Goal: Share content: Share content

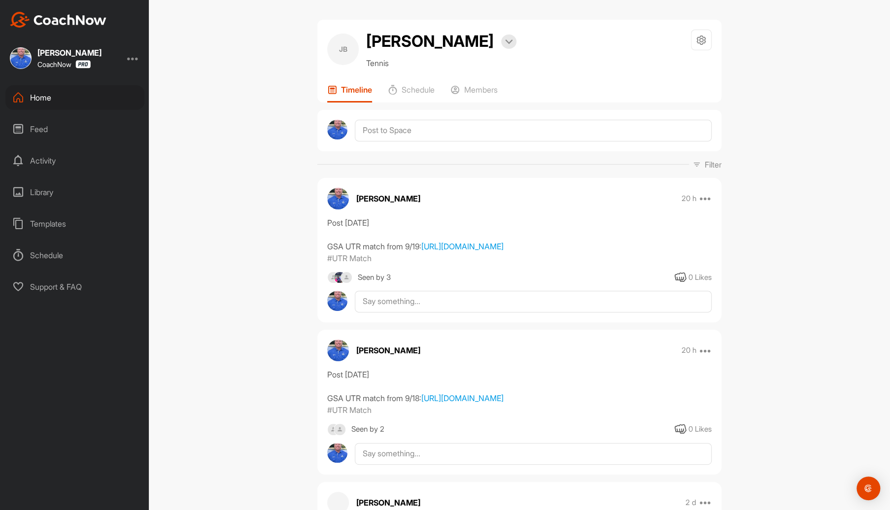
click at [43, 99] on div "Home" at bounding box center [74, 97] width 139 height 25
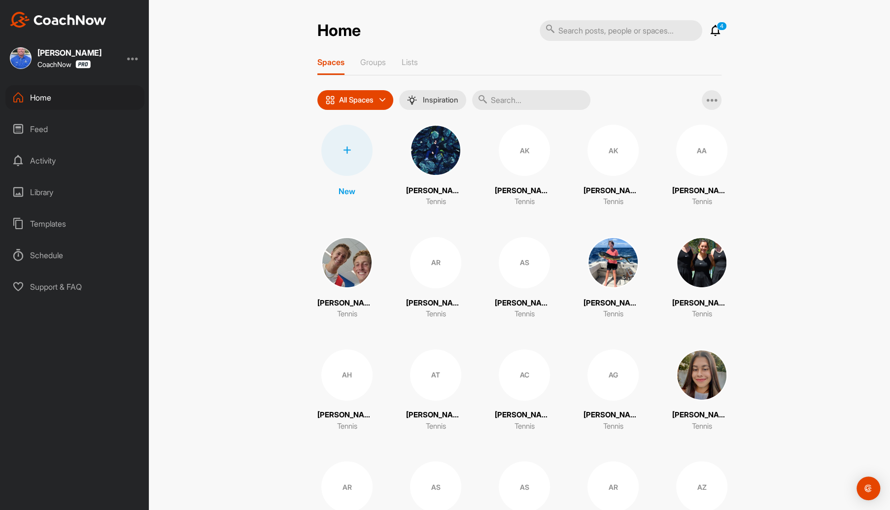
click at [502, 100] on input "text" at bounding box center [531, 100] width 118 height 20
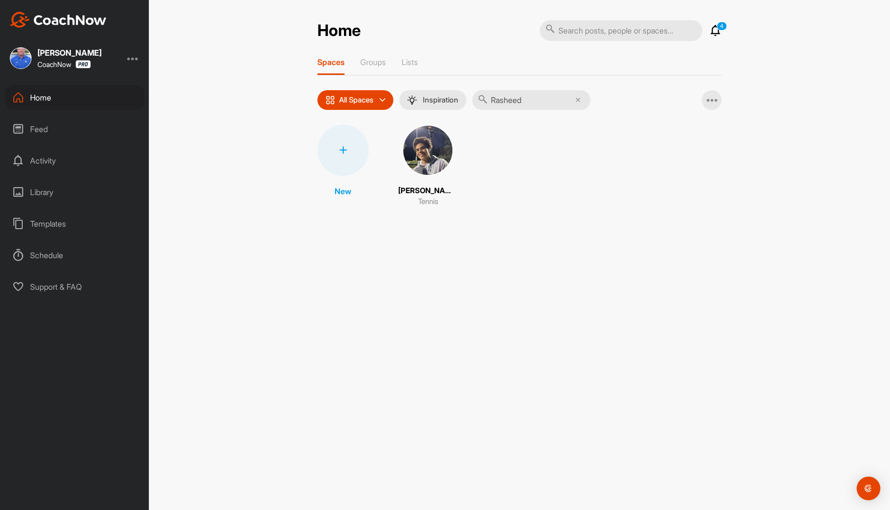
type input "Rasheed"
click at [436, 156] on img at bounding box center [427, 150] width 51 height 51
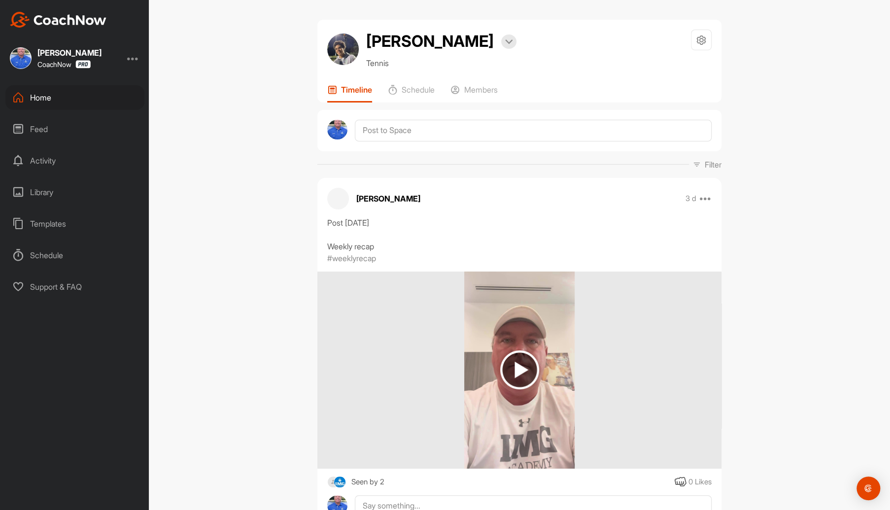
click at [47, 99] on div "Home" at bounding box center [74, 97] width 139 height 25
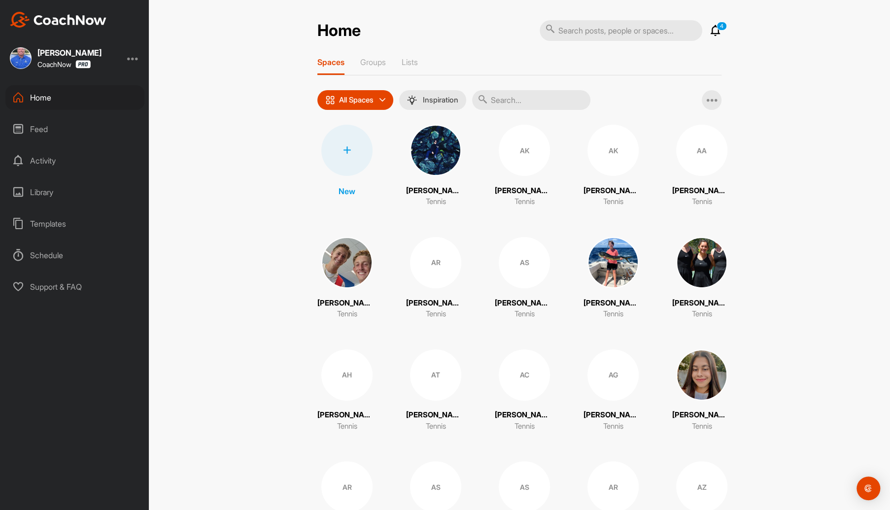
drag, startPoint x: 535, startPoint y: 104, endPoint x: 542, endPoint y: 81, distance: 24.2
click at [535, 100] on input "text" at bounding box center [531, 100] width 118 height 20
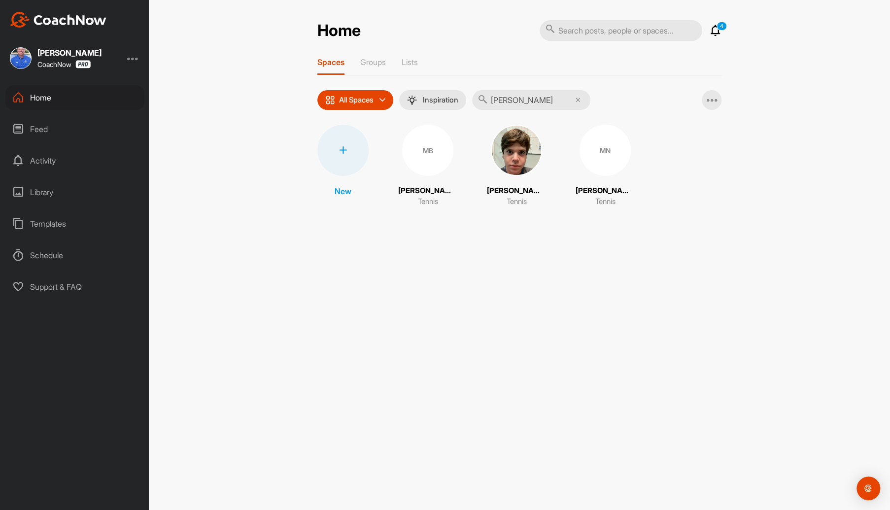
type input "maxwell"
click at [592, 150] on div "MN" at bounding box center [604, 150] width 51 height 51
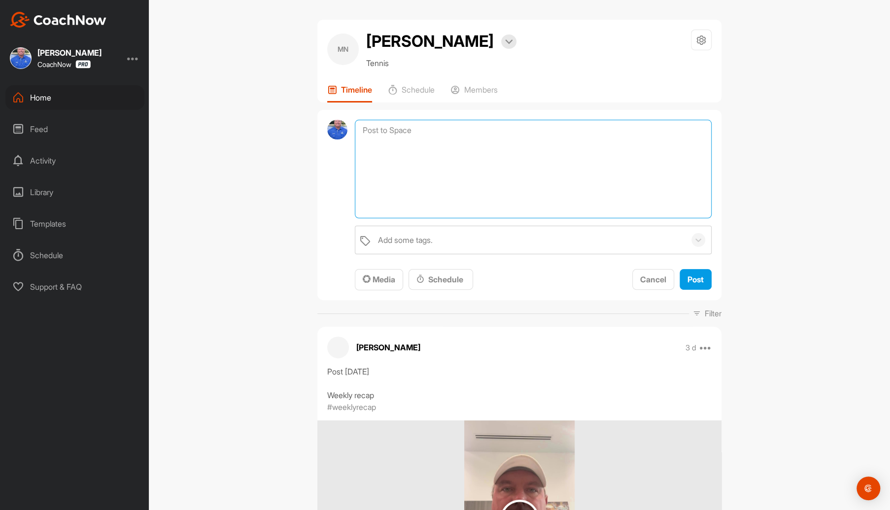
click at [424, 132] on textarea at bounding box center [533, 169] width 357 height 99
paste textarea "https://my.playsight.com/share?svkey=60187508_1_12770949&withOpenGraphMeta=true…"
type textarea "Post 9/23/2025 GSA UTR match from 9/17: https://my.playsight.com/share?svkey=60…"
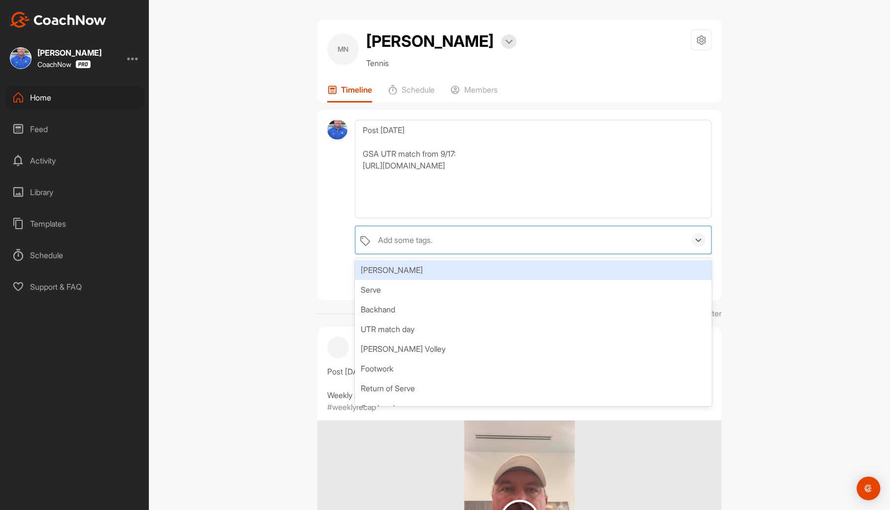
click at [423, 240] on div "Add some tags." at bounding box center [405, 240] width 55 height 12
type input "UTR"
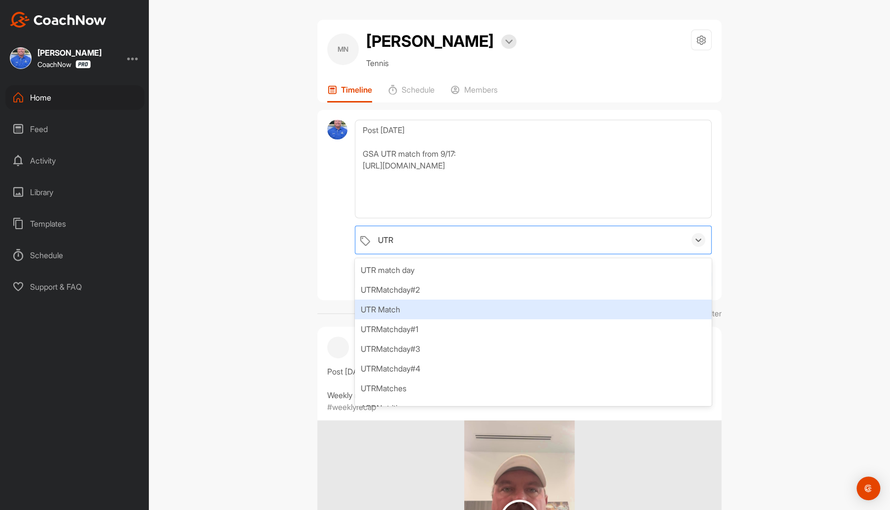
click at [399, 304] on div "UTR Match" at bounding box center [533, 310] width 357 height 20
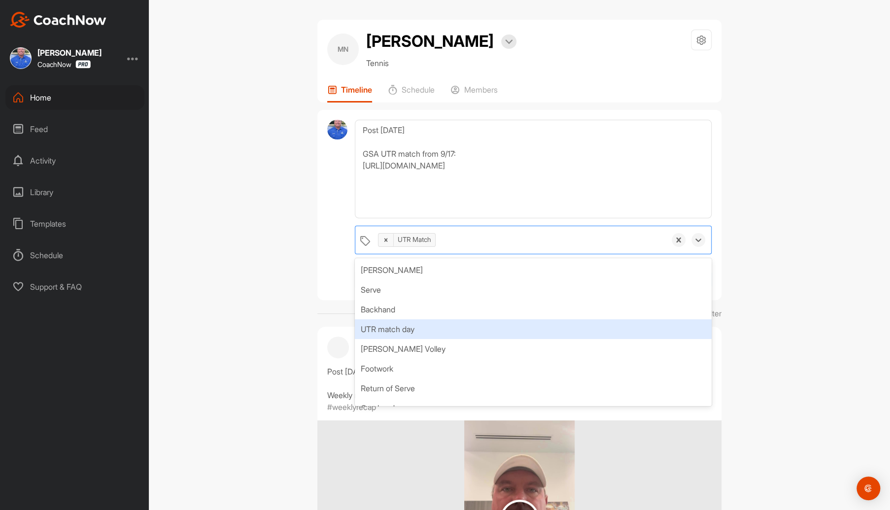
click at [762, 303] on div "MN Maxwell Nulman Bookings Tennis Space Settings Your Notifications Leave Space…" at bounding box center [519, 255] width 741 height 510
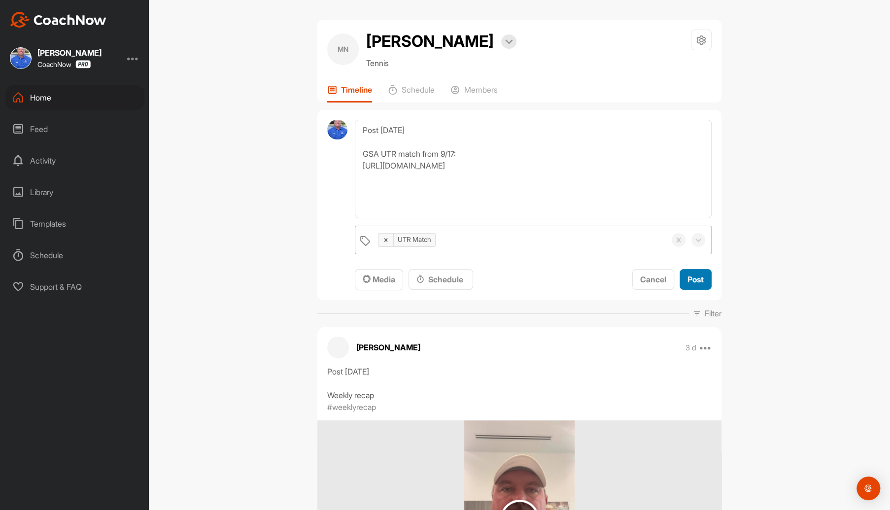
click at [689, 275] on span "Post" at bounding box center [695, 279] width 16 height 10
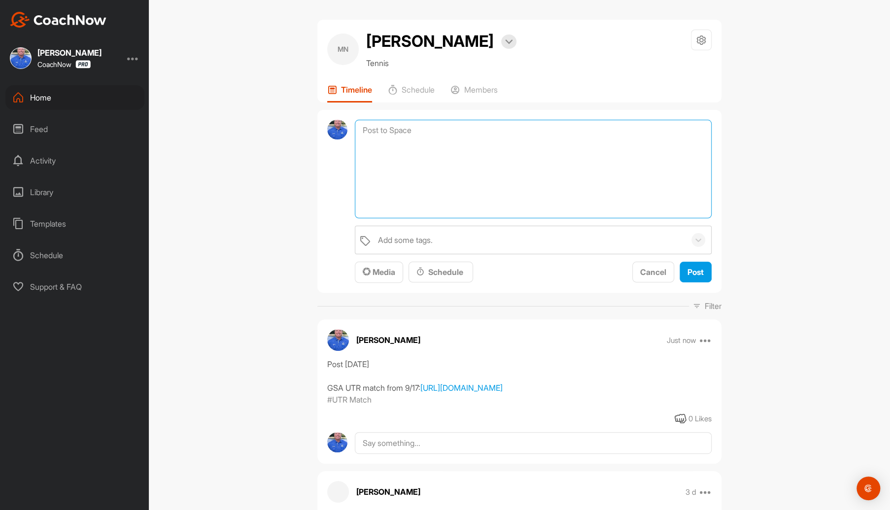
click at [418, 124] on textarea at bounding box center [533, 169] width 357 height 99
paste textarea "[URL][DOMAIN_NAME]"
type textarea "Post [DATE] GSA UTR match from 9/18: [URL][DOMAIN_NAME]"
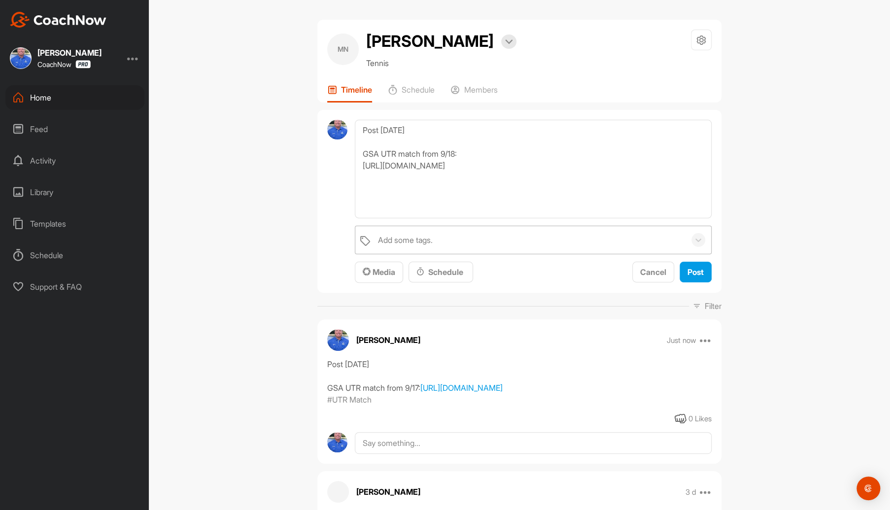
click at [432, 238] on div "Add some tags." at bounding box center [529, 240] width 312 height 28
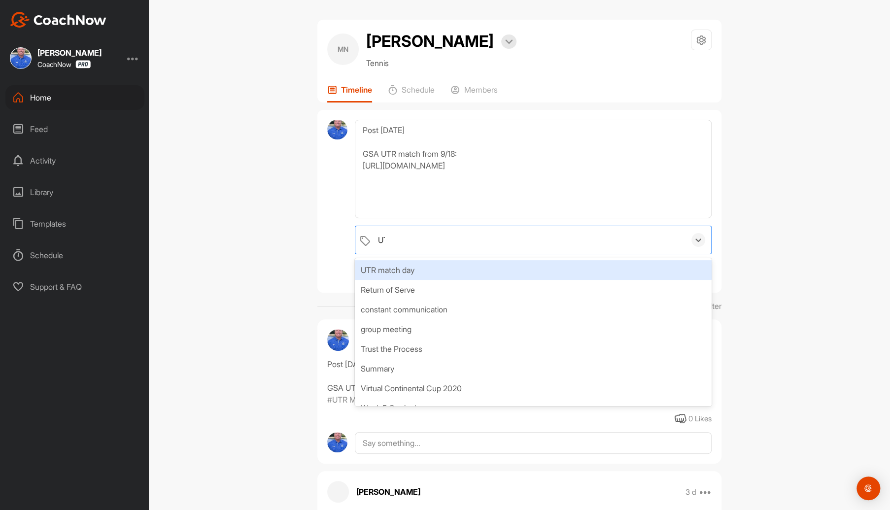
type input "UTR"
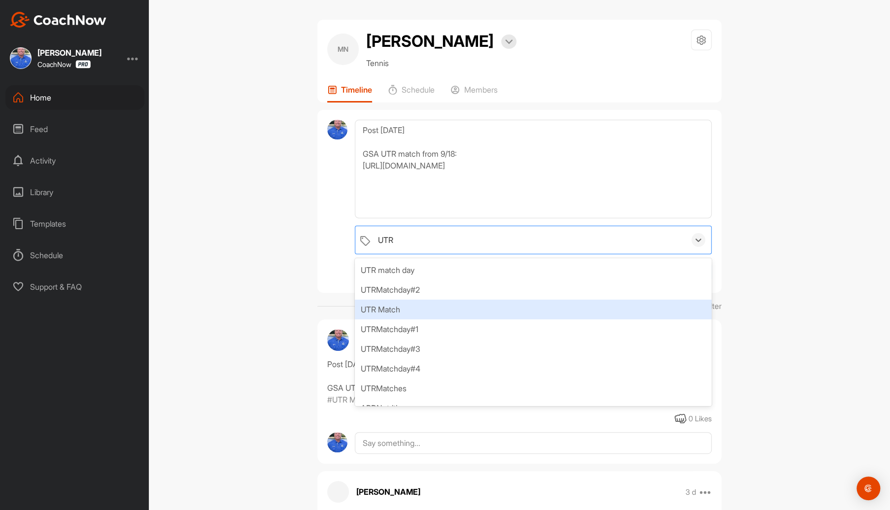
click at [393, 308] on div "UTR Match" at bounding box center [533, 310] width 357 height 20
click at [775, 276] on div "MN Maxwell Nulman Bookings Tennis Space Settings Your Notifications Leave Space…" at bounding box center [519, 255] width 741 height 510
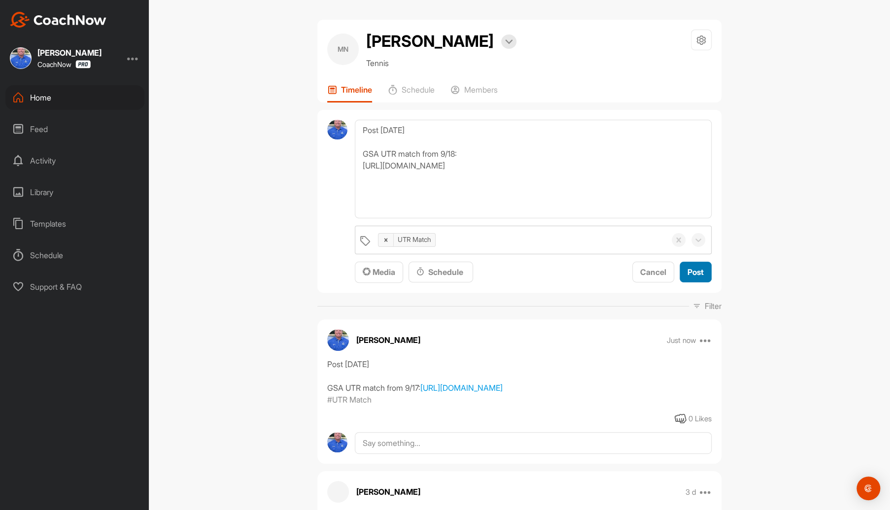
click at [693, 271] on span "Post" at bounding box center [695, 272] width 16 height 10
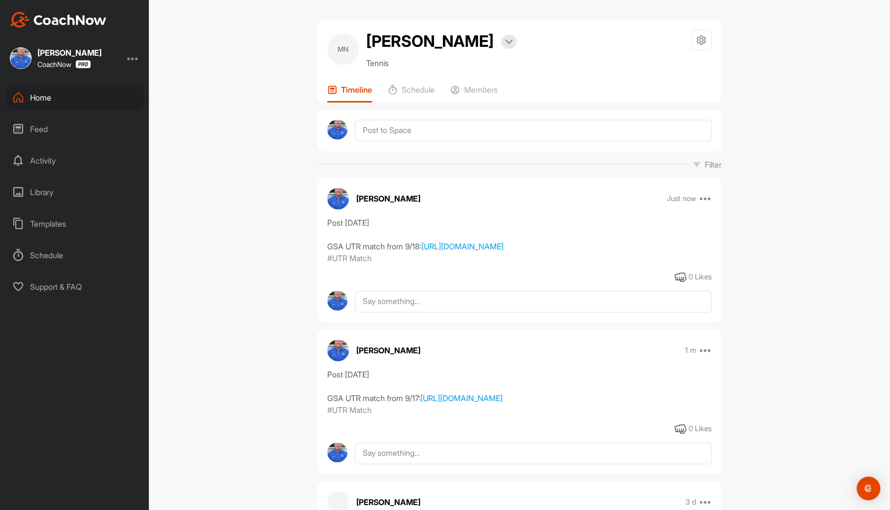
click at [44, 99] on div "Home" at bounding box center [74, 97] width 139 height 25
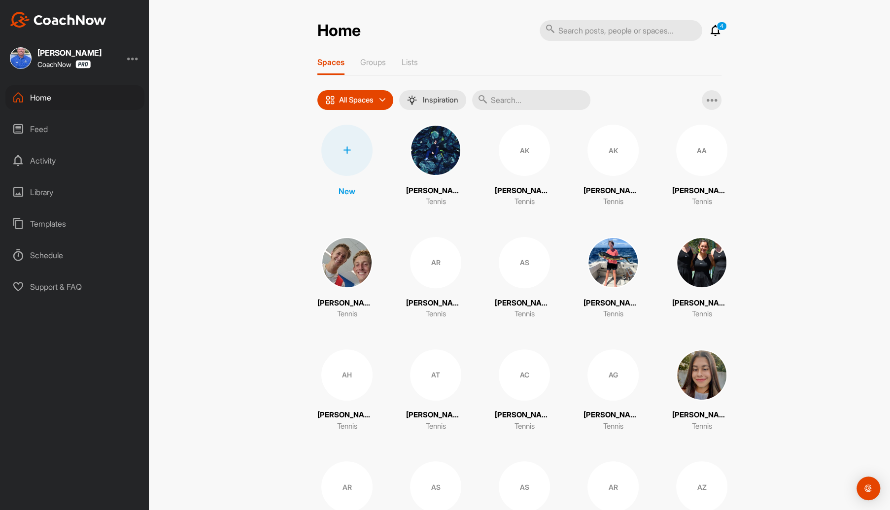
drag, startPoint x: 526, startPoint y: 100, endPoint x: 533, endPoint y: 93, distance: 9.4
click at [526, 100] on input "text" at bounding box center [531, 100] width 118 height 20
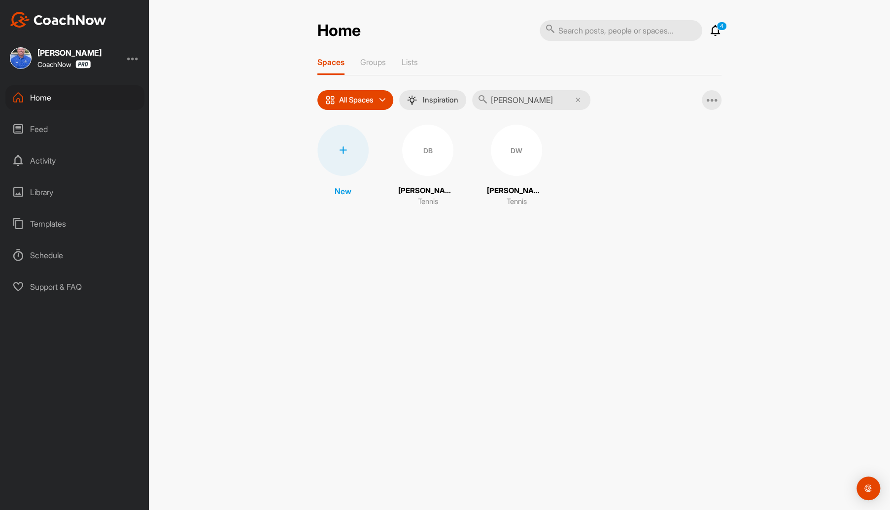
type input "dalton"
click at [514, 157] on div "DW" at bounding box center [516, 150] width 51 height 51
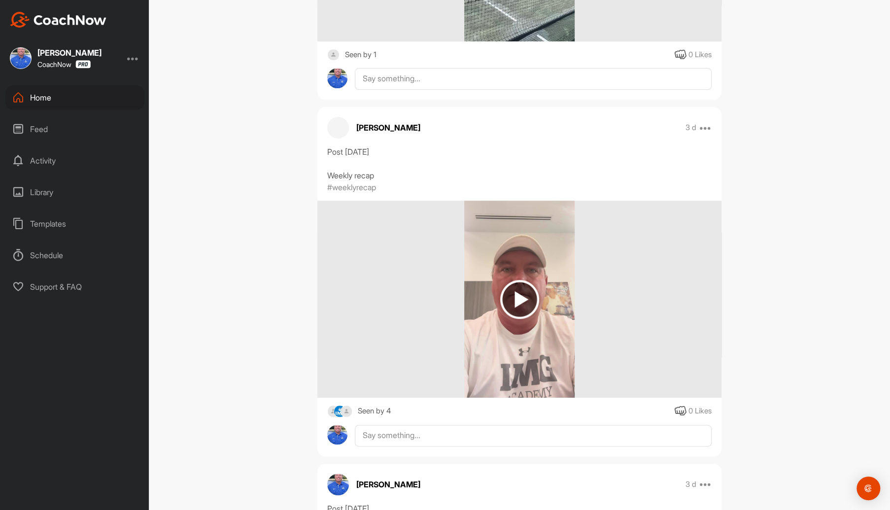
scroll to position [394, 0]
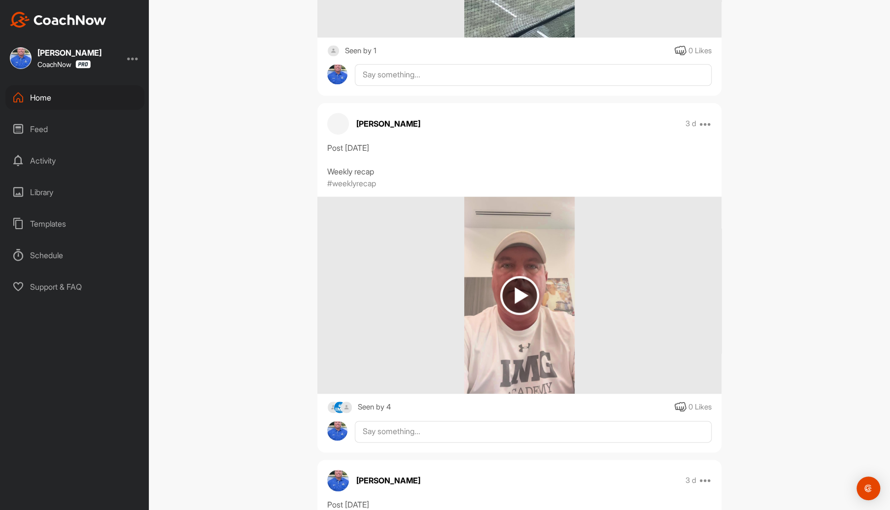
scroll to position [296, 0]
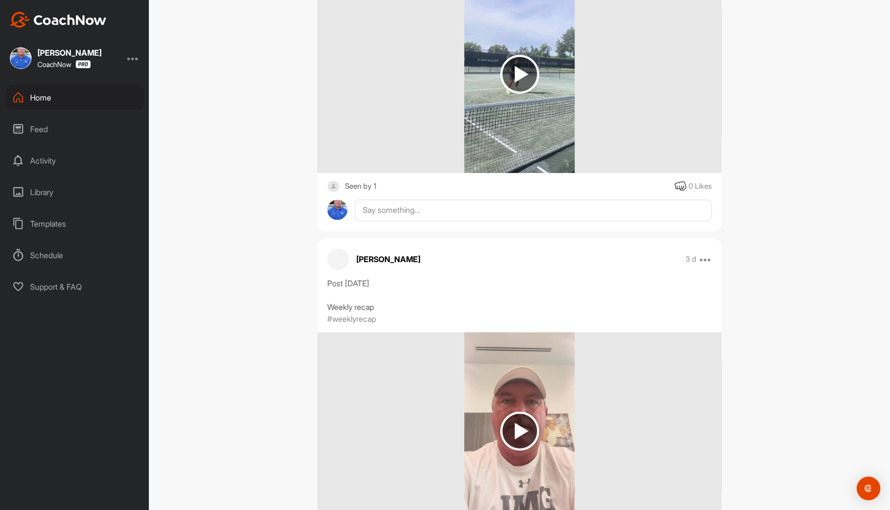
click at [45, 96] on div "Home" at bounding box center [74, 97] width 139 height 25
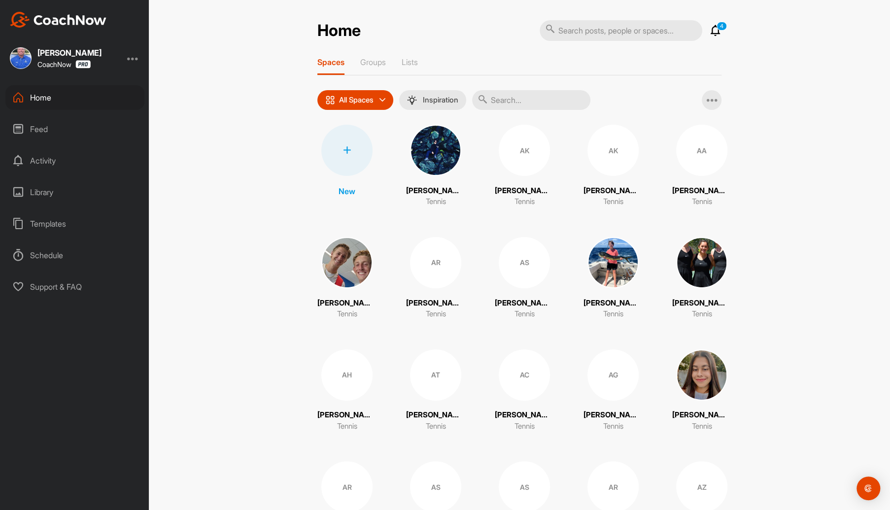
click at [506, 99] on input "text" at bounding box center [531, 100] width 118 height 20
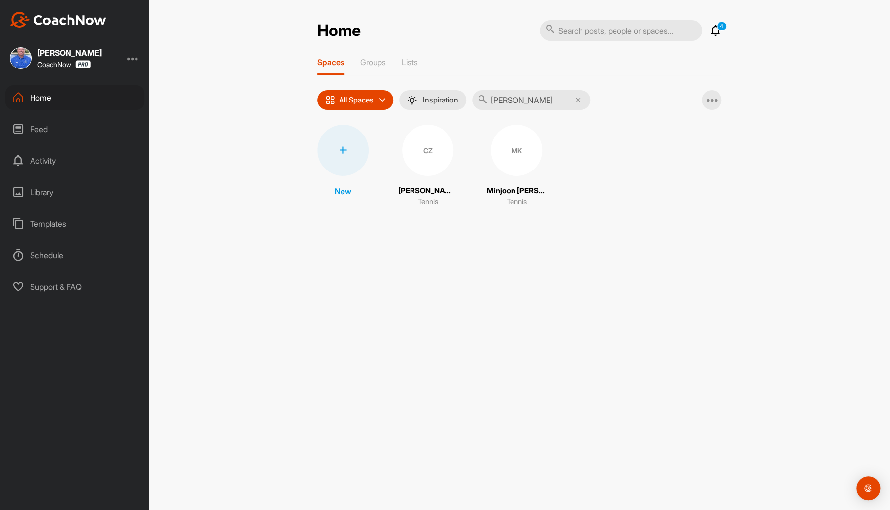
type input "Andy"
click at [431, 156] on div "CZ" at bounding box center [427, 150] width 51 height 51
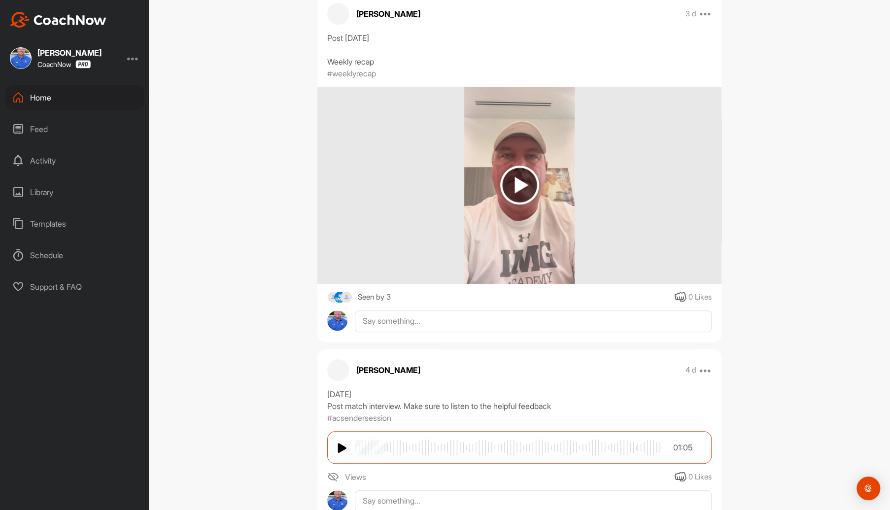
scroll to position [99, 0]
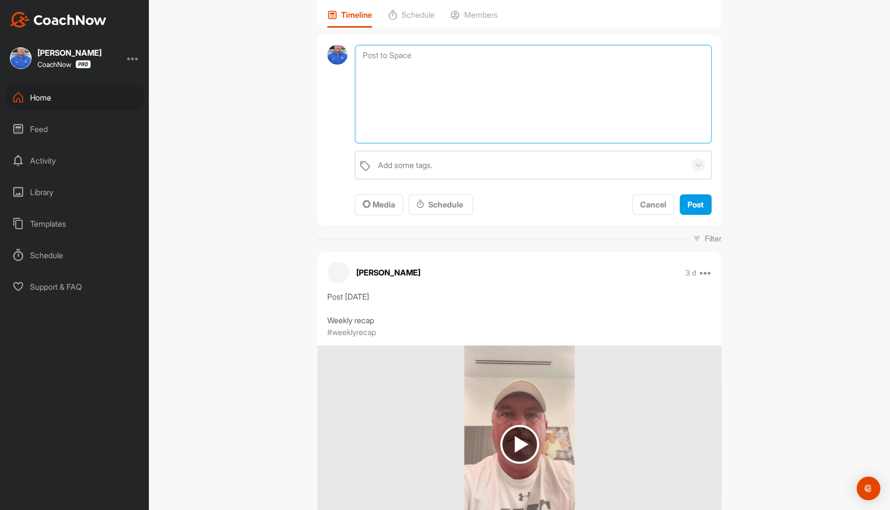
click at [392, 56] on textarea at bounding box center [533, 94] width 357 height 99
click at [362, 92] on textarea "Post [DATE] GSA UTR match from 9/16:" at bounding box center [533, 94] width 357 height 99
paste textarea "https://my.playsight.com/share?svkey=60180016_1_12770949&withOpenGraphMeta=true…"
type textarea "Post 9/23/2025 GSA UTR match from 9/16: https://my.playsight.com/share?svkey=60…"
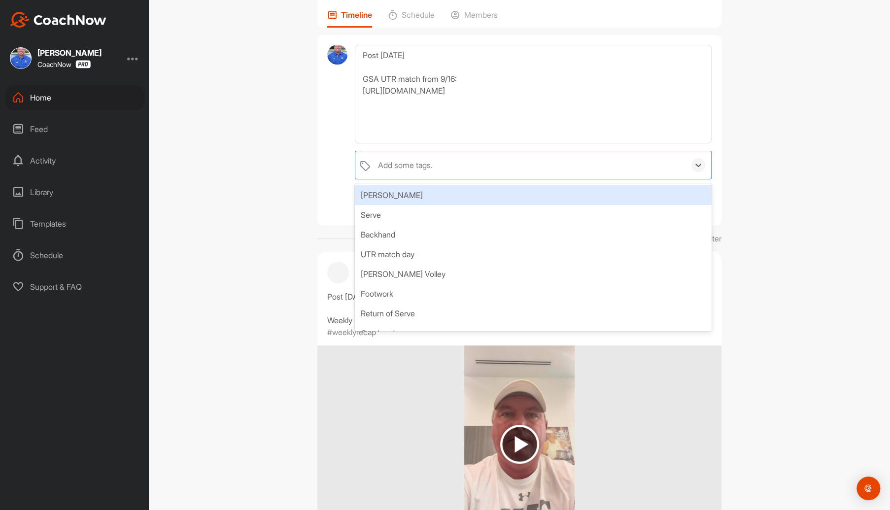
click at [506, 169] on div "Add some tags." at bounding box center [529, 165] width 312 height 28
type input "UTR"
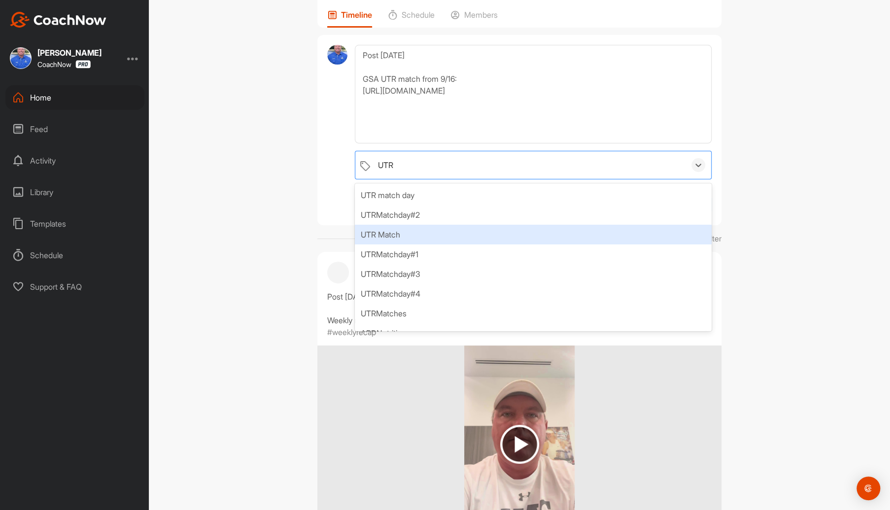
click at [386, 237] on div "UTR Match" at bounding box center [533, 235] width 357 height 20
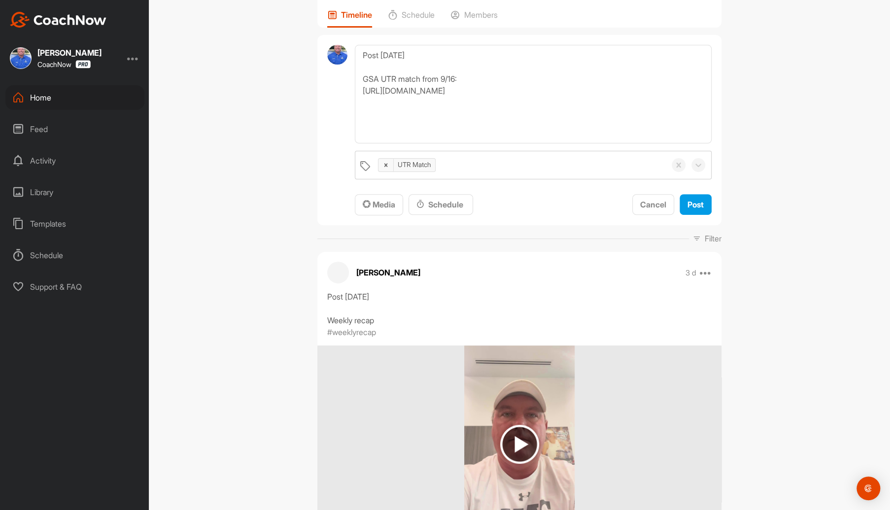
drag, startPoint x: 834, startPoint y: 281, endPoint x: 786, endPoint y: 271, distance: 48.2
click at [833, 281] on div "CZ Cheng Andy Zhong Bookings Tennis Space Settings Your Notifications Leave Spa…" at bounding box center [519, 255] width 741 height 510
click at [698, 204] on span "Post" at bounding box center [695, 205] width 16 height 10
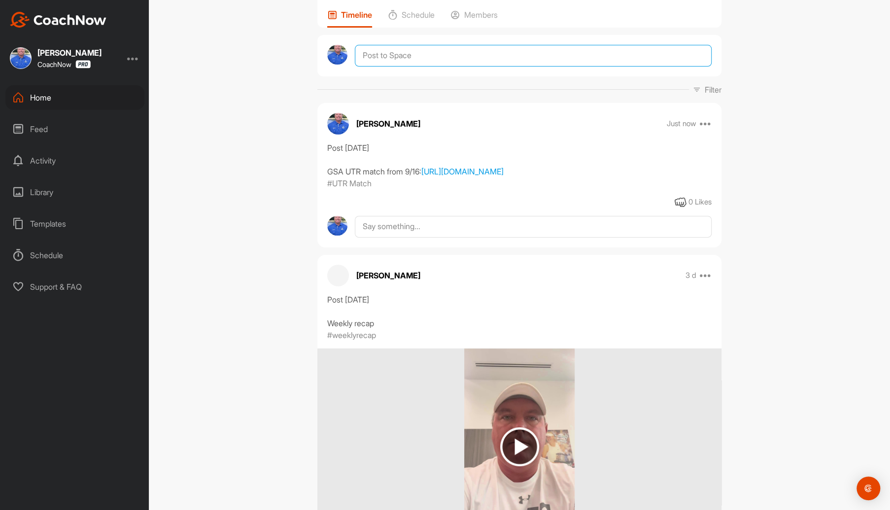
click at [410, 53] on textarea at bounding box center [533, 56] width 357 height 22
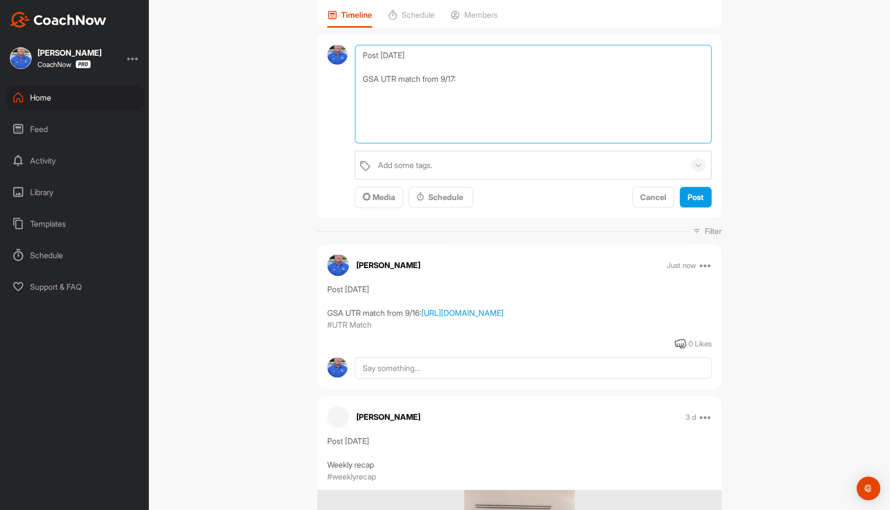
paste textarea "[URL][DOMAIN_NAME]"
type textarea "Post [DATE] GSA UTR match from 9/17: [URL][DOMAIN_NAME]"
click at [451, 167] on div "Add some tags." at bounding box center [529, 165] width 312 height 28
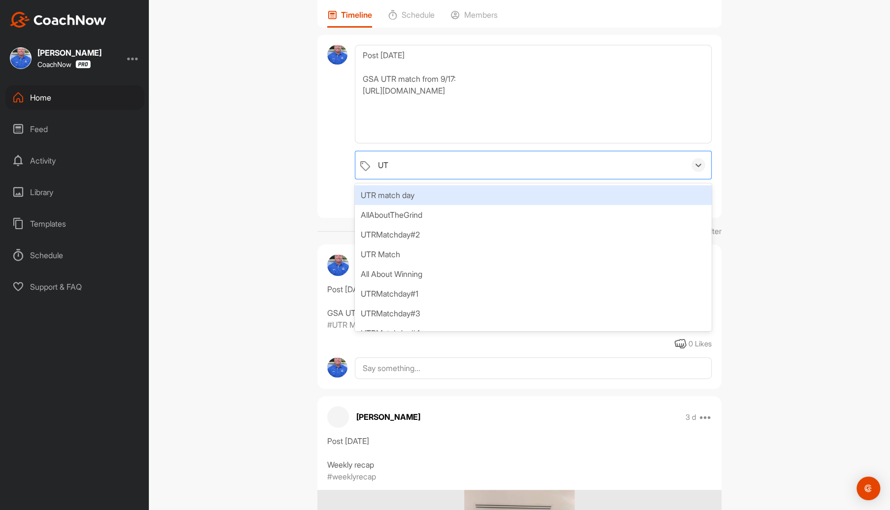
type input "UTR"
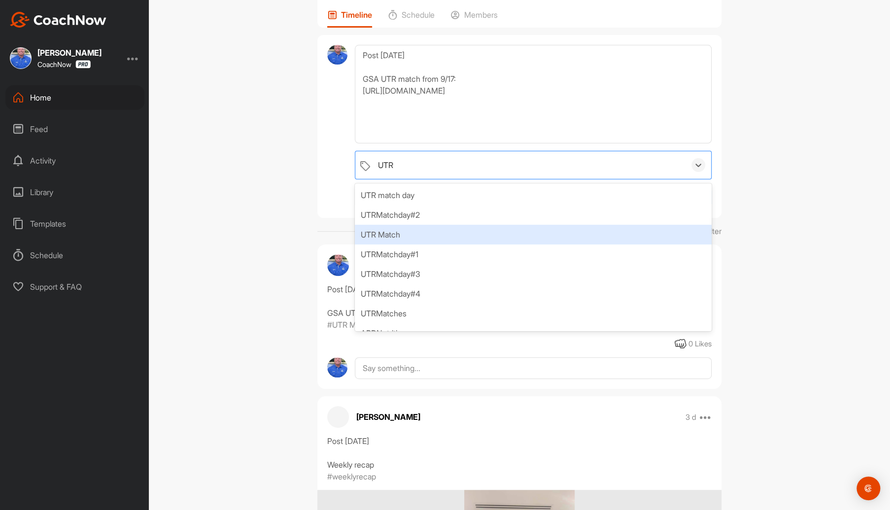
click at [390, 236] on div "UTR Match" at bounding box center [533, 235] width 357 height 20
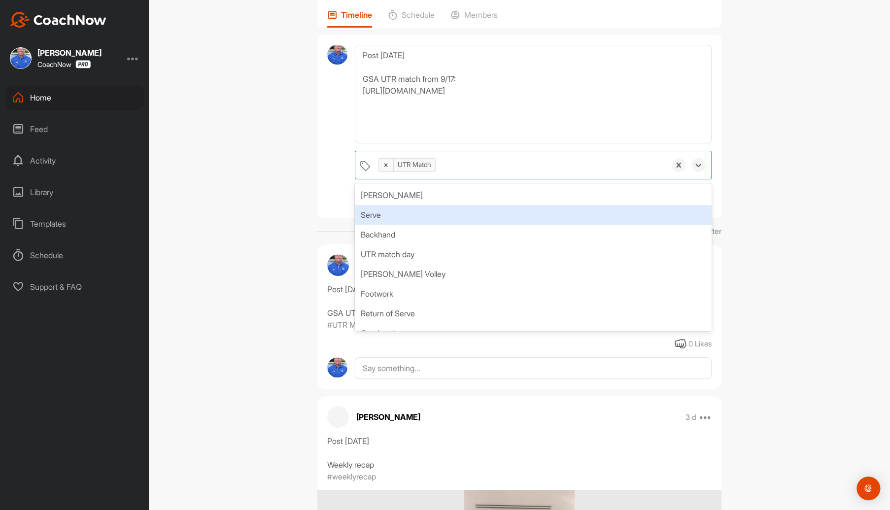
click at [832, 226] on div "CZ Cheng Andy Zhong Bookings Tennis Space Settings Your Notifications Leave Spa…" at bounding box center [519, 255] width 741 height 510
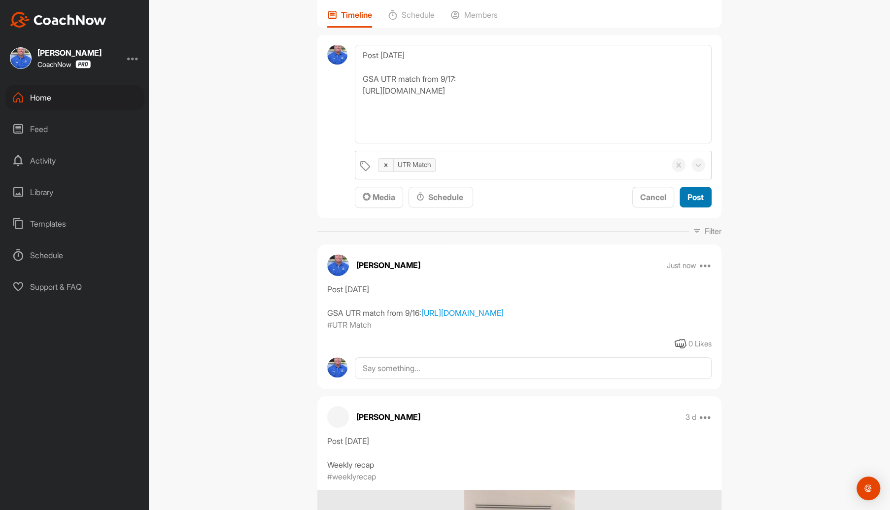
click at [693, 194] on span "Post" at bounding box center [695, 197] width 16 height 10
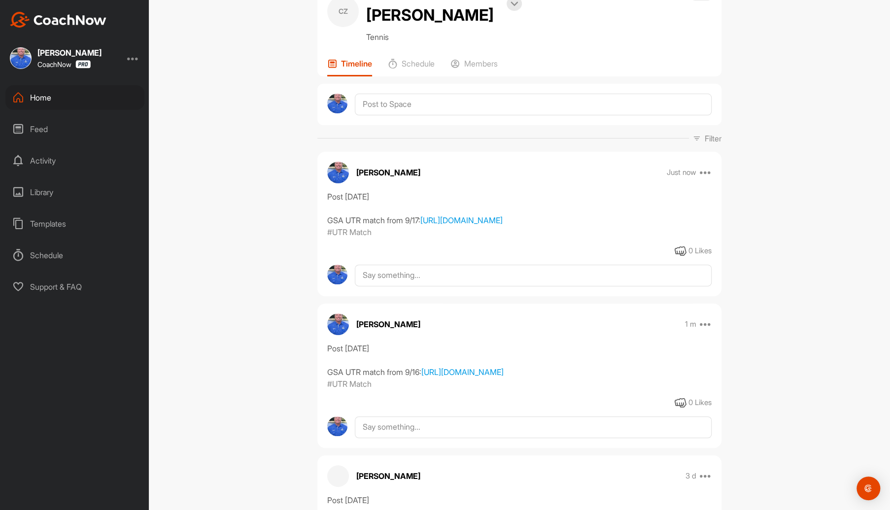
scroll to position [0, 0]
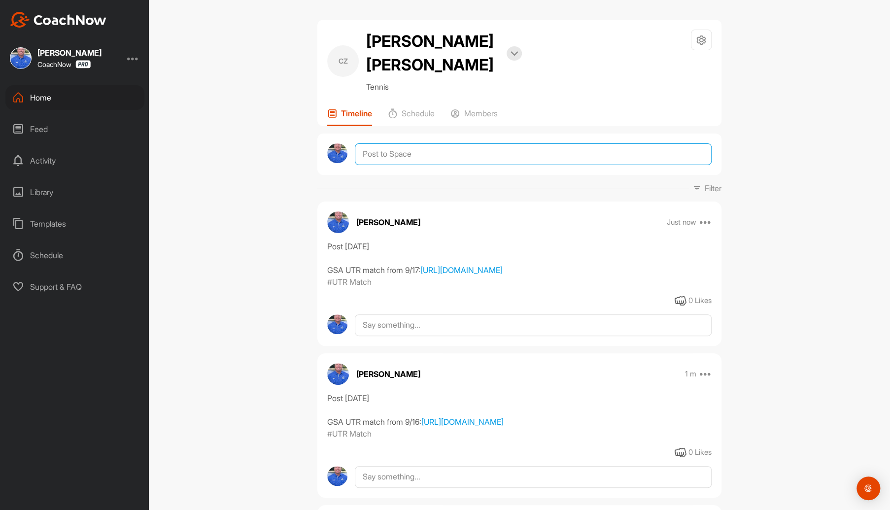
click at [399, 150] on textarea at bounding box center [533, 154] width 357 height 22
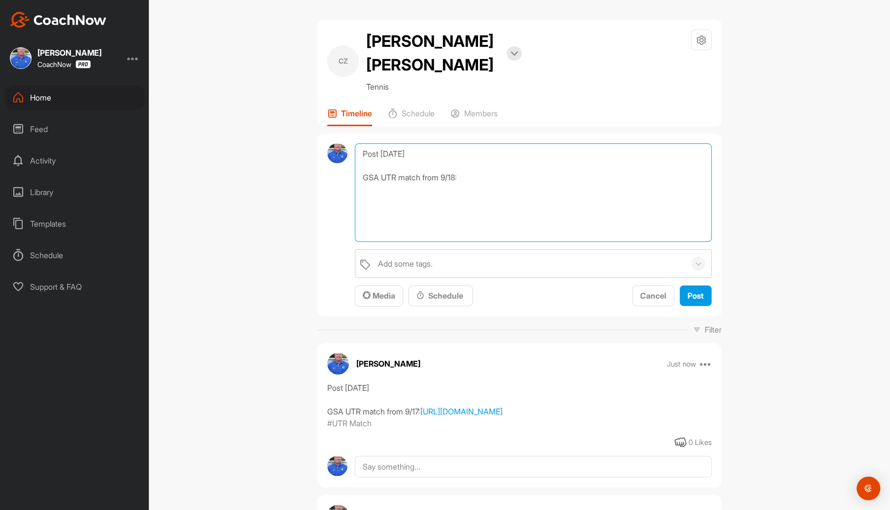
paste textarea "https://my.playsight.com/share?svkey=60189243_1_12770949&withOpenGraphMeta=true…"
type textarea "Post 9/23/2025 GSA UTR match from 9/18: https://my.playsight.com/share?svkey=60…"
click at [442, 258] on div "Add some tags." at bounding box center [529, 264] width 312 height 28
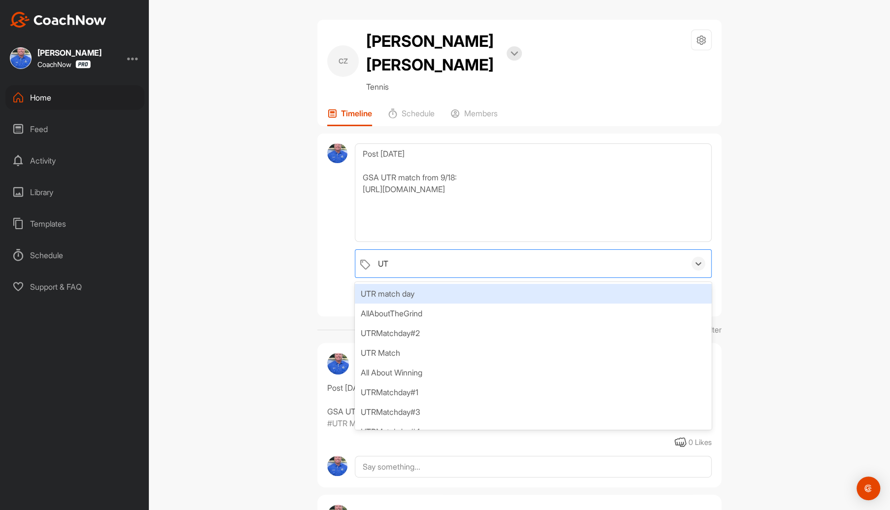
type input "UTR"
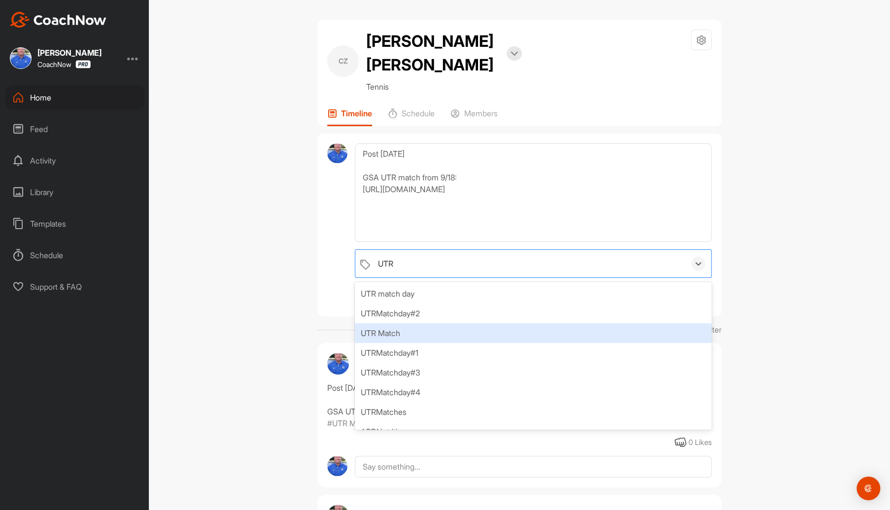
click at [394, 334] on div "UTR Match" at bounding box center [533, 333] width 357 height 20
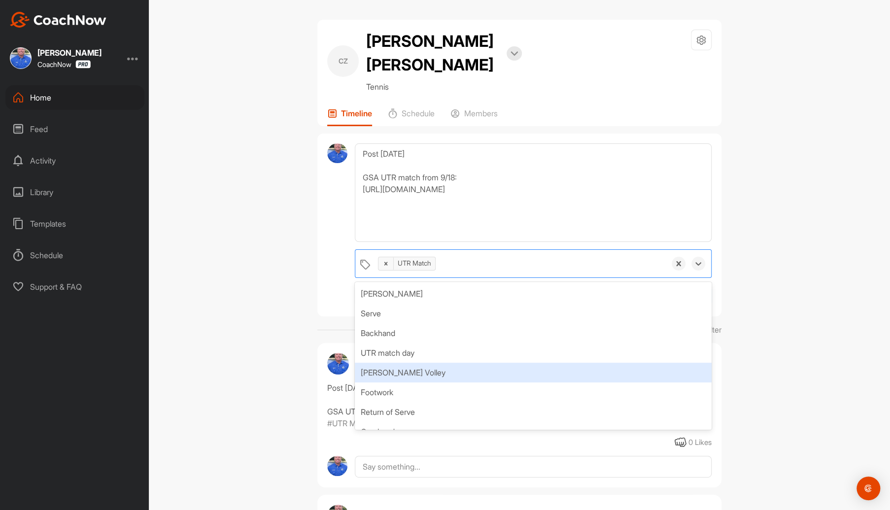
click at [799, 377] on div "CZ Cheng Andy Zhong Bookings Tennis Space Settings Your Notifications Leave Spa…" at bounding box center [519, 255] width 741 height 510
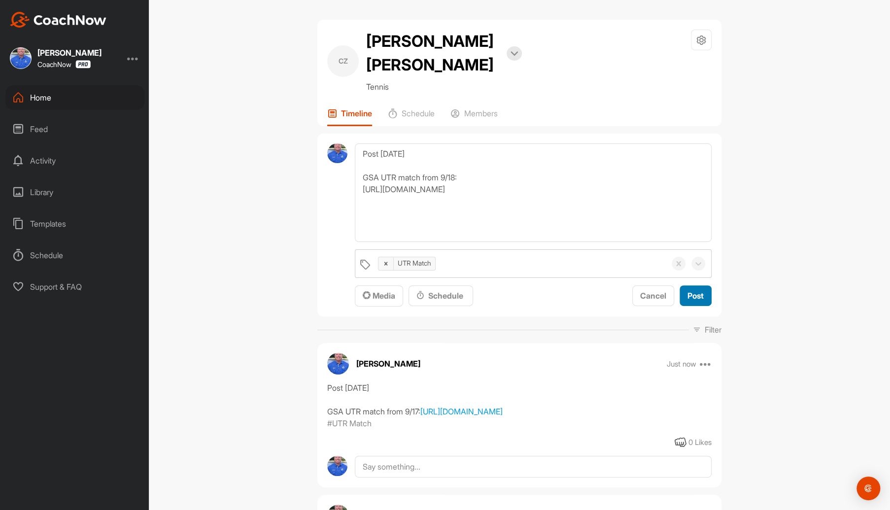
click at [688, 294] on span "Post" at bounding box center [695, 296] width 16 height 10
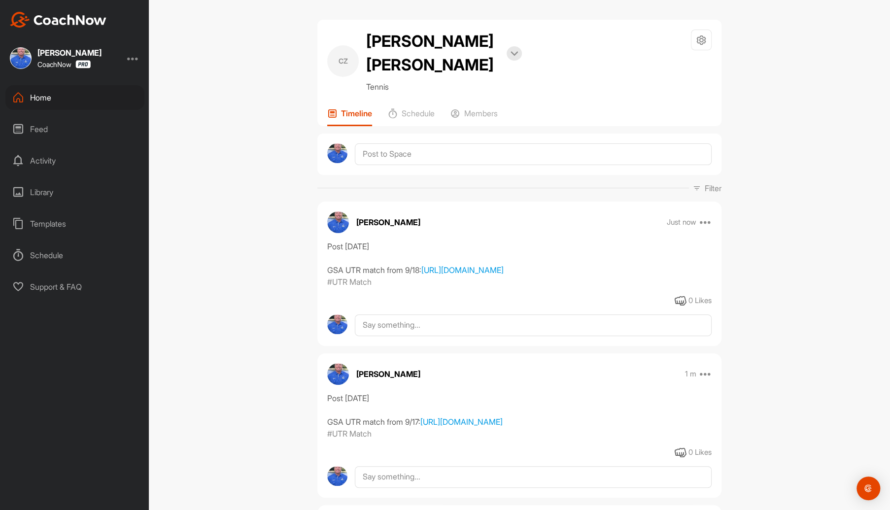
click at [39, 129] on div "Feed" at bounding box center [74, 129] width 139 height 25
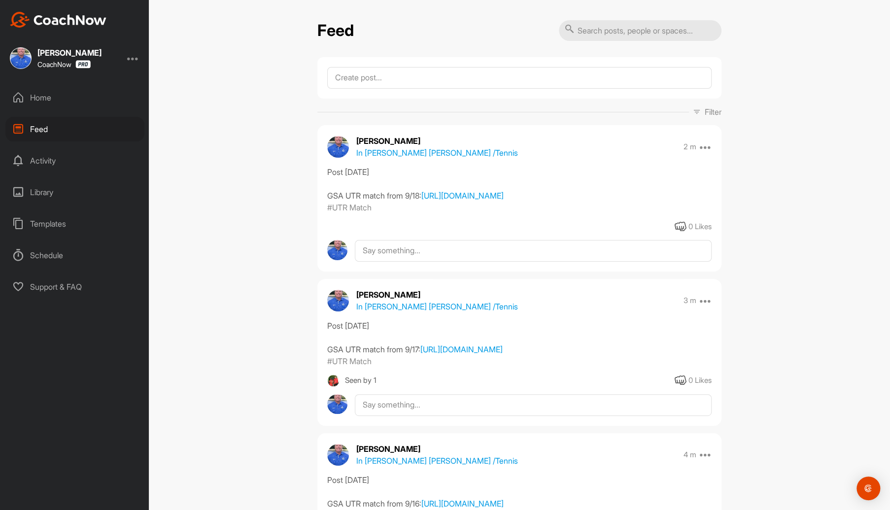
click at [41, 98] on div "Home" at bounding box center [74, 97] width 139 height 25
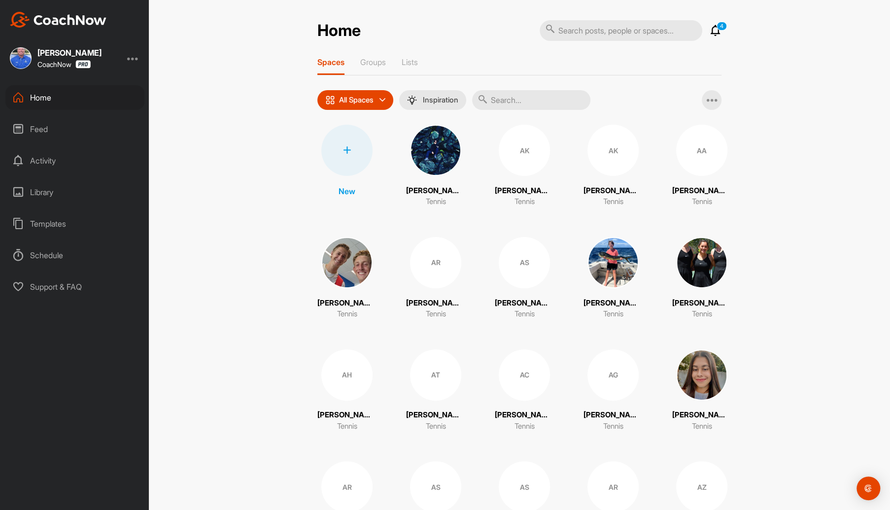
drag, startPoint x: 519, startPoint y: 100, endPoint x: 527, endPoint y: 94, distance: 9.6
click at [519, 100] on input "text" at bounding box center [531, 100] width 118 height 20
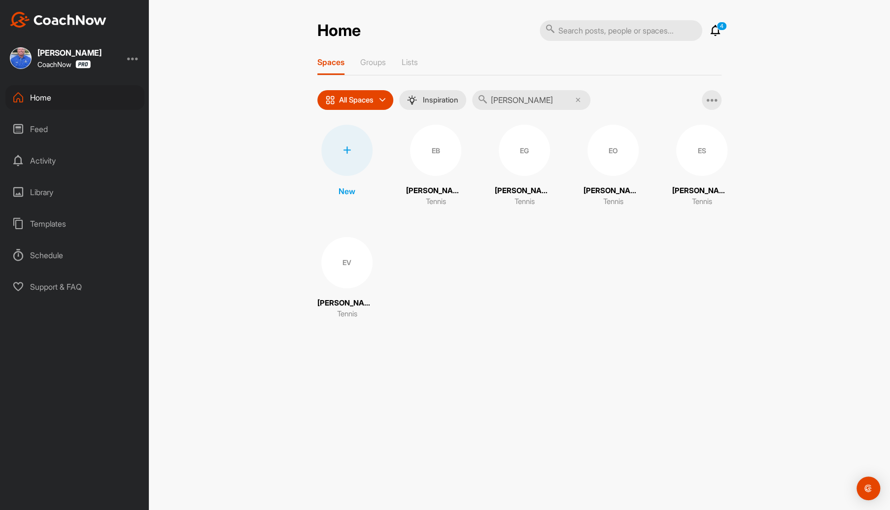
type input "emiliano"
click at [711, 150] on div "ES" at bounding box center [701, 150] width 51 height 51
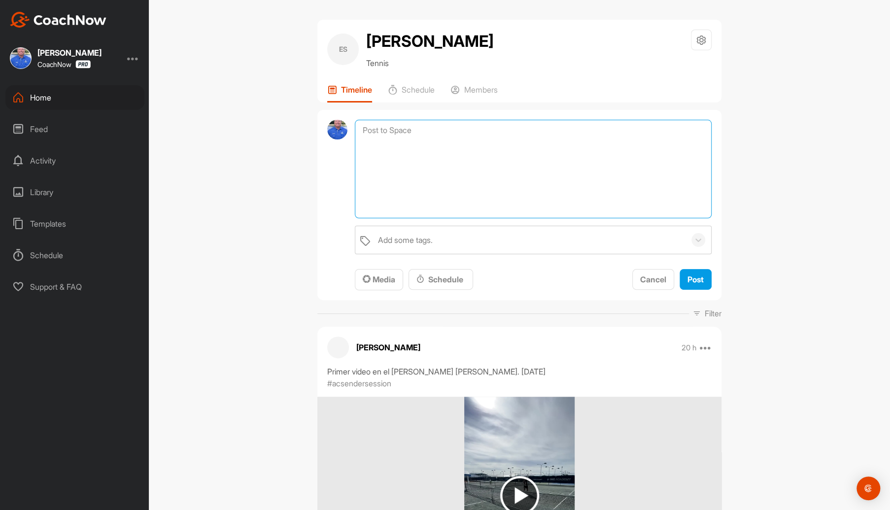
click at [465, 132] on textarea at bounding box center [533, 169] width 357 height 99
paste textarea "[URL][DOMAIN_NAME]"
type textarea "Post 9/23/2025 GSA UTR match from 9/16: https://my.playsight.com/share?svkey=60…"
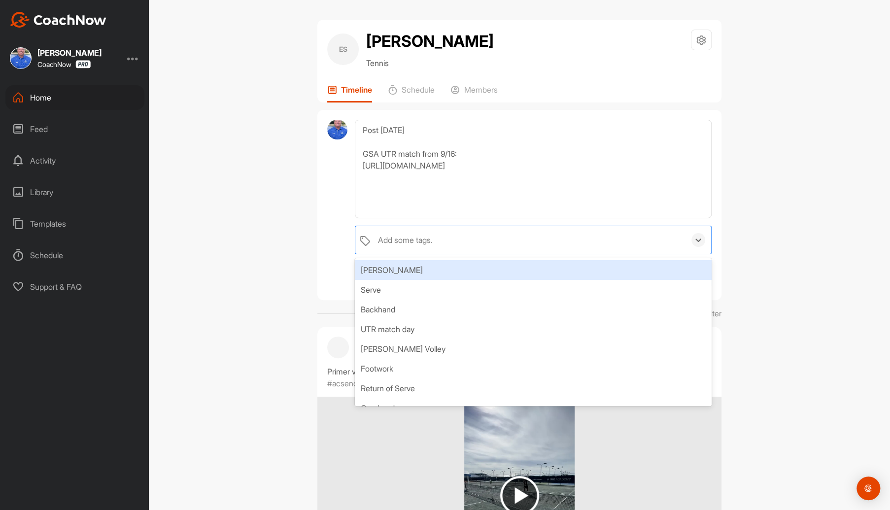
click at [410, 241] on div "Add some tags." at bounding box center [405, 240] width 55 height 12
type input "UTR"
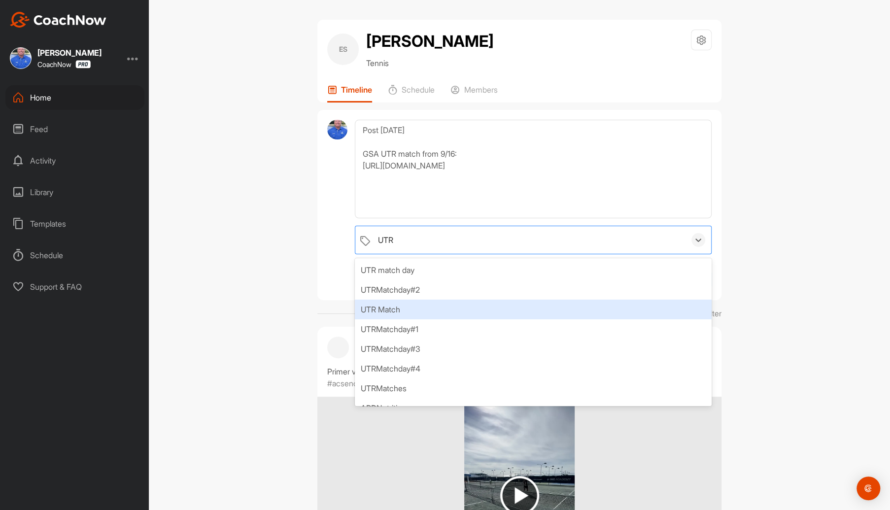
click at [403, 305] on div "UTR Match" at bounding box center [533, 310] width 357 height 20
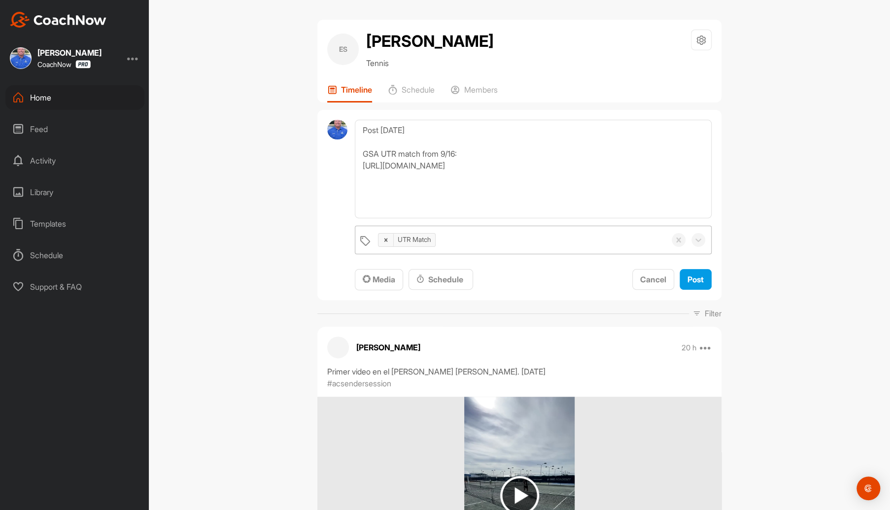
click at [765, 321] on div "ES Emiliano Sanchez Tennis Space Settings Your Notifications Leave Space Timeli…" at bounding box center [519, 255] width 741 height 510
click at [691, 279] on span "Post" at bounding box center [695, 279] width 16 height 10
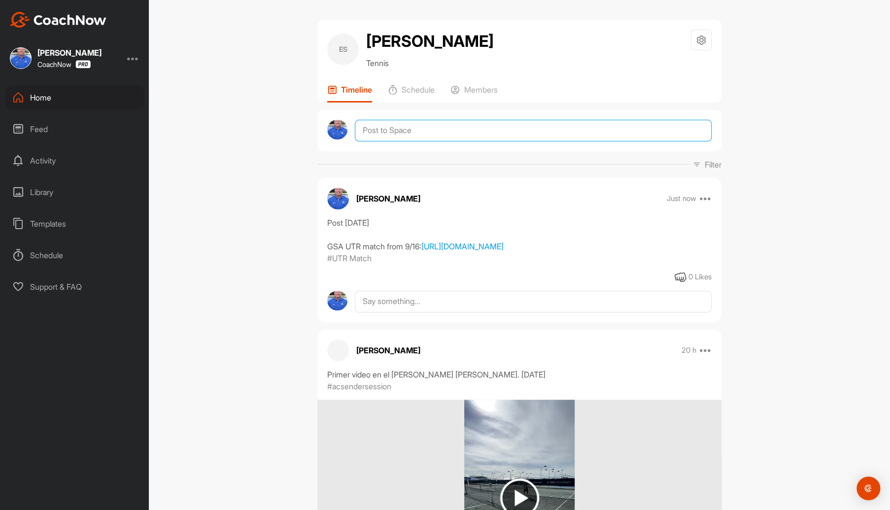
click at [420, 130] on textarea at bounding box center [533, 131] width 357 height 22
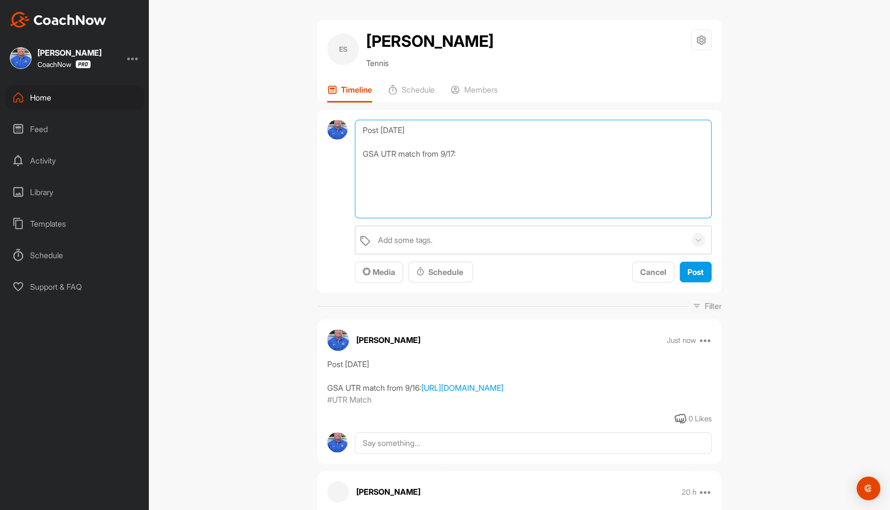
paste textarea "[URL][DOMAIN_NAME]"
type textarea "Post 9/23/2025 GSA UTR match from 9/17: https://my.playsight.com/share?svkey=60…"
click at [436, 238] on div "Add some tags." at bounding box center [529, 240] width 312 height 28
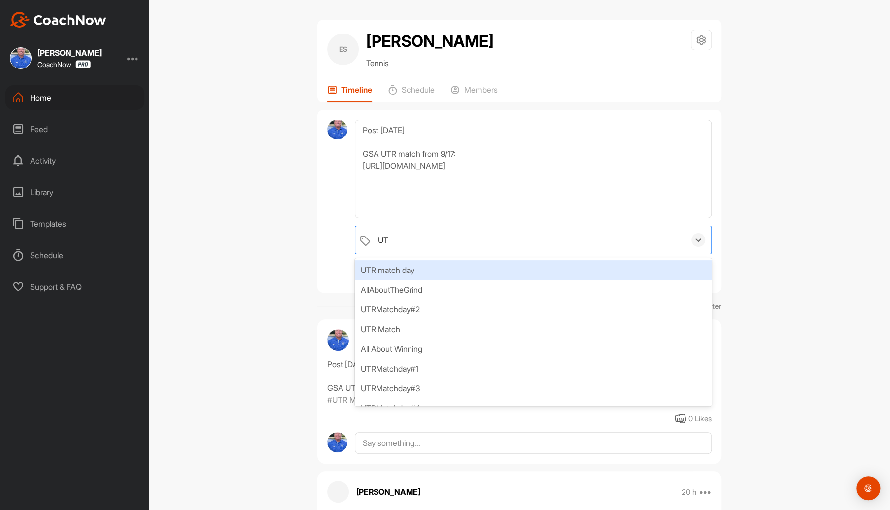
type input "UTR"
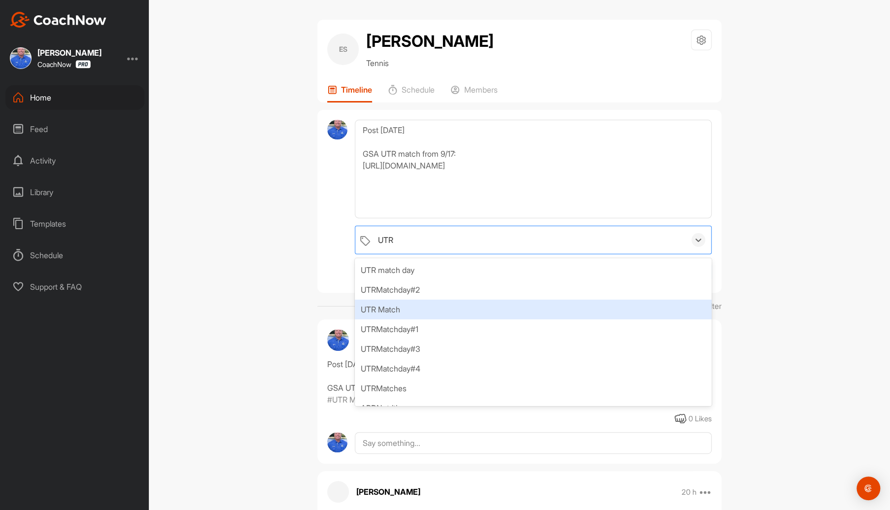
click at [386, 308] on div "UTR Match" at bounding box center [533, 310] width 357 height 20
click at [787, 267] on div "ES Emiliano Sanchez Tennis Space Settings Your Notifications Leave Space Timeli…" at bounding box center [519, 255] width 741 height 510
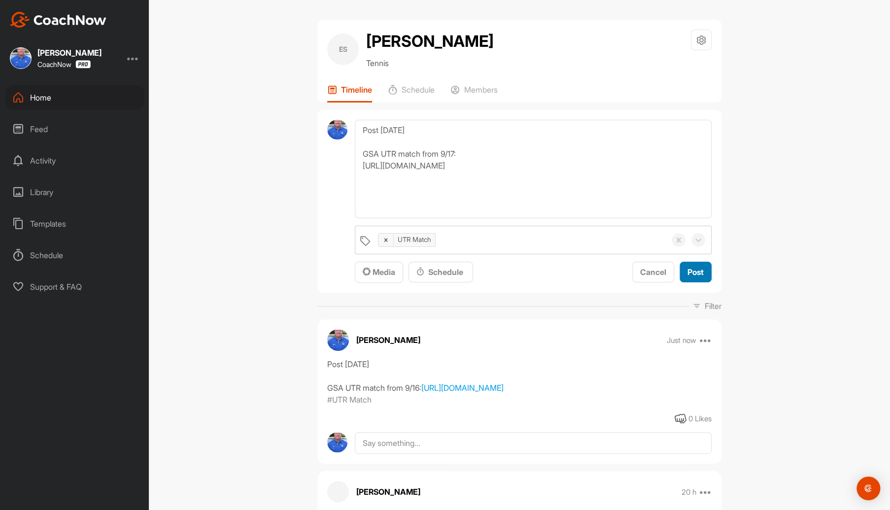
click at [695, 272] on span "Post" at bounding box center [695, 272] width 16 height 10
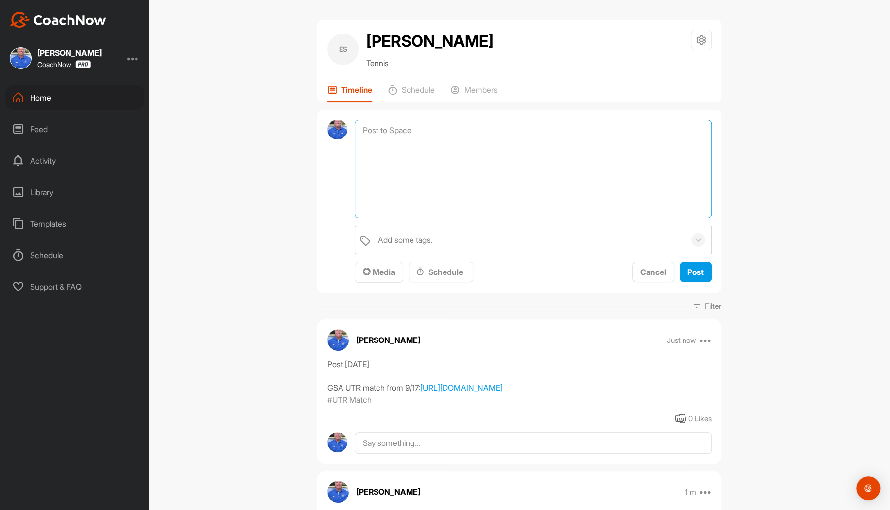
click at [469, 124] on textarea at bounding box center [533, 169] width 357 height 99
paste textarea "[URL][DOMAIN_NAME]"
type textarea "Post 9/23/2025 GSA UTR match from 9/18: https://my.playsight.com/share?svkey=60…"
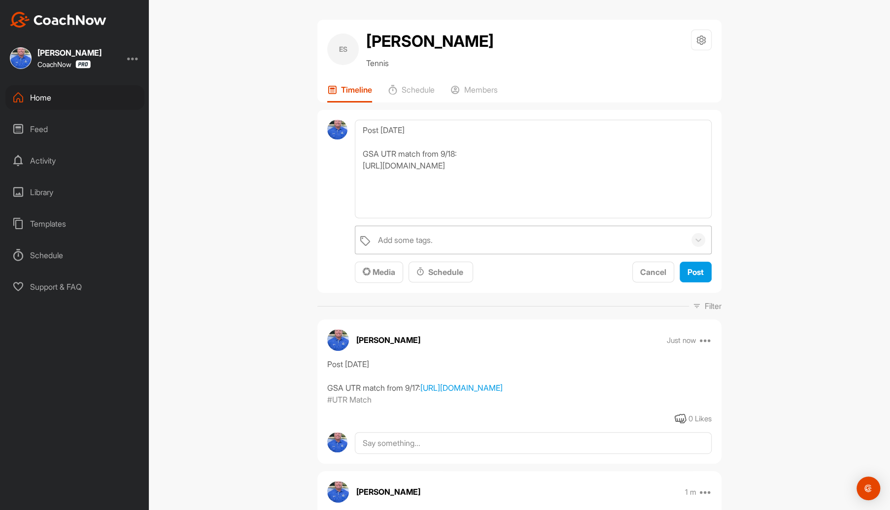
click at [419, 239] on div "Add some tags." at bounding box center [405, 240] width 55 height 12
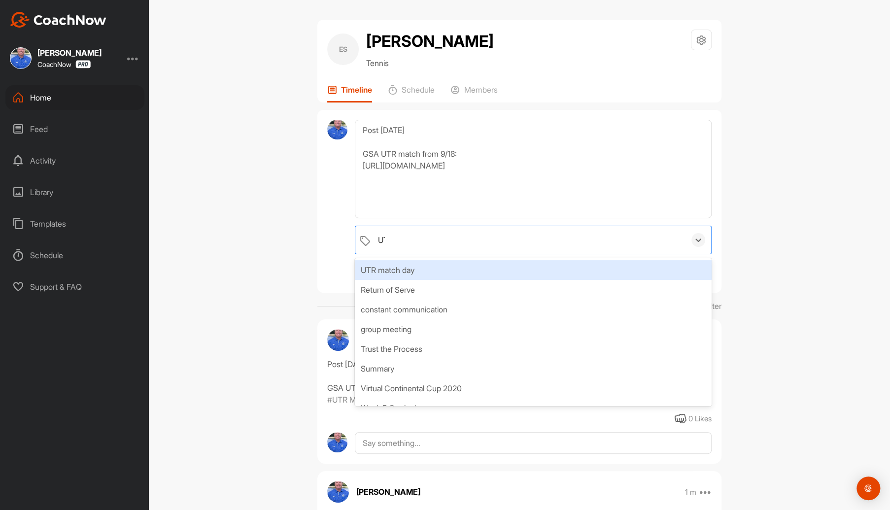
type input "UTR"
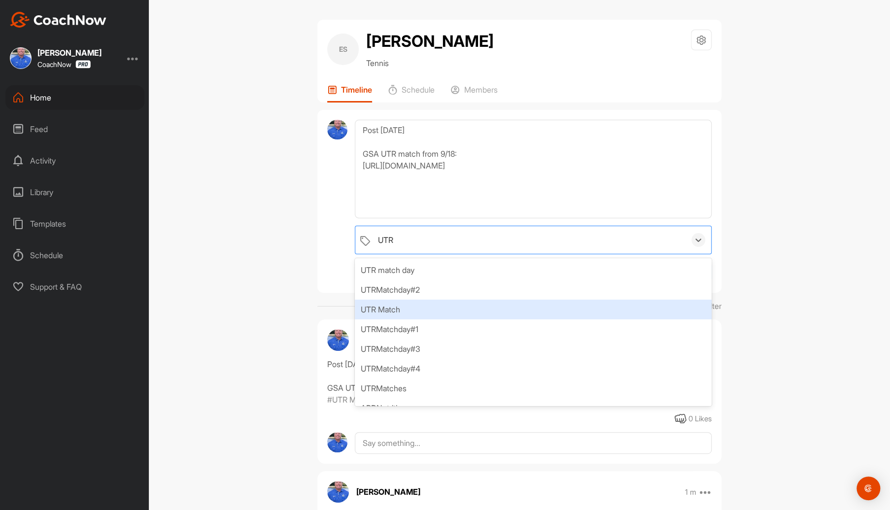
click at [384, 305] on div "UTR Match" at bounding box center [533, 310] width 357 height 20
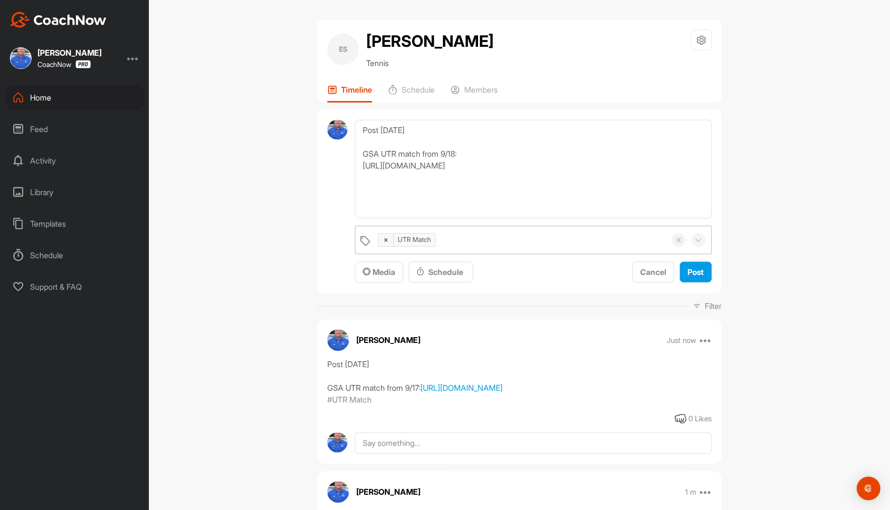
click at [787, 294] on div "ES Emiliano Sanchez Tennis Space Settings Your Notifications Leave Space Timeli…" at bounding box center [519, 255] width 741 height 510
click at [694, 271] on span "Post" at bounding box center [695, 272] width 16 height 10
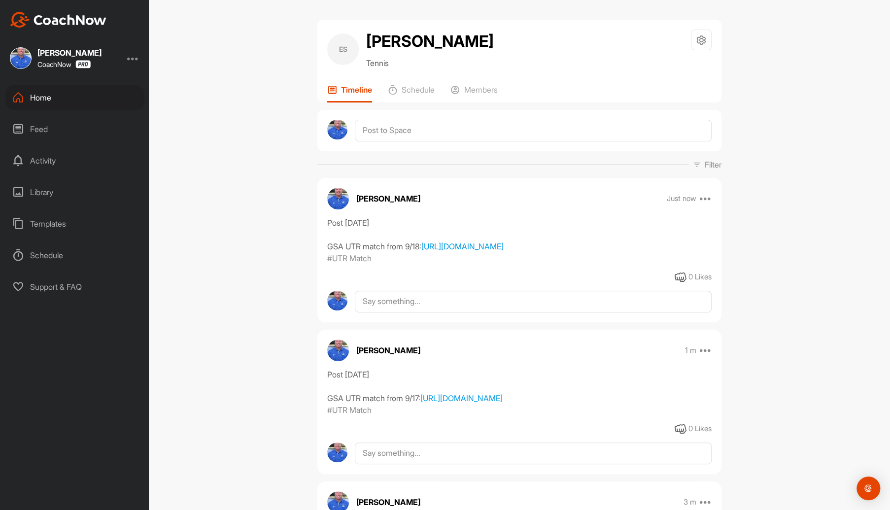
click at [44, 96] on div "Home" at bounding box center [74, 97] width 139 height 25
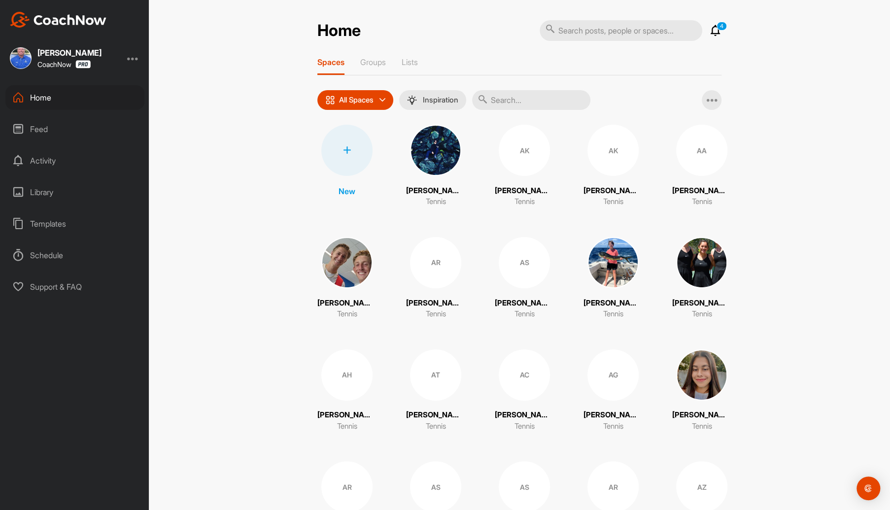
click at [548, 97] on input "text" at bounding box center [531, 100] width 118 height 20
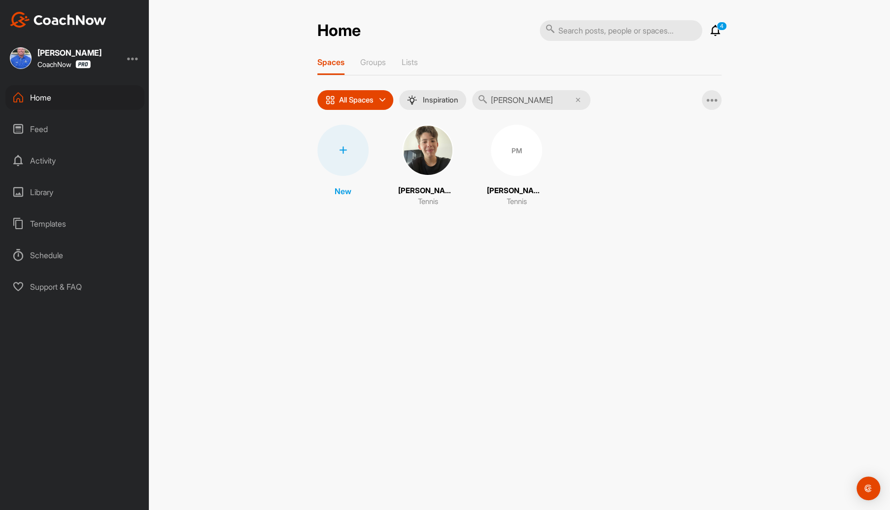
type input "[PERSON_NAME]"
click at [522, 159] on div "PM" at bounding box center [516, 150] width 51 height 51
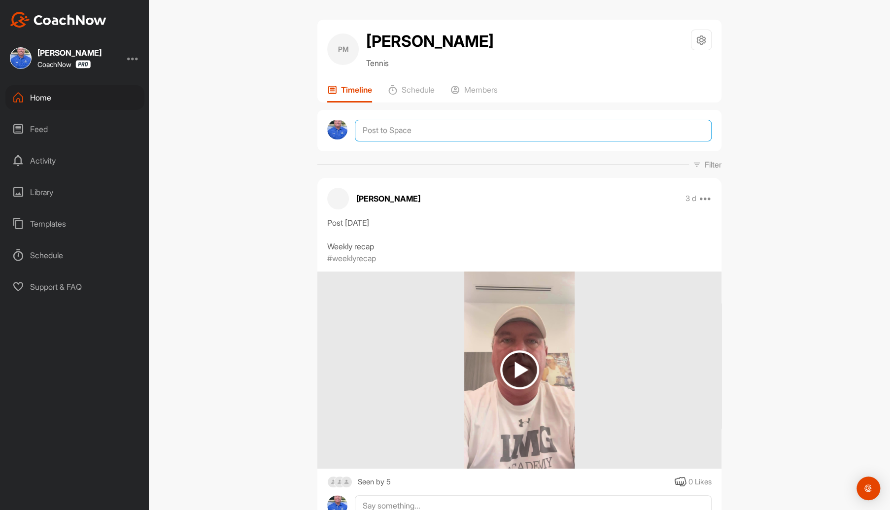
click at [412, 141] on textarea at bounding box center [533, 131] width 357 height 22
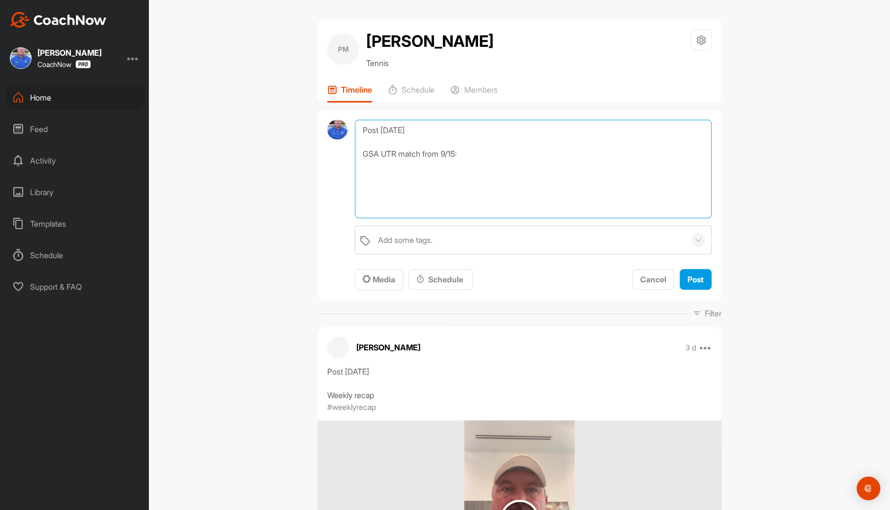
paste textarea "[URL][DOMAIN_NAME]"
type textarea "Post [DATE] GSA UTR match from 9/15: [URL][DOMAIN_NAME]"
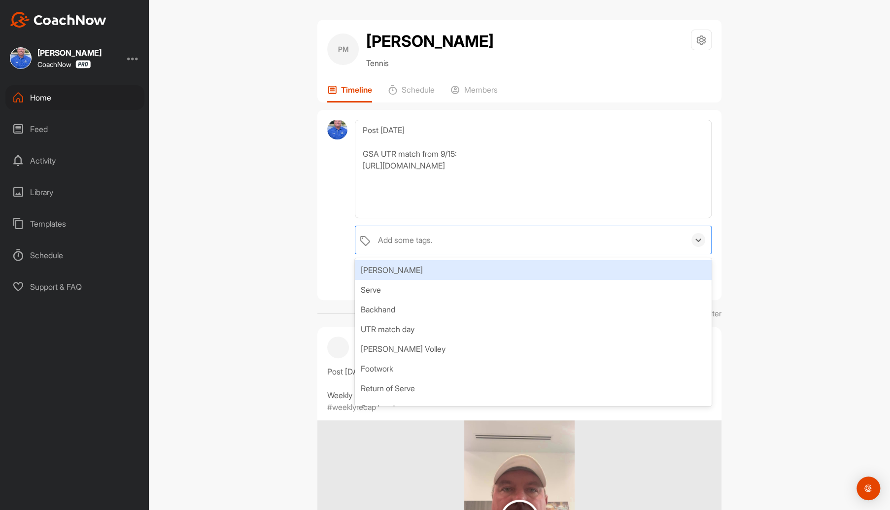
click at [419, 246] on div "Add some tags." at bounding box center [405, 240] width 55 height 12
type input "UTR"
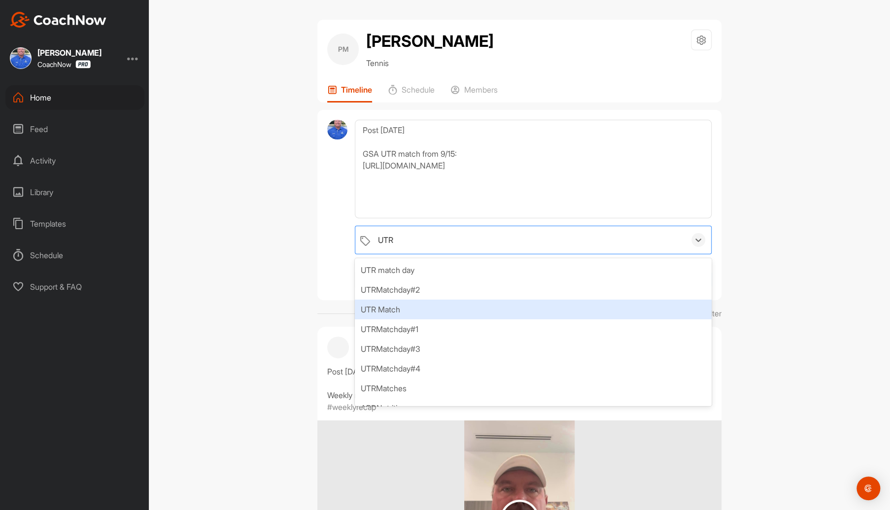
click at [388, 319] on div "UTR Match" at bounding box center [533, 310] width 357 height 20
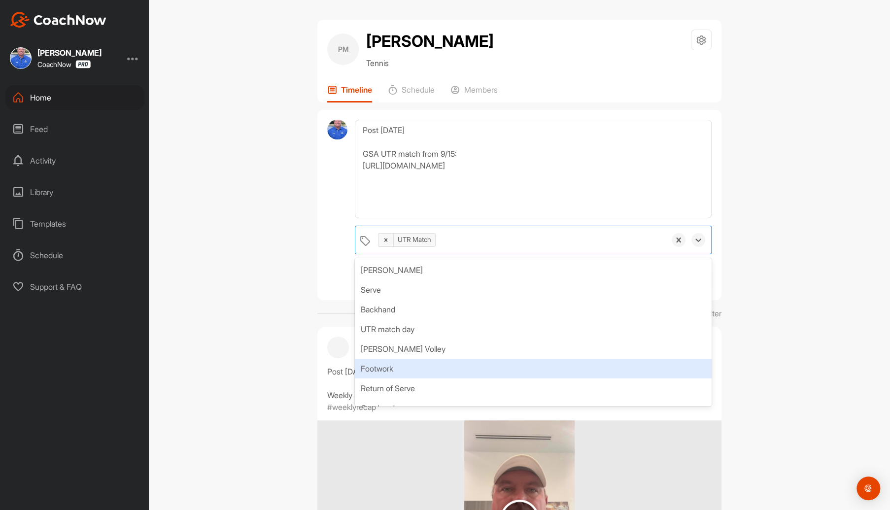
click at [768, 349] on div "PM [PERSON_NAME] Tennis Space Settings Your Notifications Leave Space Timeline …" at bounding box center [519, 255] width 741 height 510
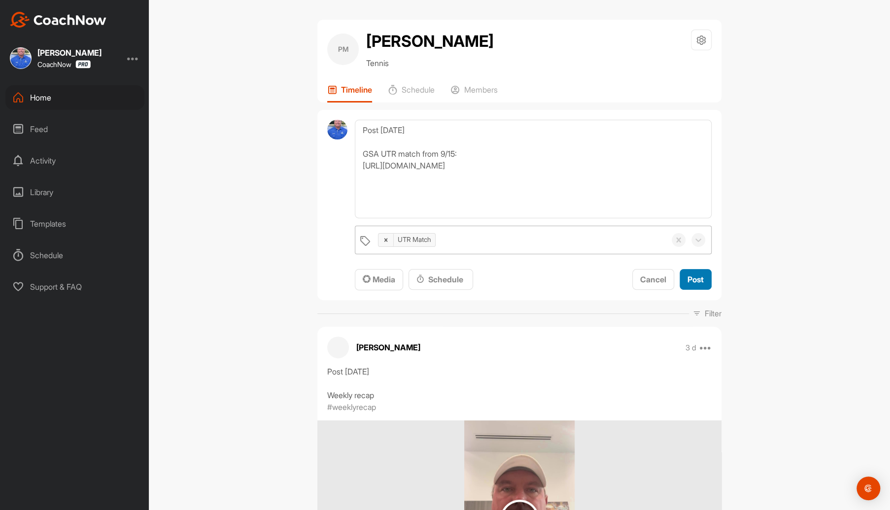
click at [696, 284] on span "Post" at bounding box center [695, 279] width 16 height 10
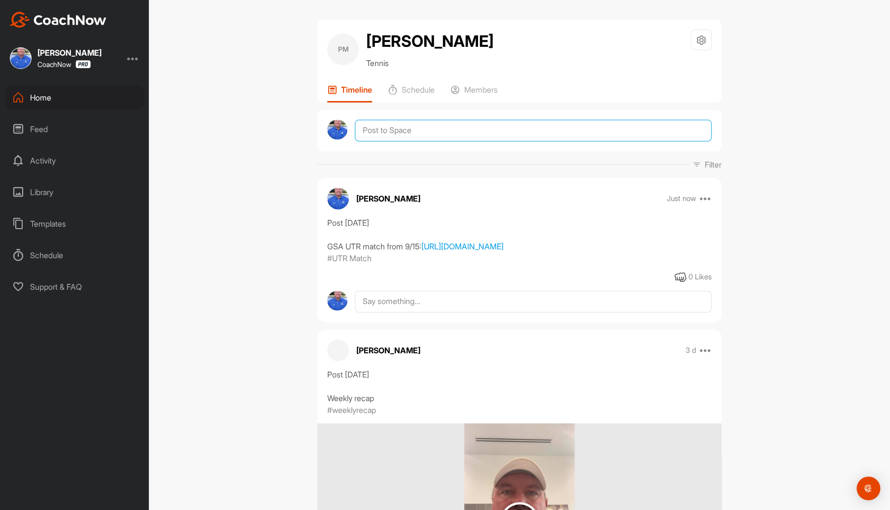
click at [392, 141] on textarea at bounding box center [533, 131] width 357 height 22
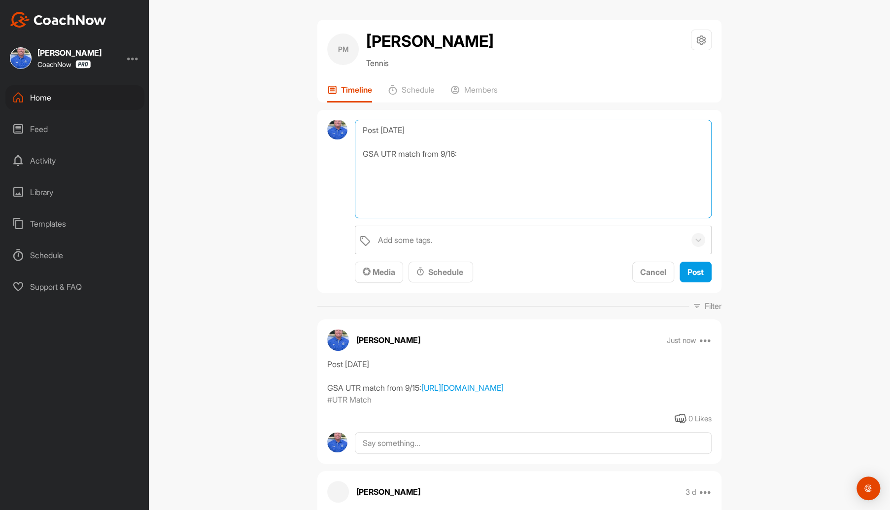
paste textarea "[URL][DOMAIN_NAME]"
type textarea "Post [DATE] GSA UTR match from 9/16: [URL][DOMAIN_NAME]"
click at [441, 254] on div "Add some tags." at bounding box center [529, 240] width 312 height 28
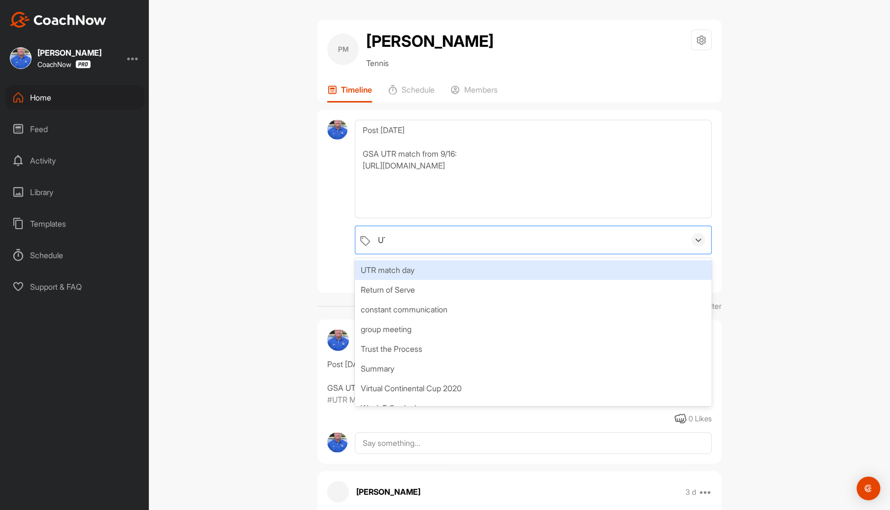
type input "UTR"
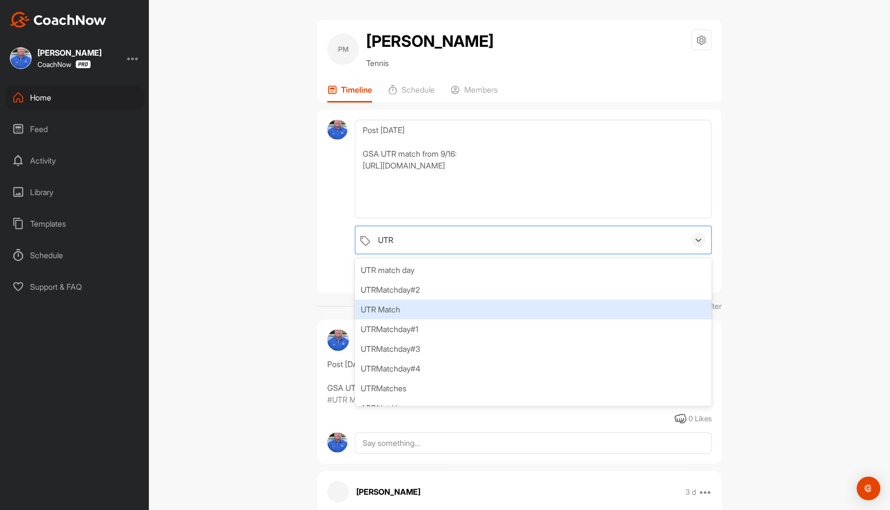
click at [398, 319] on div "UTR Match" at bounding box center [533, 310] width 357 height 20
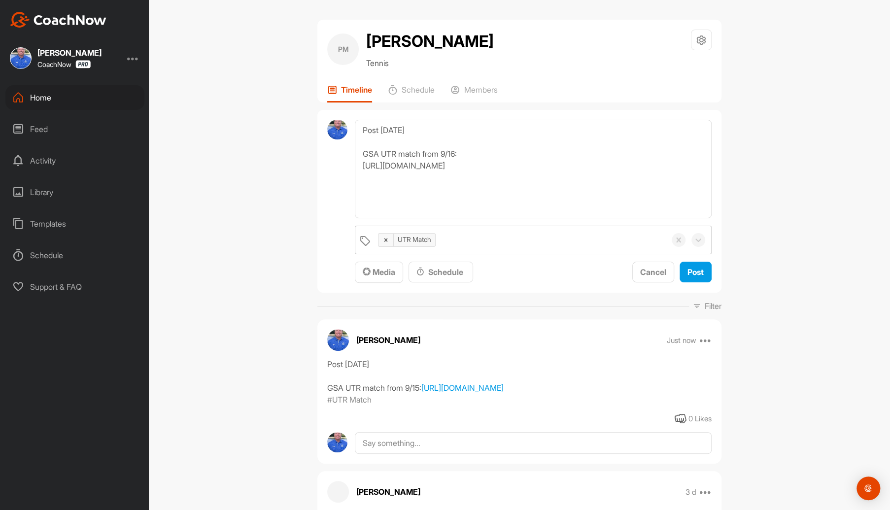
click at [844, 364] on div "PM [PERSON_NAME] Tennis Space Settings Your Notifications Leave Space Timeline …" at bounding box center [519, 255] width 741 height 510
click at [698, 277] on span "Post" at bounding box center [695, 272] width 16 height 10
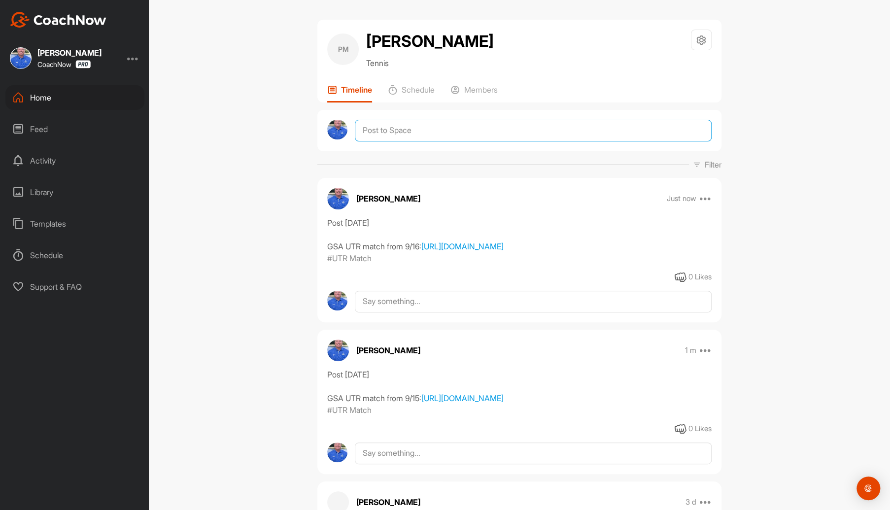
click at [434, 141] on textarea at bounding box center [533, 131] width 357 height 22
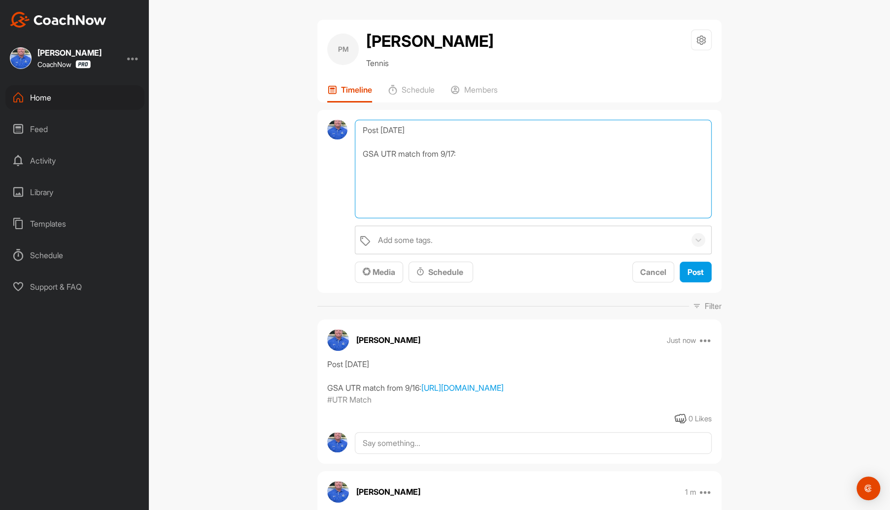
click at [370, 191] on textarea "Post [DATE] GSA UTR match from 9/17:" at bounding box center [533, 169] width 357 height 99
paste textarea "[URL][DOMAIN_NAME]"
type textarea "Post [DATE] GSA UTR match from 9/17: [URL][DOMAIN_NAME]"
click at [434, 254] on div "Add some tags." at bounding box center [529, 240] width 312 height 28
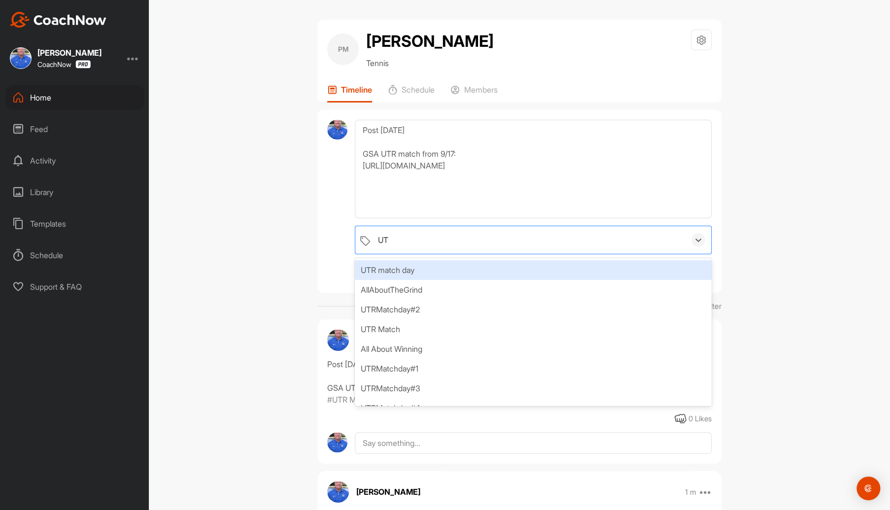
type input "UTR"
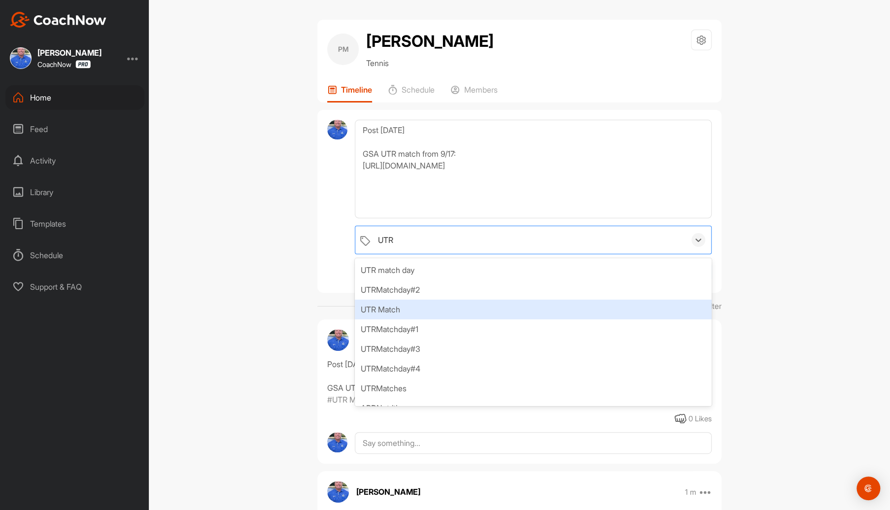
click at [396, 319] on div "UTR Match" at bounding box center [533, 310] width 357 height 20
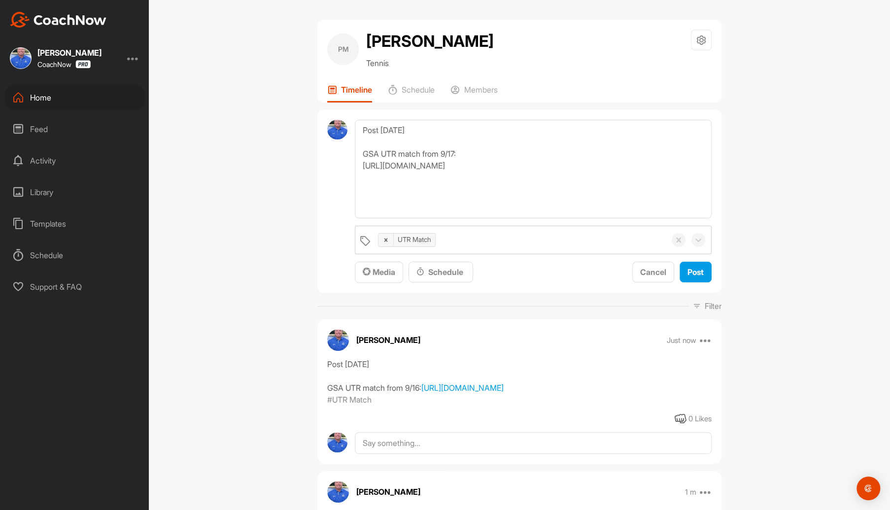
click at [822, 313] on div "PM [PERSON_NAME] Tennis Space Settings Your Notifications Leave Space Timeline …" at bounding box center [519, 255] width 741 height 510
click at [692, 277] on span "Post" at bounding box center [695, 272] width 16 height 10
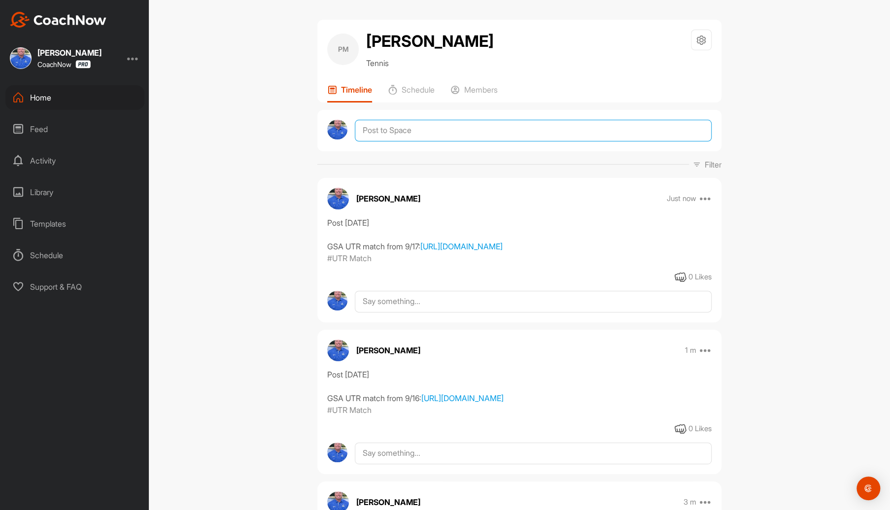
click at [410, 141] on textarea at bounding box center [533, 131] width 357 height 22
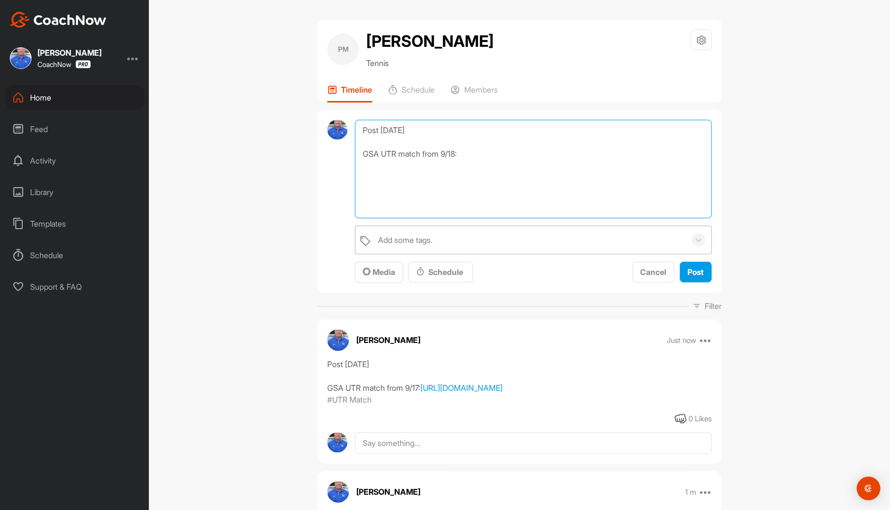
type textarea "Post [DATE] GSA UTR match from 9/18:"
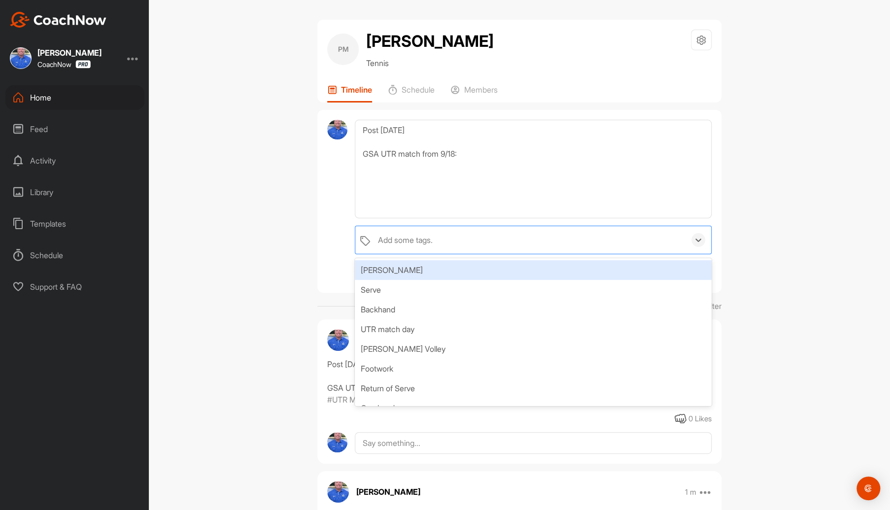
click at [536, 254] on div "Add some tags." at bounding box center [529, 240] width 312 height 28
type input "UTR"
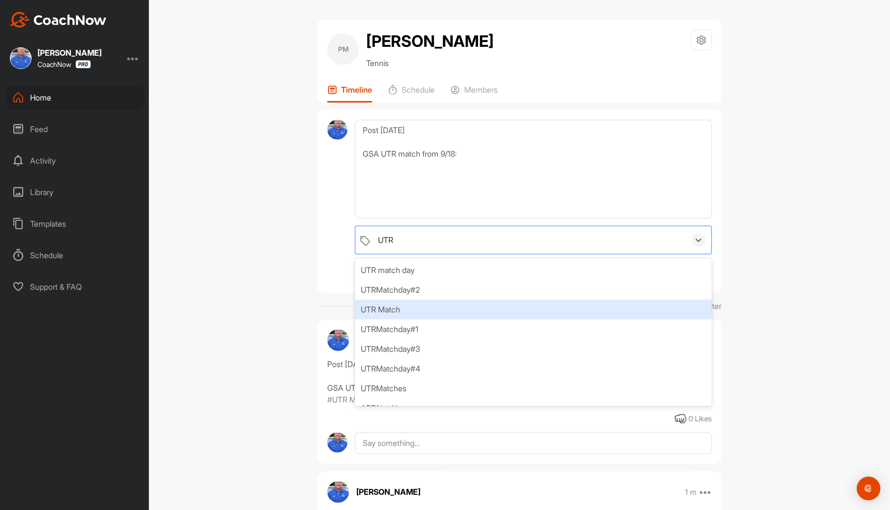
click at [382, 319] on div "UTR Match" at bounding box center [533, 310] width 357 height 20
click at [765, 335] on div "PM [PERSON_NAME] Tennis Space Settings Your Notifications Leave Space Timeline …" at bounding box center [519, 255] width 741 height 510
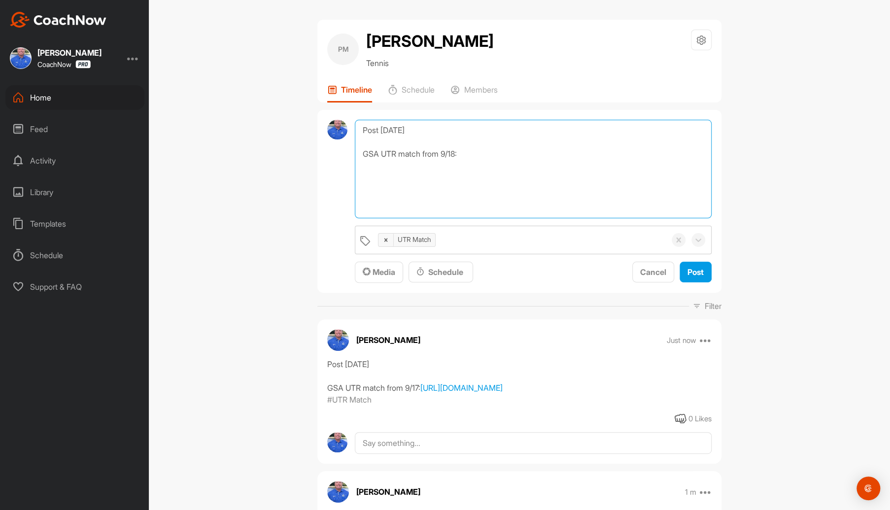
click at [369, 191] on textarea "Post [DATE] GSA UTR match from 9/18:" at bounding box center [533, 169] width 357 height 99
click at [360, 191] on textarea "Post [DATE] GSA UTR match from 9/18:" at bounding box center [533, 169] width 357 height 99
paste textarea "[URL][DOMAIN_NAME]"
type textarea "Post [DATE] GSA UTR match from 9/18: [URL][DOMAIN_NAME]"
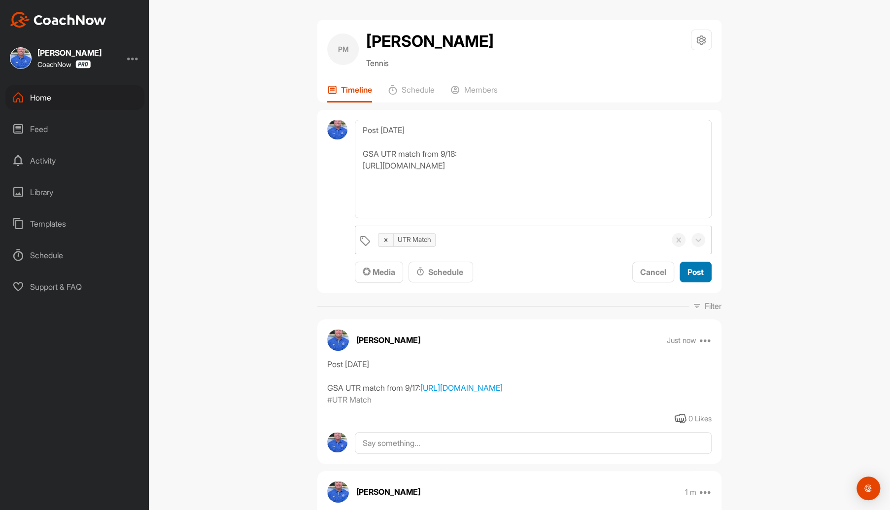
click at [700, 283] on button "Post" at bounding box center [695, 272] width 32 height 21
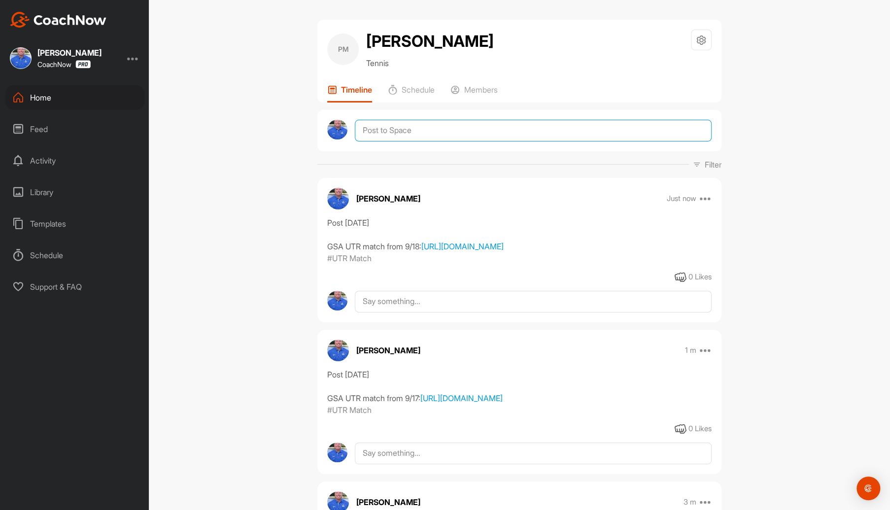
click at [404, 141] on textarea at bounding box center [533, 131] width 357 height 22
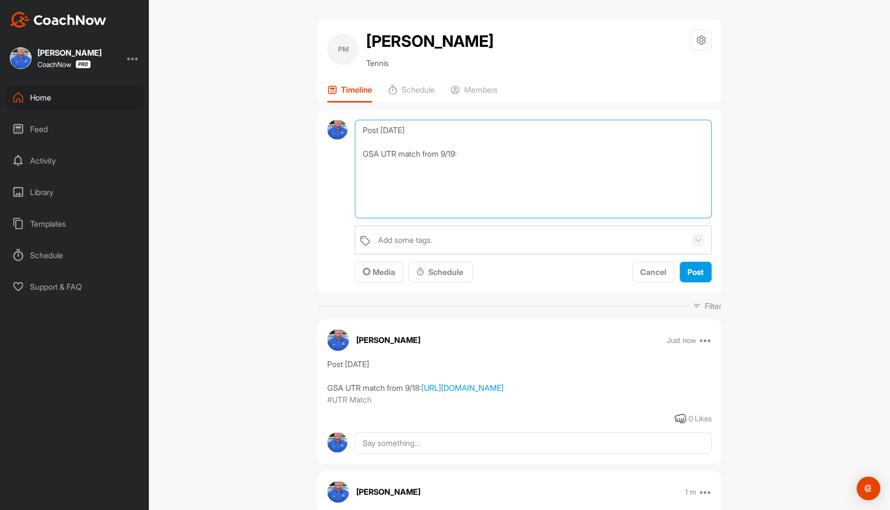
click at [365, 192] on textarea "Post [DATE] GSA UTR match from 9/19:" at bounding box center [533, 169] width 357 height 99
paste textarea "[URL][DOMAIN_NAME]"
type textarea "Post [DATE] GSA UTR match from 9/19: [URL][DOMAIN_NAME]"
click at [495, 254] on div "Add some tags." at bounding box center [529, 240] width 312 height 28
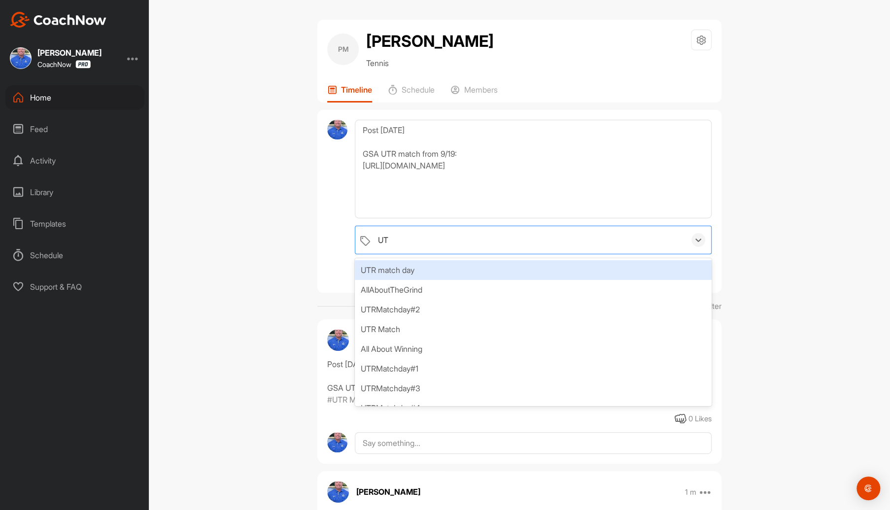
type input "UTR"
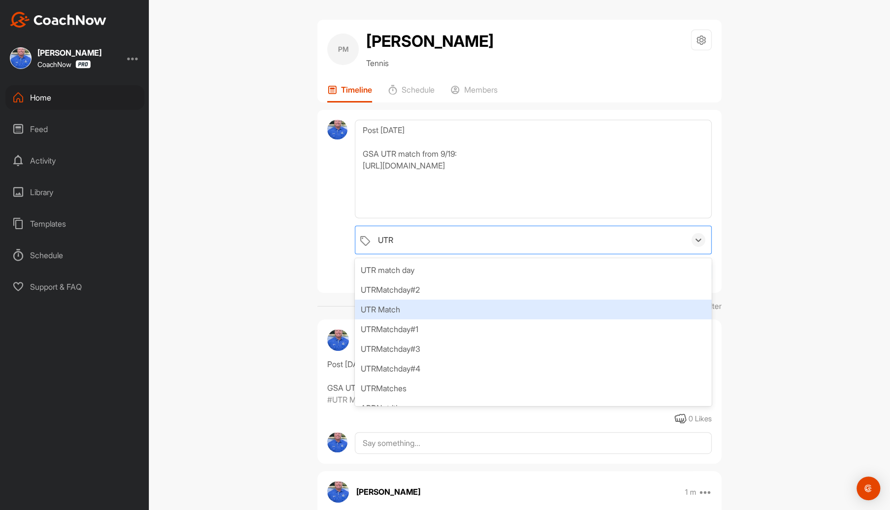
click at [394, 319] on div "UTR Match" at bounding box center [533, 310] width 357 height 20
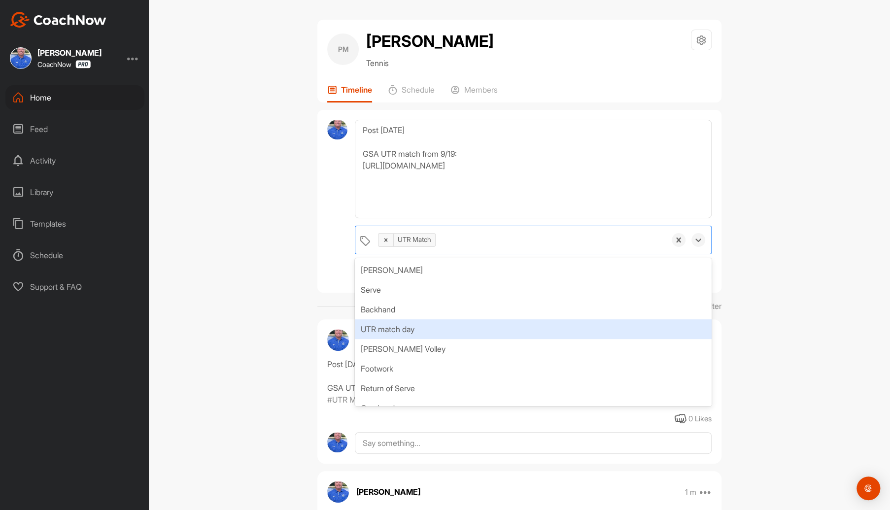
click at [823, 347] on div "PM [PERSON_NAME] Tennis Space Settings Your Notifications Leave Space Timeline …" at bounding box center [519, 255] width 741 height 510
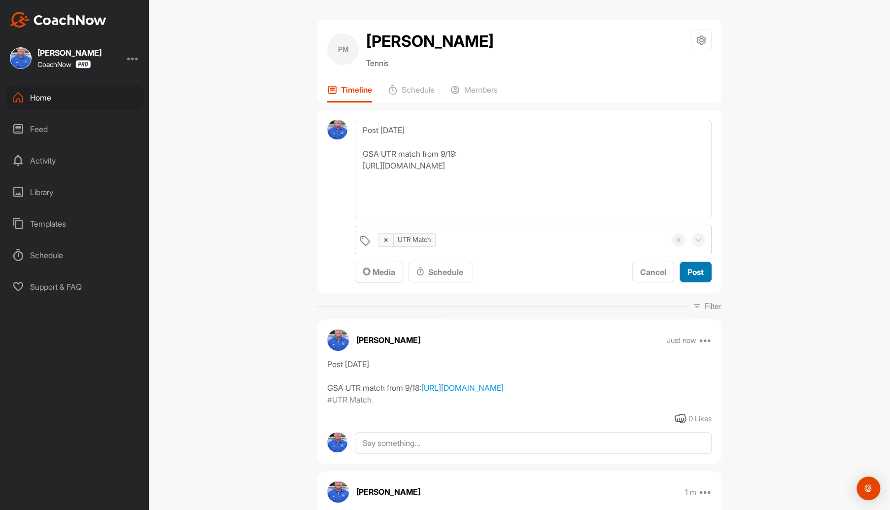
click at [693, 277] on span "Post" at bounding box center [695, 272] width 16 height 10
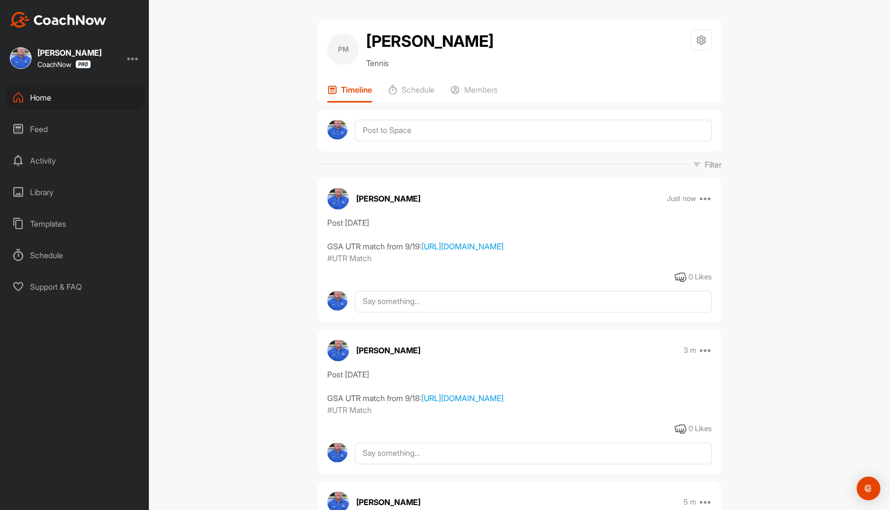
click at [47, 95] on div "Home" at bounding box center [74, 97] width 139 height 25
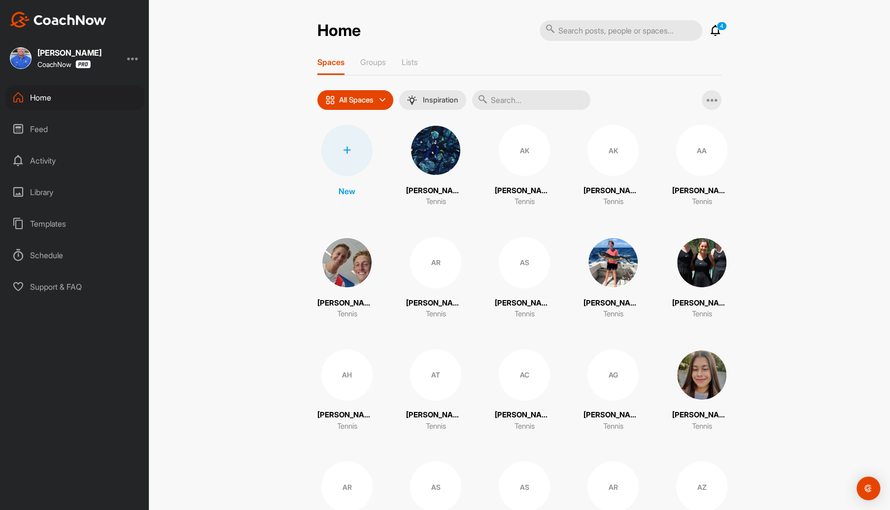
click at [538, 98] on input "text" at bounding box center [531, 100] width 118 height 20
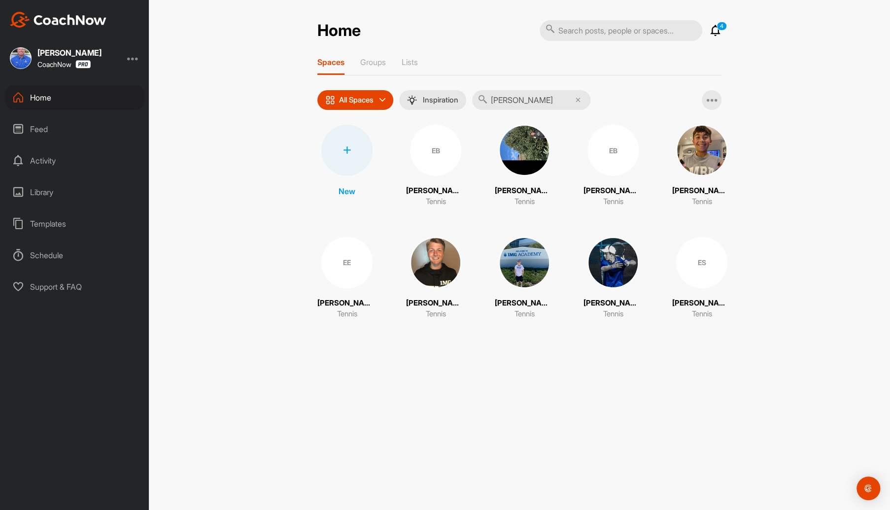
type input "[PERSON_NAME]"
click at [618, 161] on div "EB" at bounding box center [612, 150] width 51 height 51
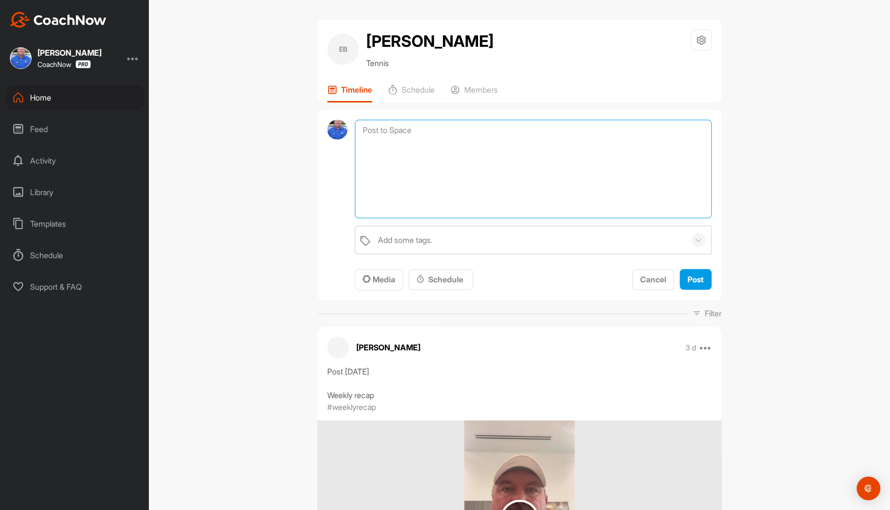
click at [386, 125] on textarea at bounding box center [533, 169] width 357 height 99
click at [363, 168] on textarea "Post [DATE] GSA UTR match from 9/17:" at bounding box center [533, 169] width 357 height 99
paste textarea "[URL][DOMAIN_NAME]"
type textarea "Post [DATE] GSA UTR match from 9/17: [URL][DOMAIN_NAME]"
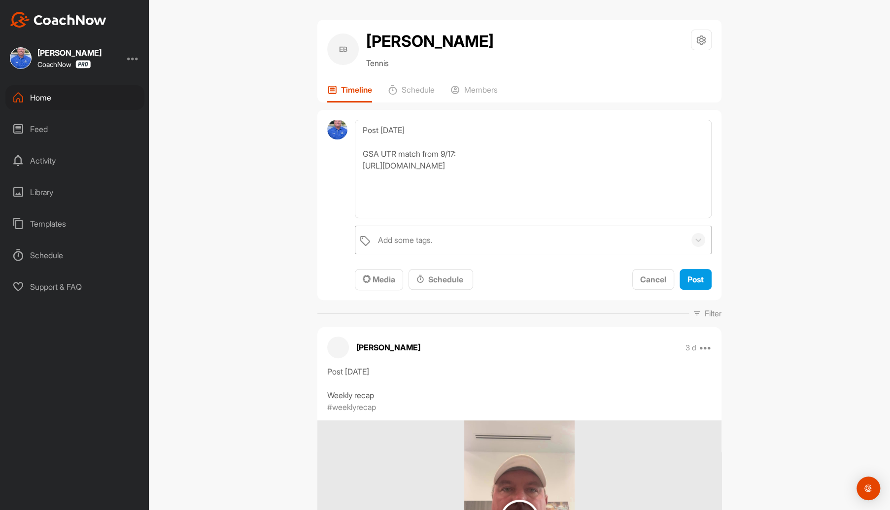
click at [428, 238] on div "Add some tags." at bounding box center [405, 240] width 55 height 12
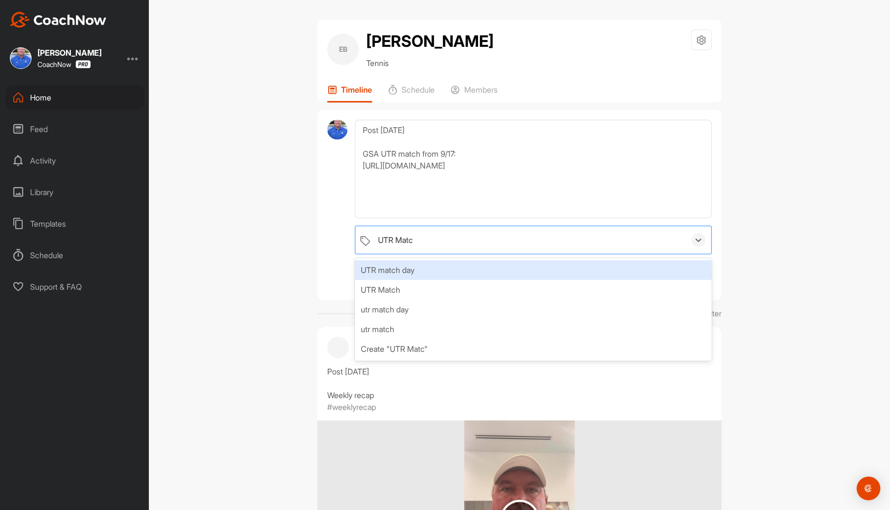
type input "UTR Match"
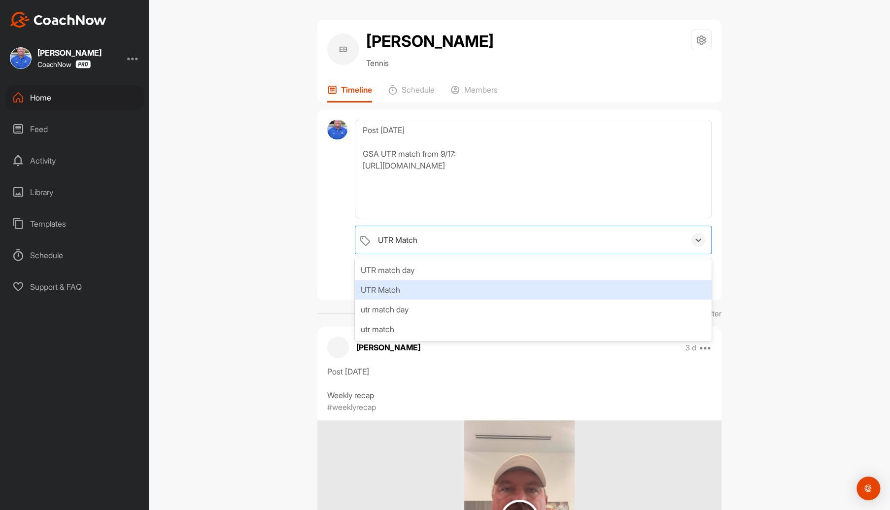
click at [392, 287] on div "UTR Match" at bounding box center [533, 290] width 357 height 20
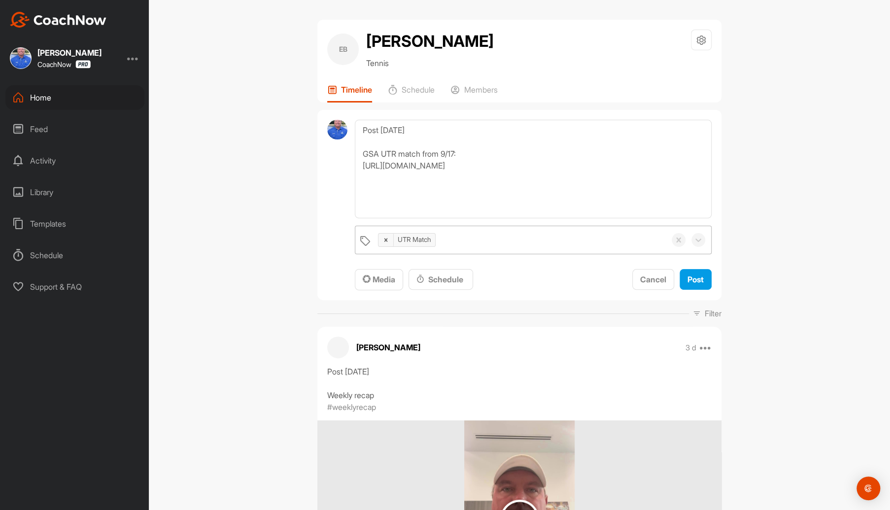
click at [841, 370] on div "EB [PERSON_NAME] Tennis Space Settings Your Notifications Leave Space Timeline …" at bounding box center [519, 255] width 741 height 510
click at [697, 281] on span "Post" at bounding box center [695, 279] width 16 height 10
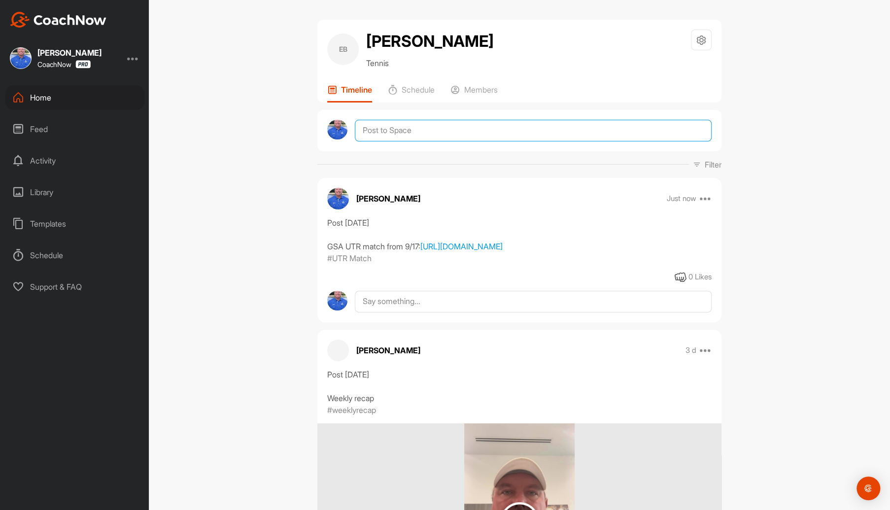
click at [417, 132] on textarea at bounding box center [533, 131] width 357 height 22
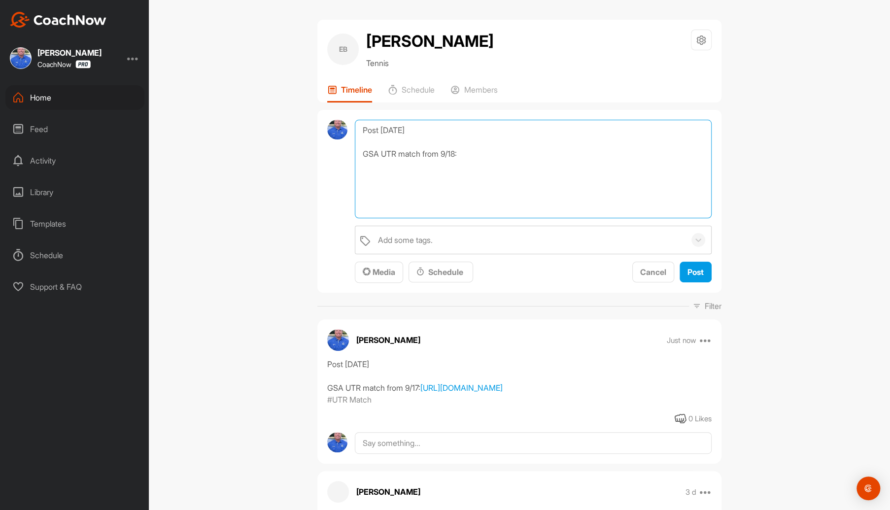
click at [365, 169] on textarea "Post [DATE] GSA UTR match from 9/18:" at bounding box center [533, 169] width 357 height 99
paste textarea "[URL][DOMAIN_NAME]"
type textarea "Post [DATE] GSA UTR match from 9/18: [URL][DOMAIN_NAME]"
click at [413, 238] on div "Add some tags." at bounding box center [405, 240] width 55 height 12
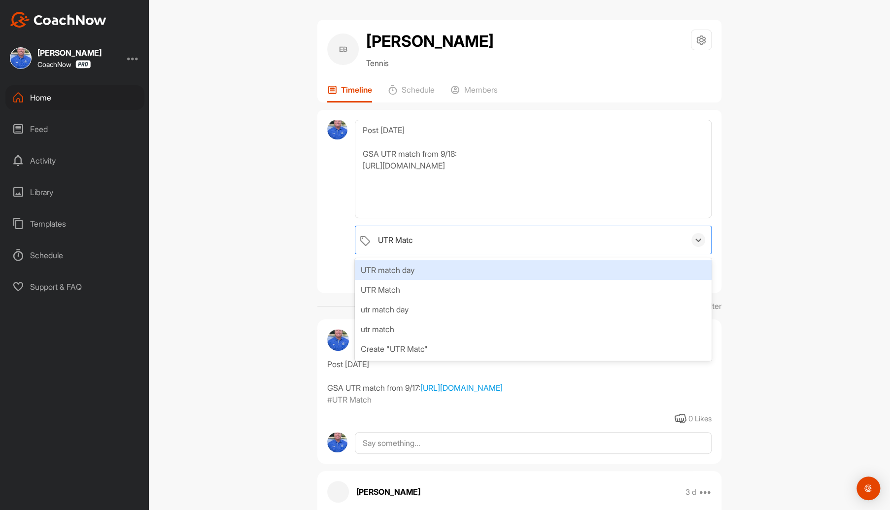
type input "UTR Match"
type input "UTR"
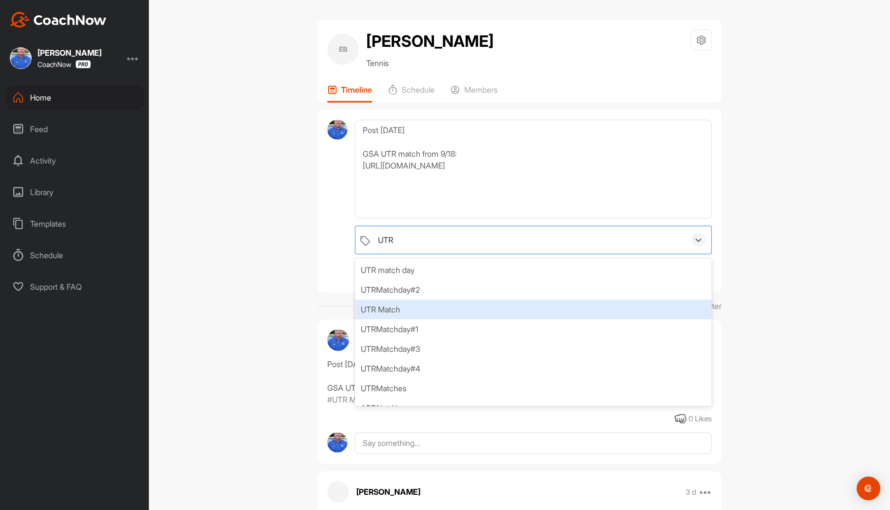
click at [402, 308] on div "UTR Match" at bounding box center [533, 310] width 357 height 20
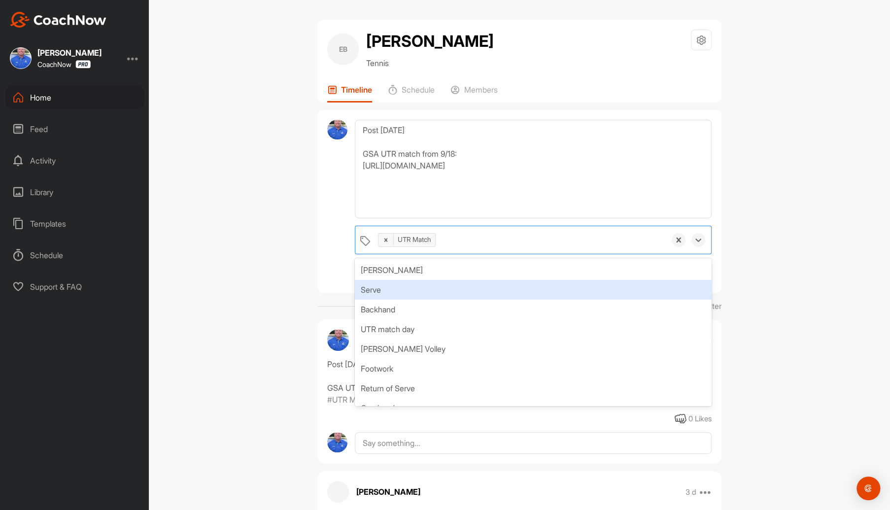
click at [770, 290] on div "EB [PERSON_NAME] Tennis Space Settings Your Notifications Leave Space Timeline …" at bounding box center [519, 255] width 741 height 510
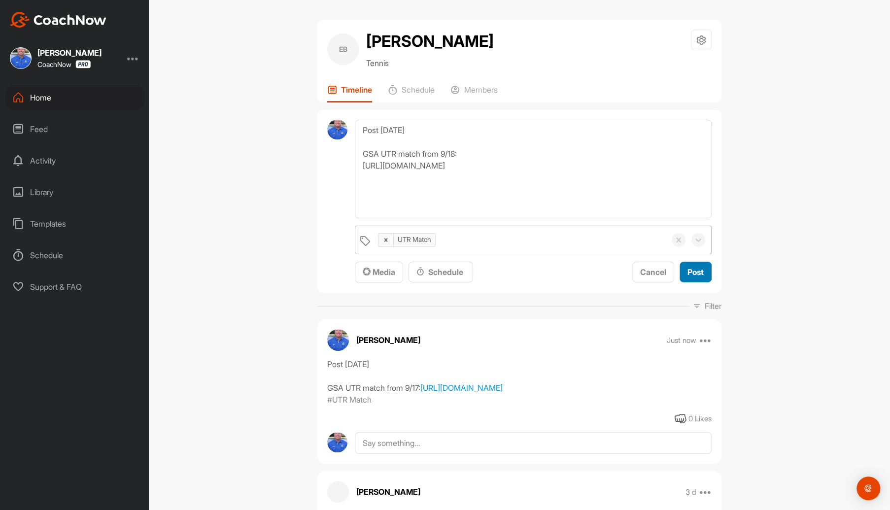
click at [691, 267] on span "Post" at bounding box center [695, 272] width 16 height 10
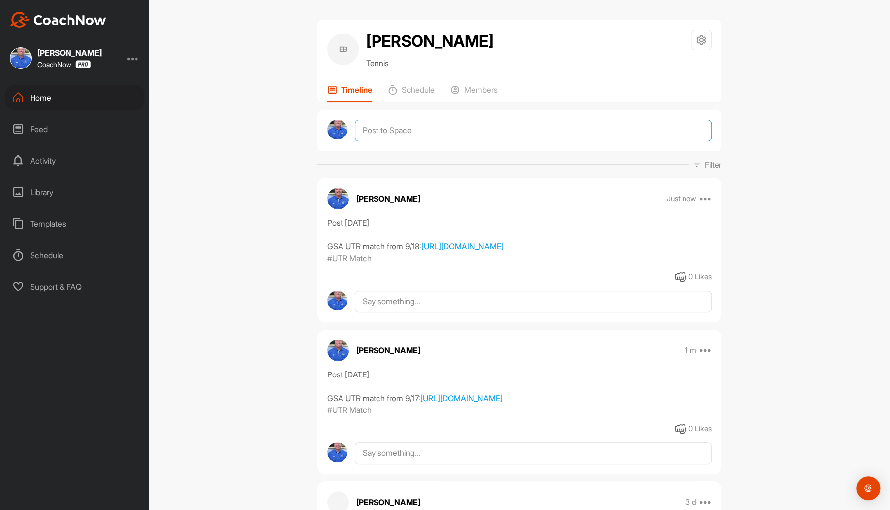
click at [424, 130] on textarea at bounding box center [533, 131] width 357 height 22
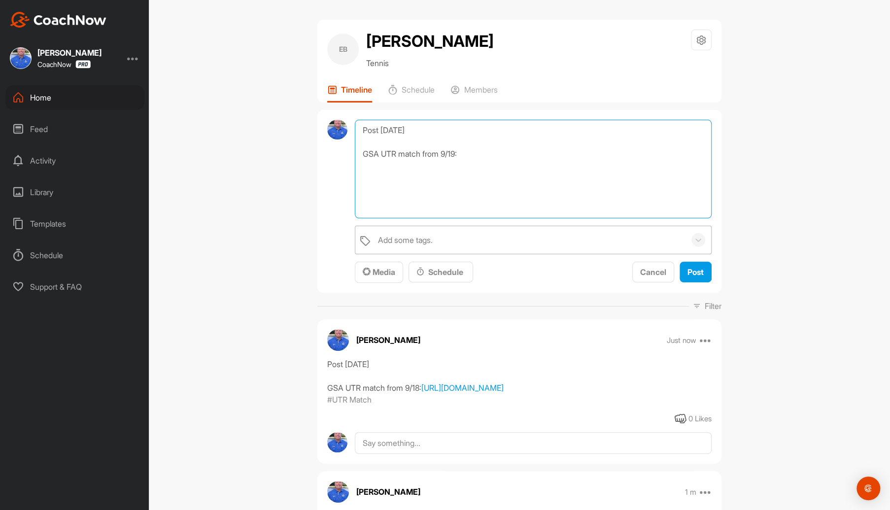
type textarea "Post [DATE] GSA UTR match from 9/19:"
click at [560, 238] on div "Add some tags." at bounding box center [529, 240] width 312 height 28
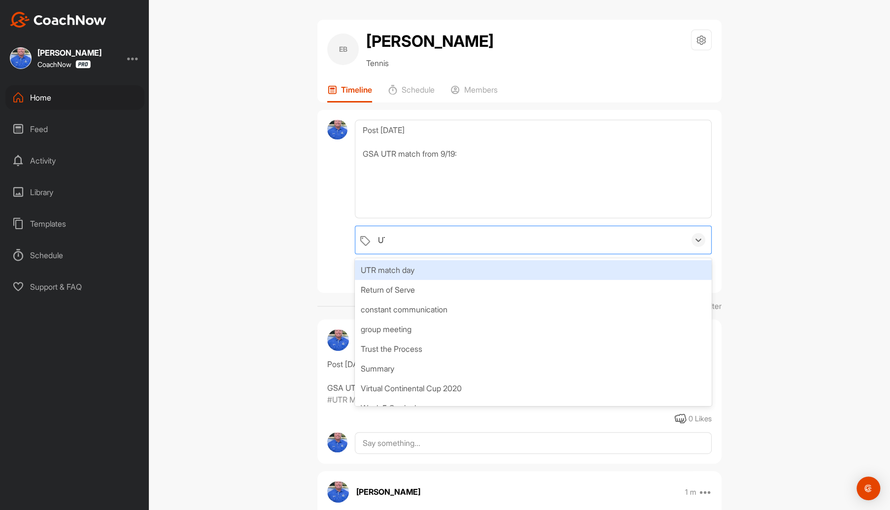
type input "UTR"
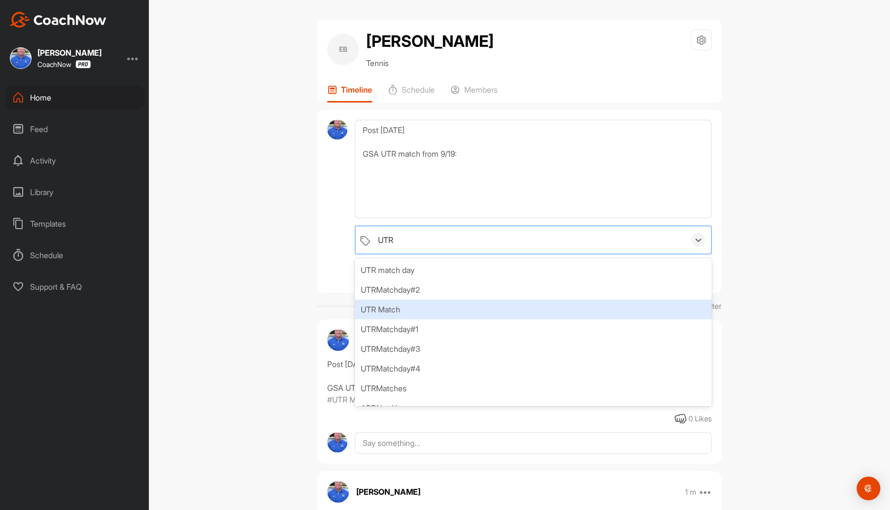
click at [395, 307] on div "UTR Match" at bounding box center [533, 310] width 357 height 20
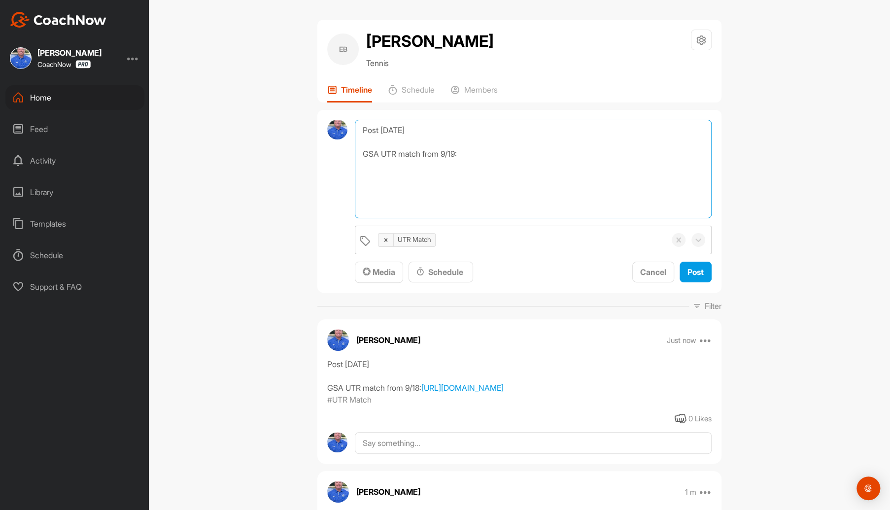
click at [360, 171] on textarea "Post [DATE] GSA UTR match from 9/19:" at bounding box center [533, 169] width 357 height 99
paste textarea "[URL][DOMAIN_NAME]"
type textarea "Post [DATE] GSA UTR match from 9/19: [URL][DOMAIN_NAME]"
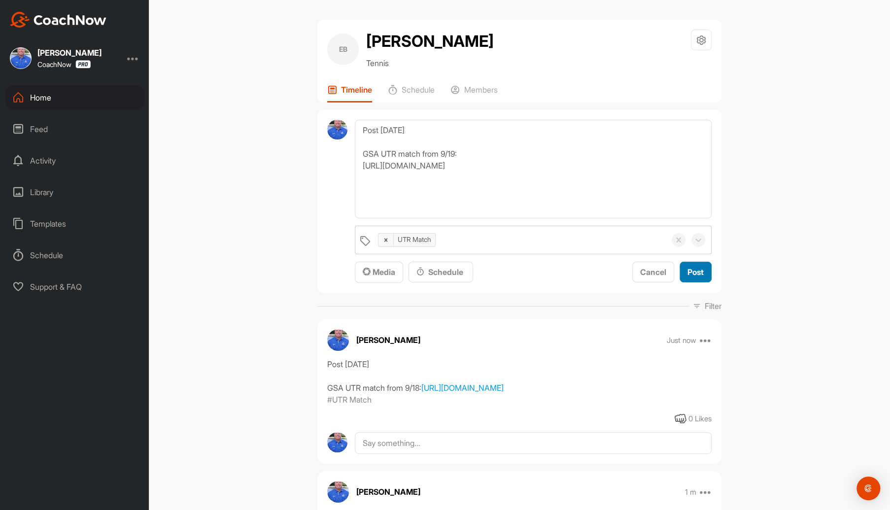
click at [693, 274] on span "Post" at bounding box center [695, 272] width 16 height 10
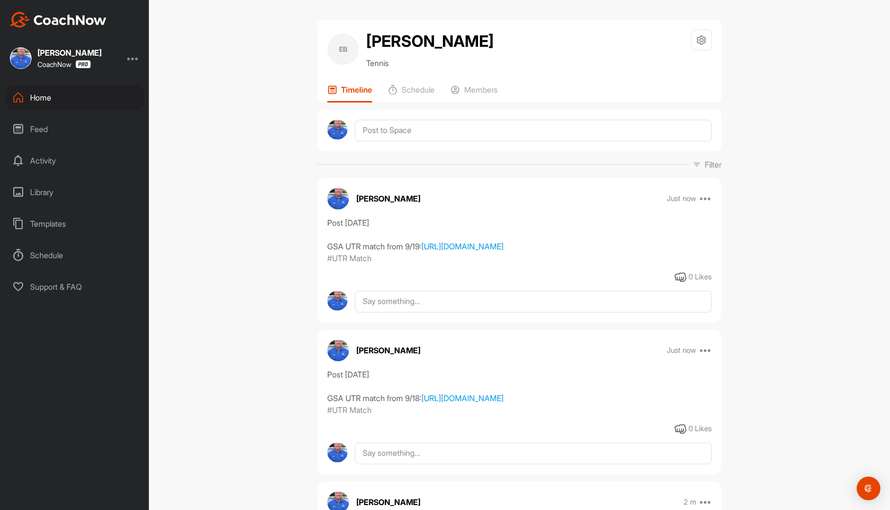
click at [45, 97] on div "Home" at bounding box center [74, 97] width 139 height 25
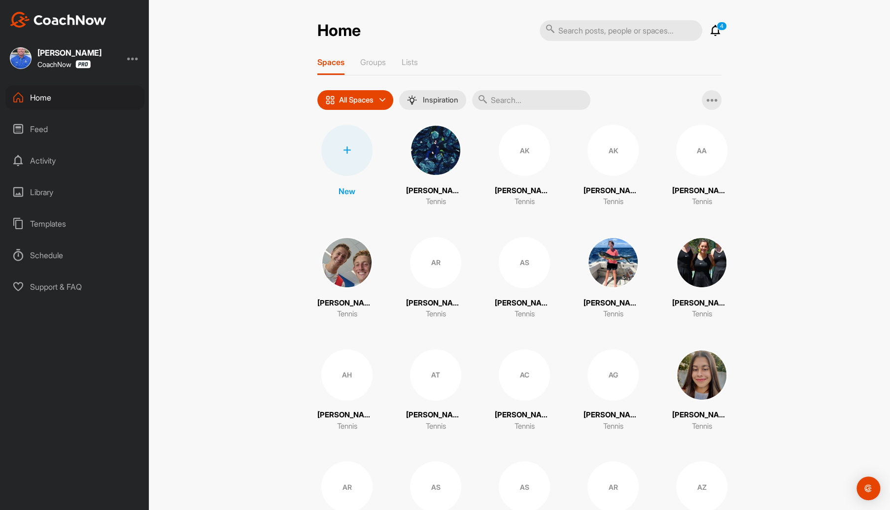
click at [563, 101] on input "text" at bounding box center [531, 100] width 118 height 20
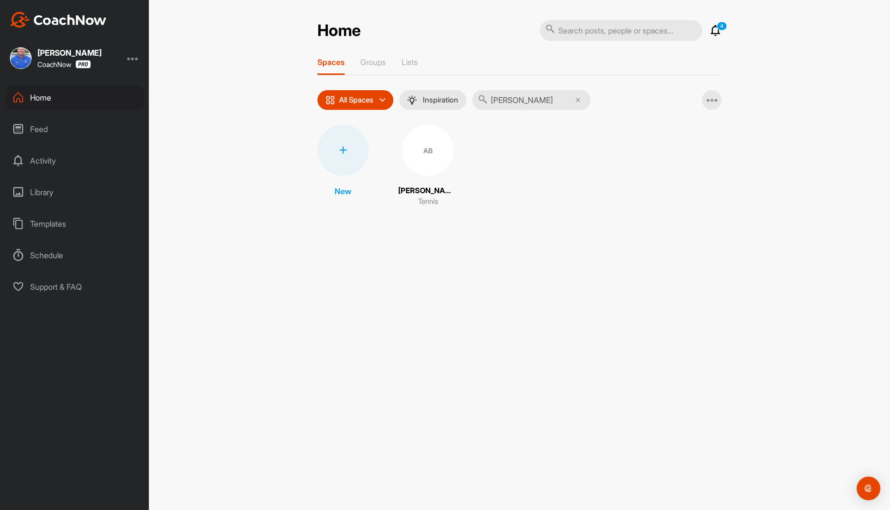
type input "[PERSON_NAME]"
click at [409, 163] on div "AB" at bounding box center [427, 150] width 51 height 51
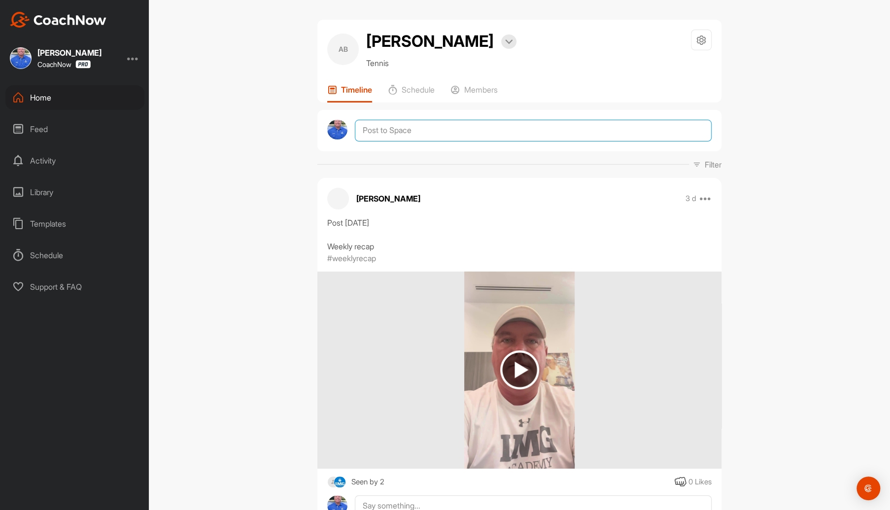
click at [413, 136] on textarea at bounding box center [533, 131] width 357 height 22
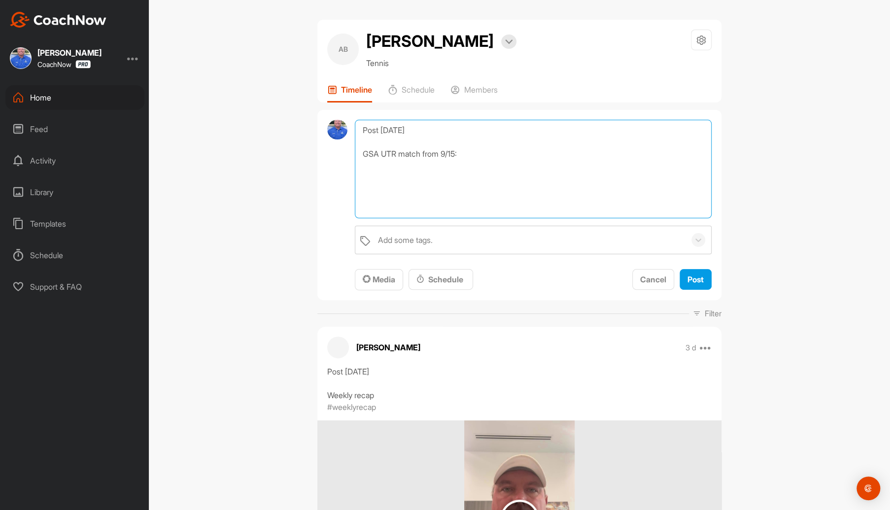
paste textarea "[URL][DOMAIN_NAME]"
type textarea "Post [DATE] GSA UTR match from 9/15: [URL][DOMAIN_NAME]"
click at [414, 236] on div "Add some tags." at bounding box center [405, 240] width 55 height 12
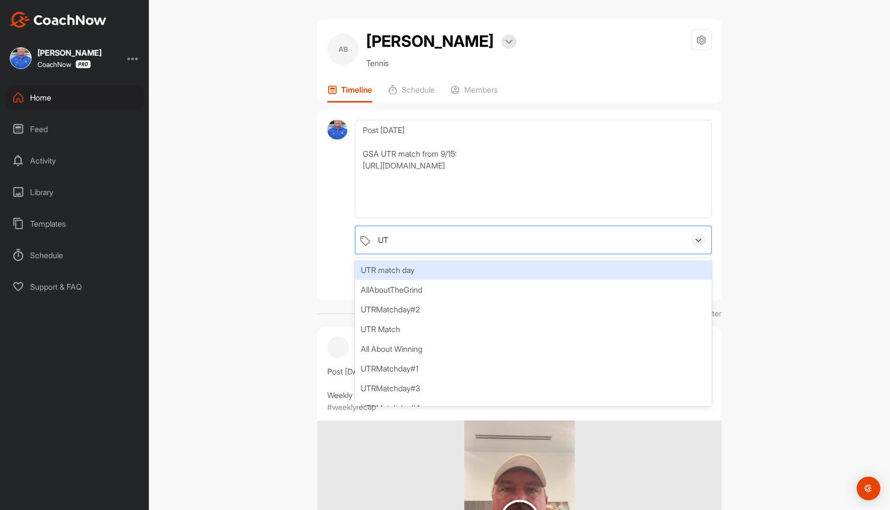
type input "UTR"
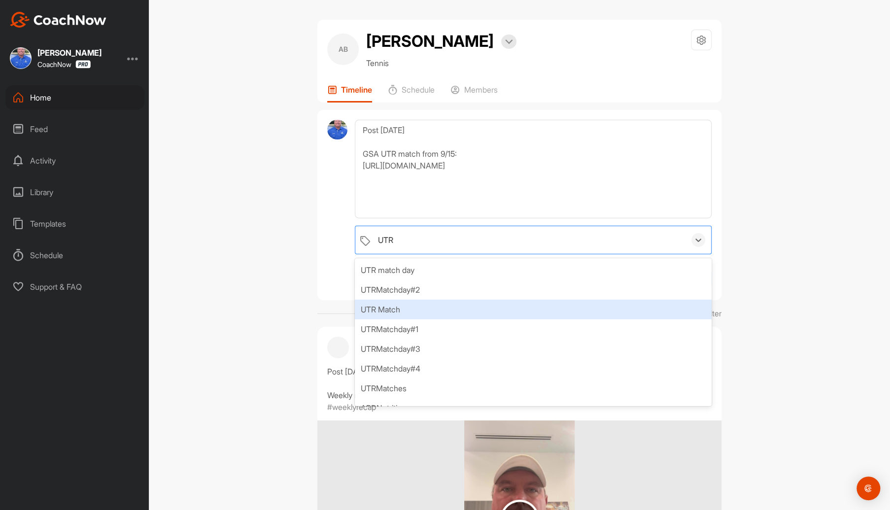
click at [396, 312] on div "UTR Match" at bounding box center [533, 310] width 357 height 20
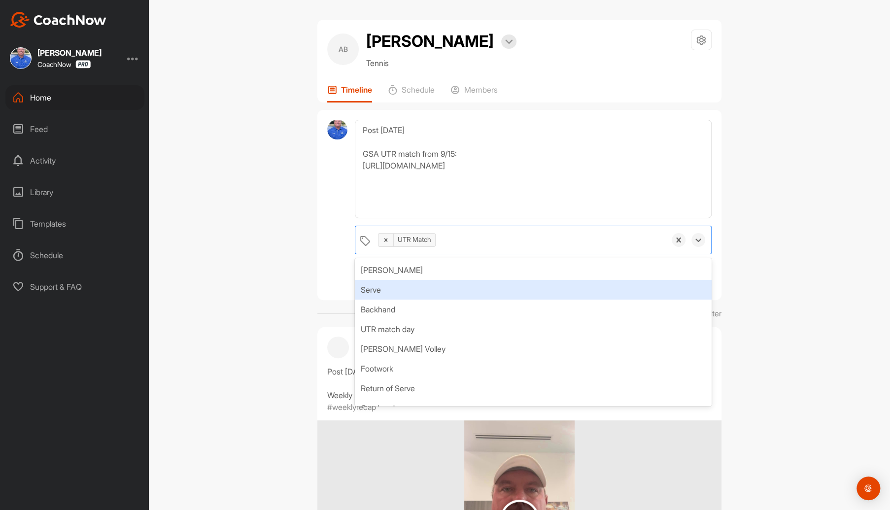
click at [815, 254] on div "AB [PERSON_NAME] Bookings Tennis Space Settings Your Notifications Leave Space …" at bounding box center [519, 255] width 741 height 510
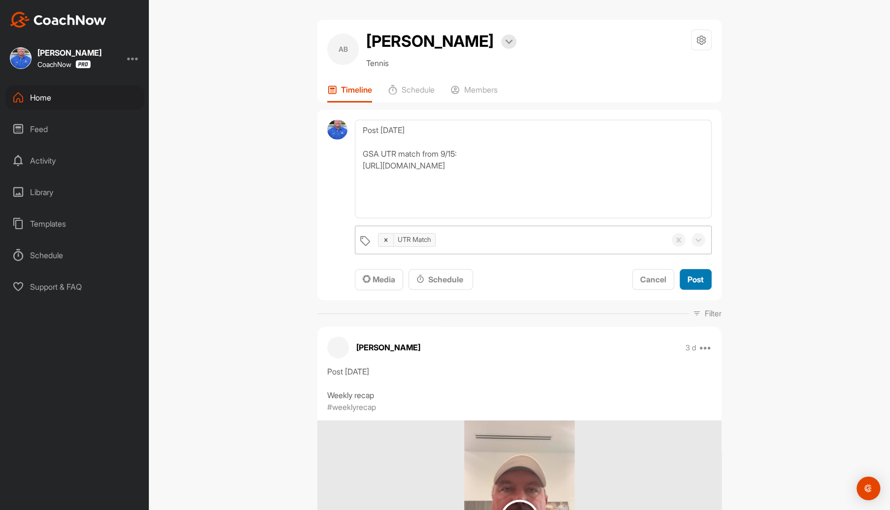
click at [690, 277] on span "Post" at bounding box center [695, 279] width 16 height 10
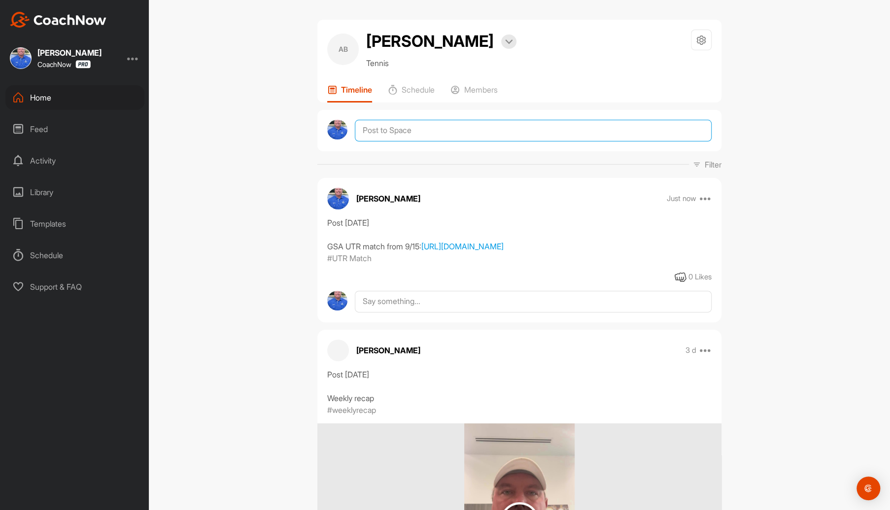
click at [427, 129] on textarea at bounding box center [533, 131] width 357 height 22
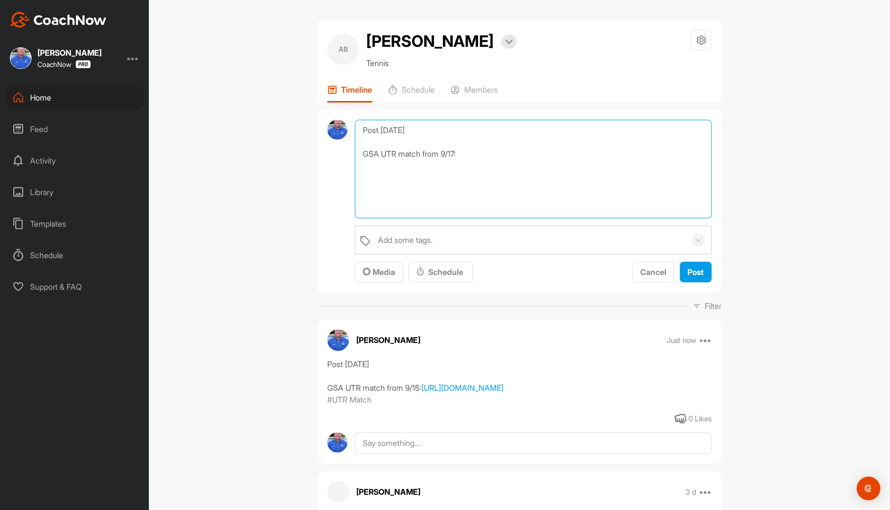
click at [368, 170] on textarea "Post [DATE] GSA UTR match from 9/17:" at bounding box center [533, 169] width 357 height 99
paste textarea "[URL][DOMAIN_NAME]"
type textarea "Post [DATE] GSA UTR match from 9/17: [URL][DOMAIN_NAME]"
click at [406, 238] on div "Add some tags." at bounding box center [405, 240] width 55 height 12
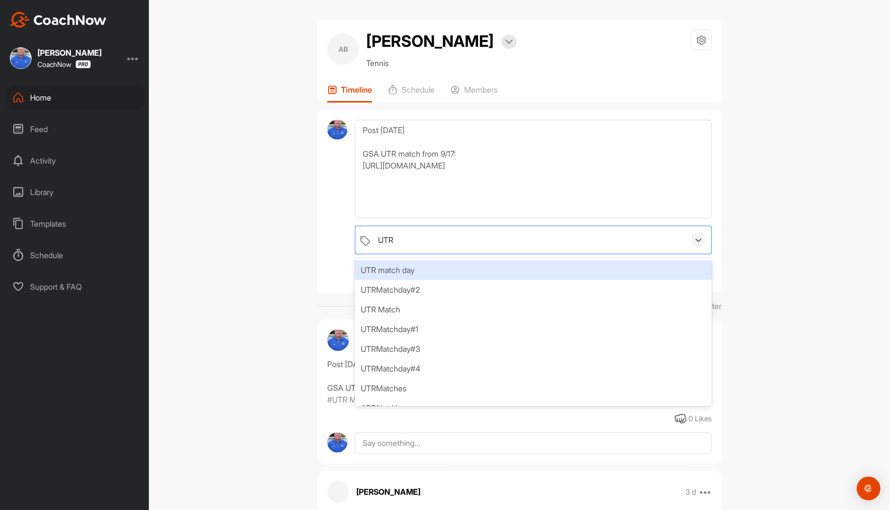
type input "UTR M"
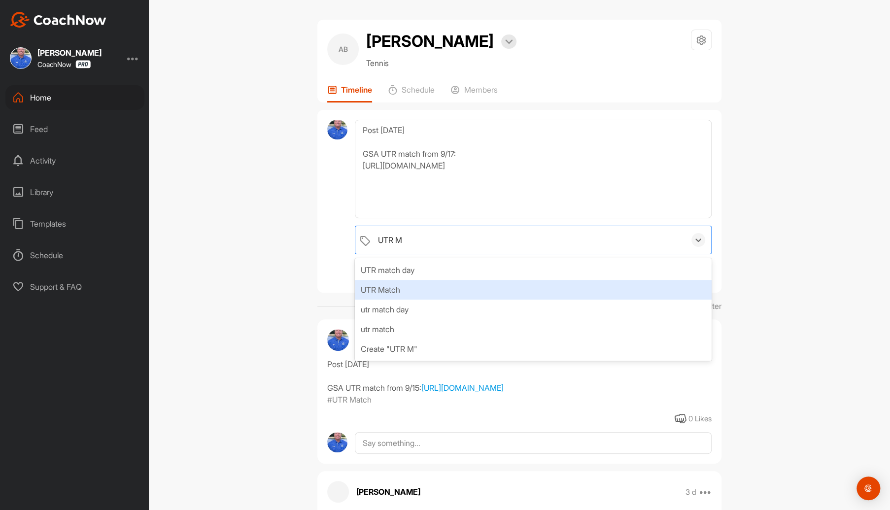
click at [385, 283] on div "UTR Match" at bounding box center [533, 290] width 357 height 20
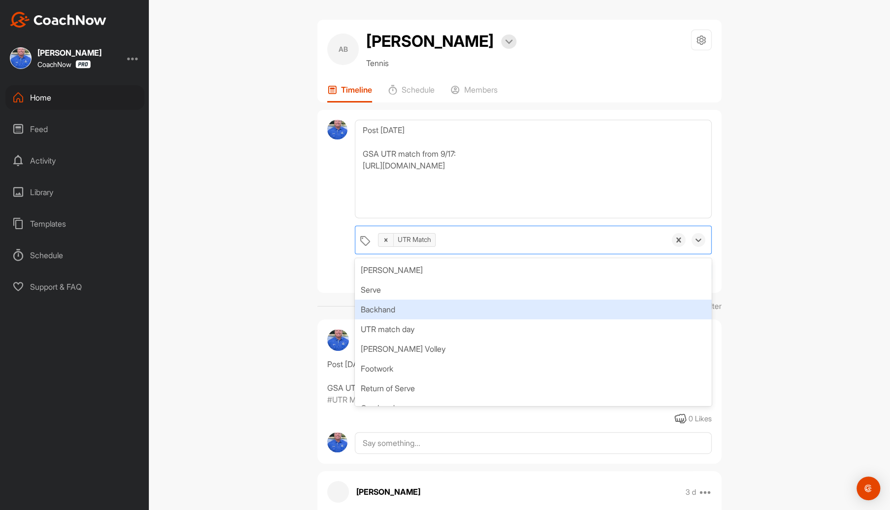
click at [783, 307] on div "AB [PERSON_NAME] Bookings Tennis Space Settings Your Notifications Leave Space …" at bounding box center [519, 255] width 741 height 510
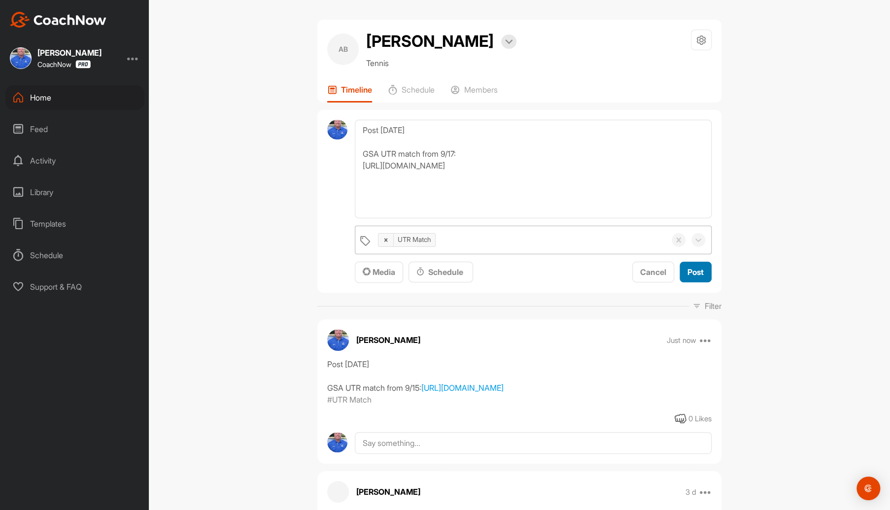
click at [699, 272] on span "Post" at bounding box center [695, 272] width 16 height 10
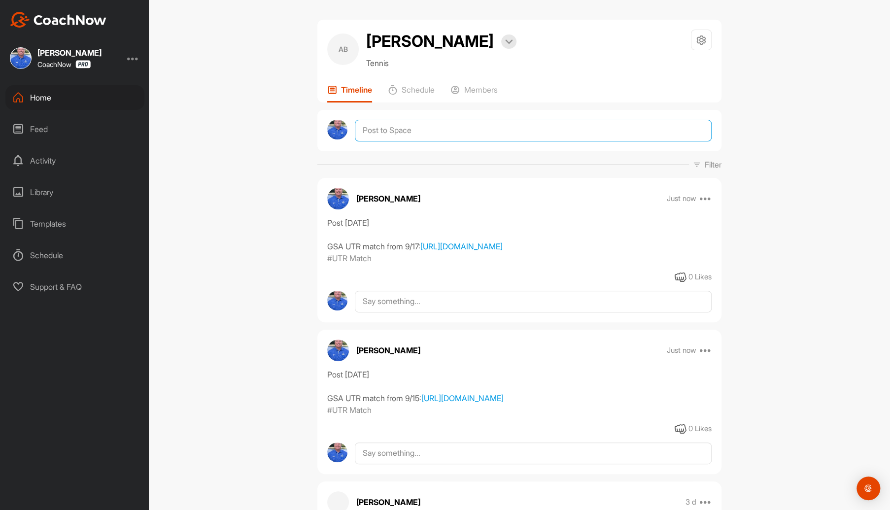
click at [392, 123] on textarea at bounding box center [533, 131] width 357 height 22
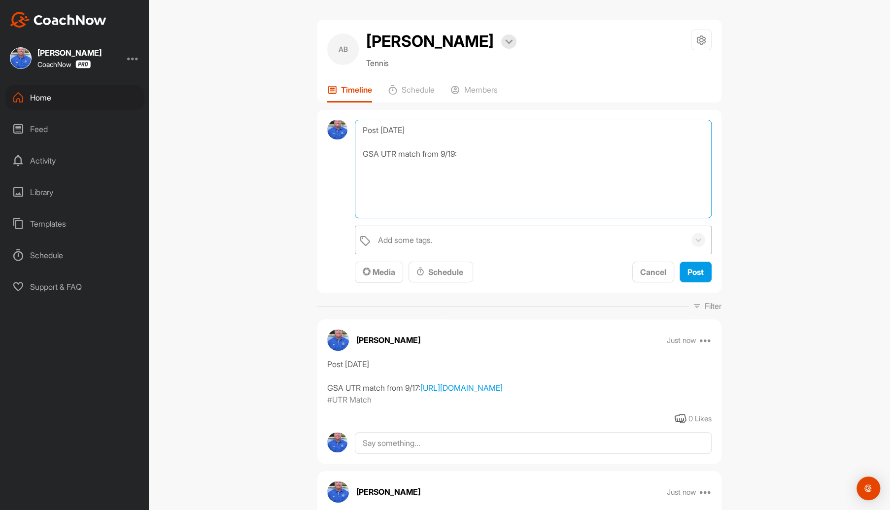
type textarea "Post [DATE] GSA UTR match from 9/19:"
click at [476, 240] on div "Add some tags." at bounding box center [529, 240] width 312 height 28
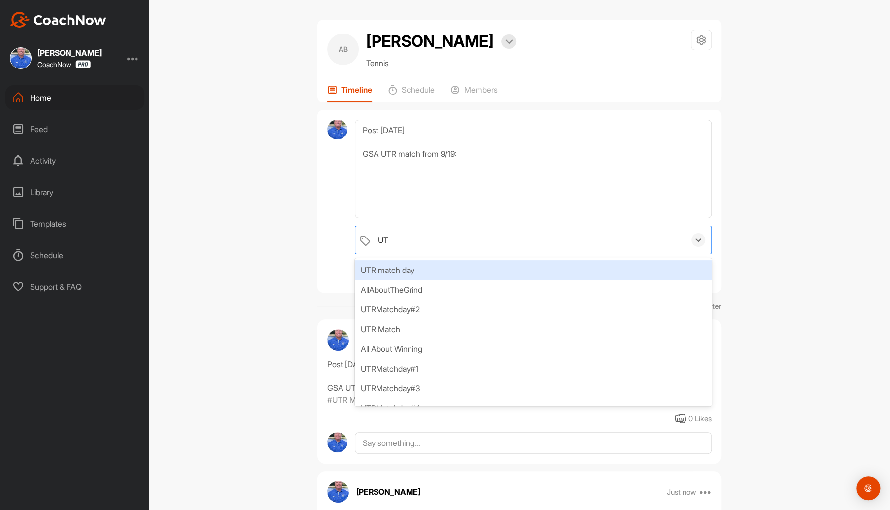
type input "UTR"
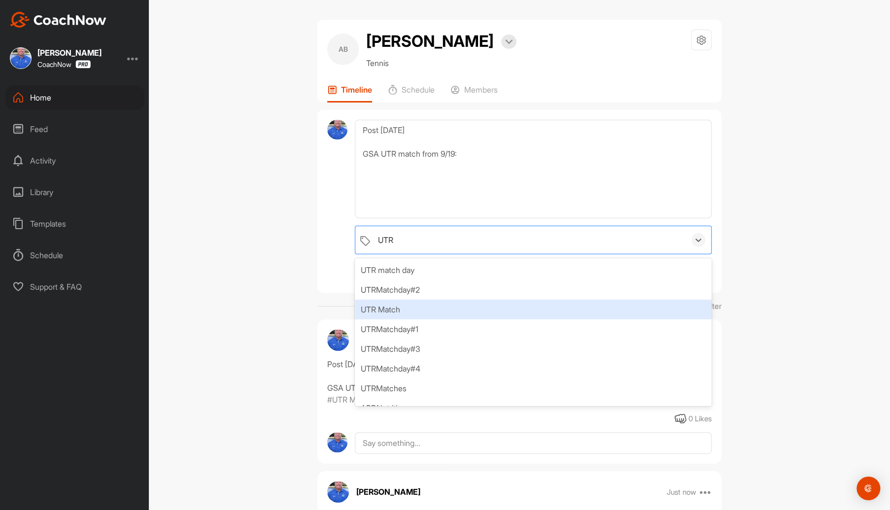
click at [382, 309] on div "UTR Match" at bounding box center [533, 310] width 357 height 20
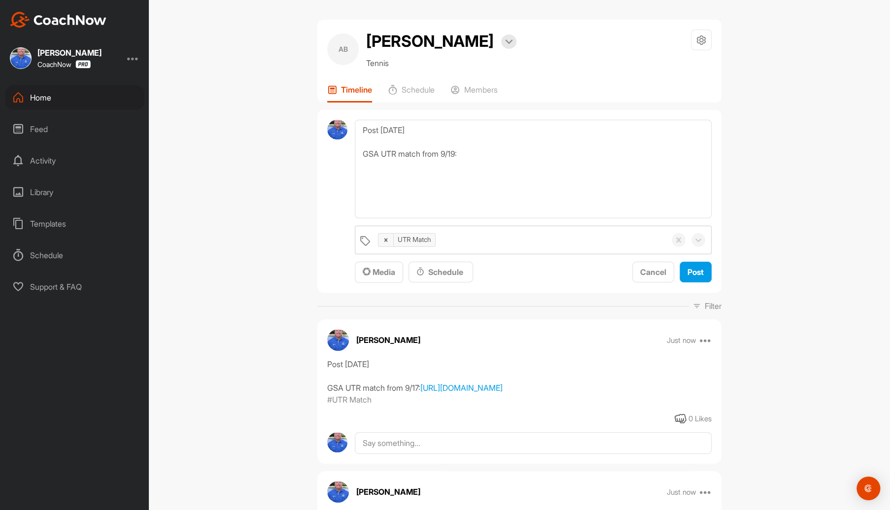
click at [799, 271] on div "AB [PERSON_NAME] Bookings Tennis Space Settings Your Notifications Leave Space …" at bounding box center [519, 255] width 741 height 510
click at [362, 170] on textarea "Post [DATE] GSA UTR match from 9/19:" at bounding box center [533, 169] width 357 height 99
paste textarea "[URL][DOMAIN_NAME]"
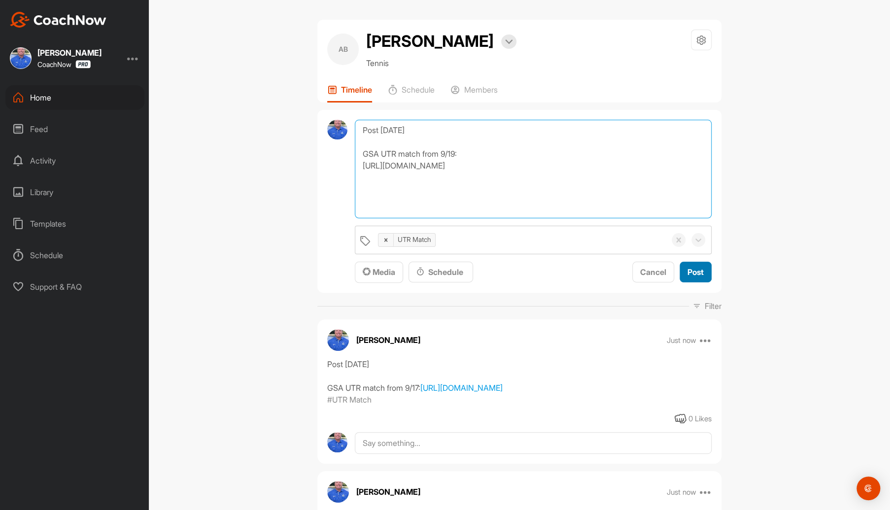
type textarea "Post [DATE] GSA UTR match from 9/19: [URL][DOMAIN_NAME]"
click at [692, 269] on span "Post" at bounding box center [695, 272] width 16 height 10
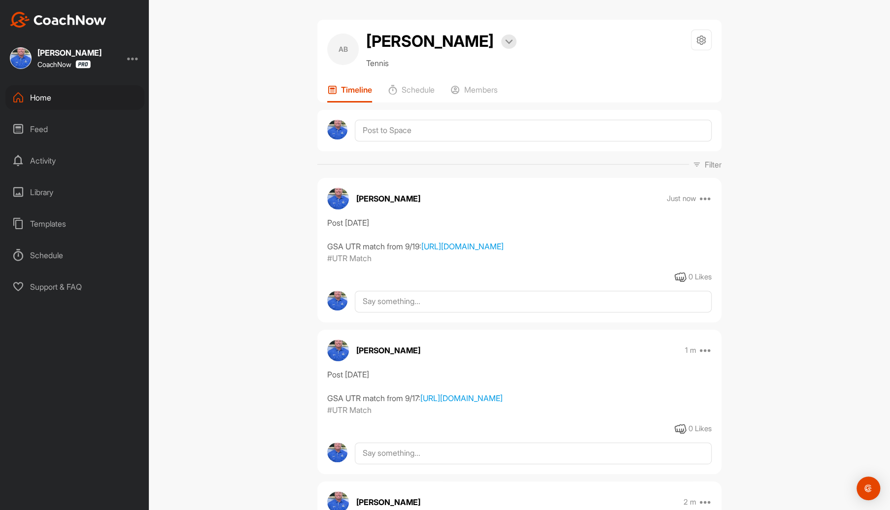
click at [44, 98] on div "Home" at bounding box center [74, 97] width 139 height 25
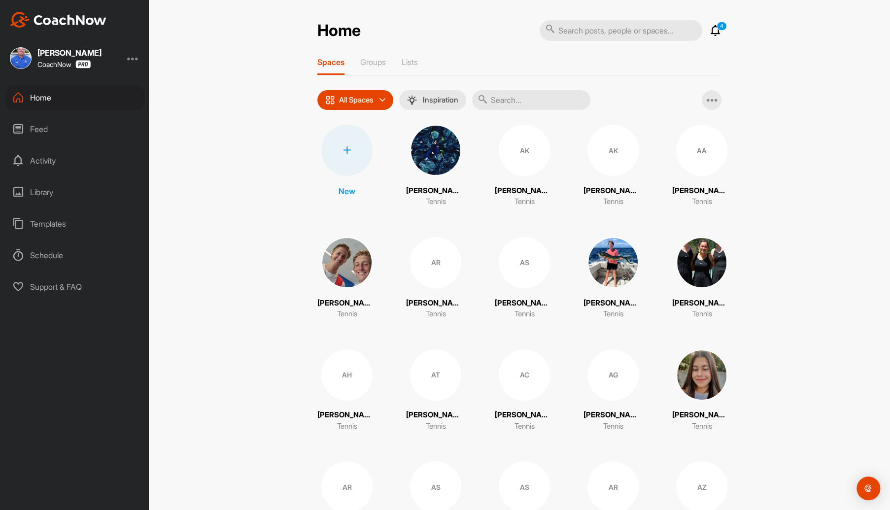
click at [518, 100] on input "text" at bounding box center [531, 100] width 118 height 20
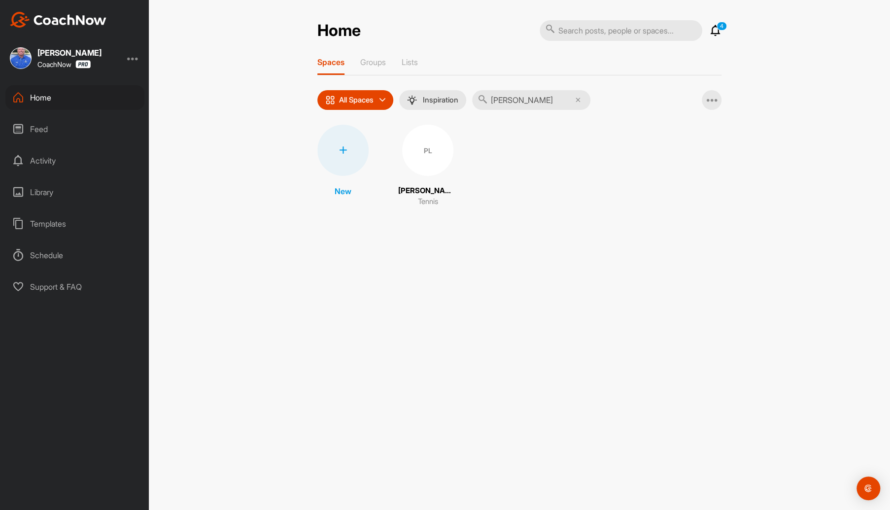
type input "[PERSON_NAME]"
click at [424, 159] on div "PL" at bounding box center [427, 150] width 51 height 51
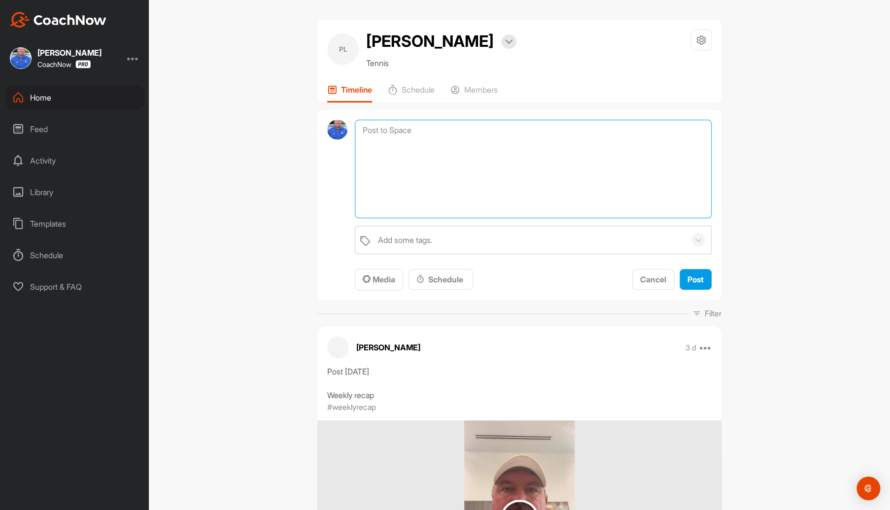
click at [399, 127] on textarea at bounding box center [533, 169] width 357 height 99
paste textarea "[URL][DOMAIN_NAME]"
type textarea "Post [DATE] GSA UTR Match from 9/15: [URL][DOMAIN_NAME]"
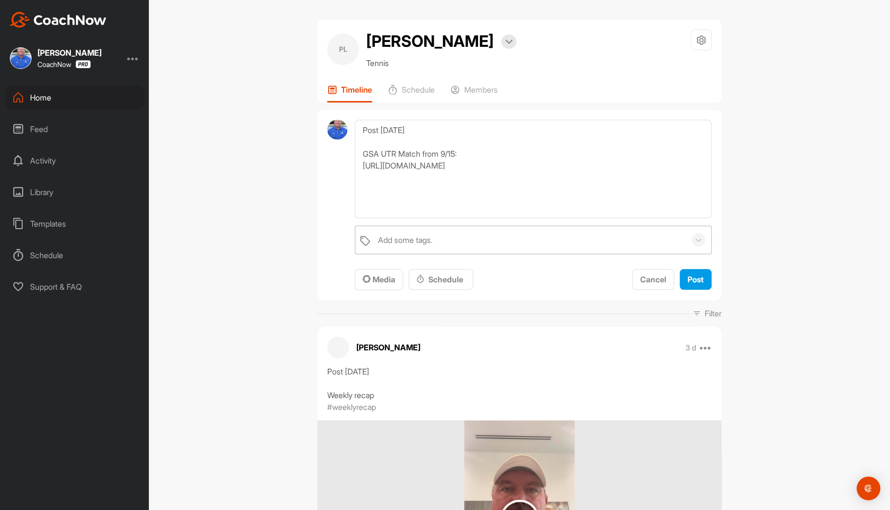
click at [425, 237] on div "Add some tags." at bounding box center [405, 240] width 55 height 12
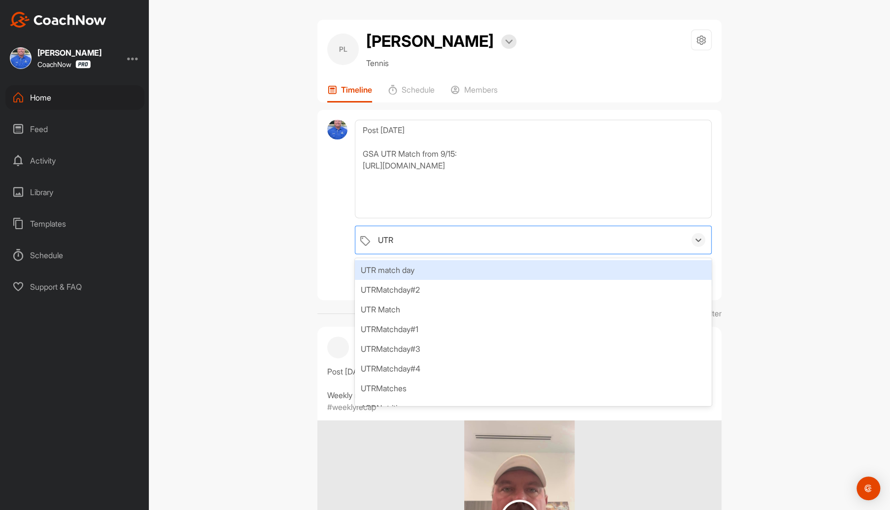
type input "UTR M"
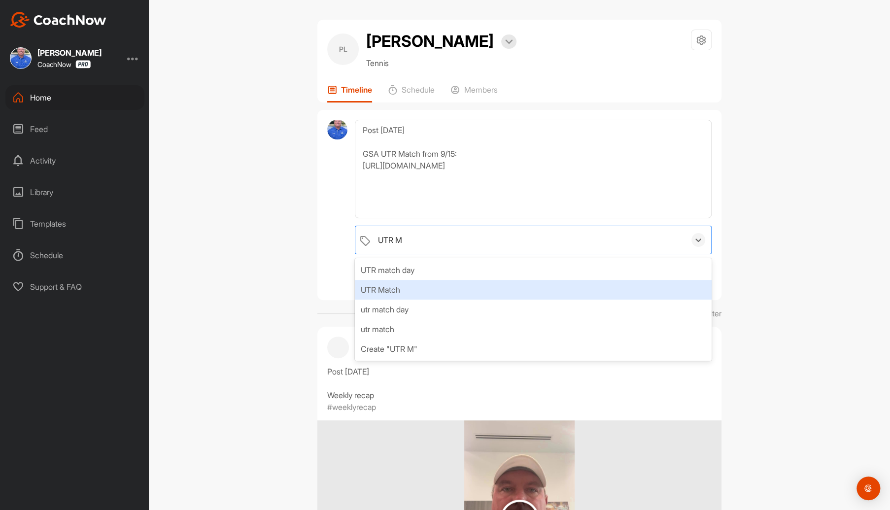
click at [381, 293] on div "UTR Match" at bounding box center [533, 290] width 357 height 20
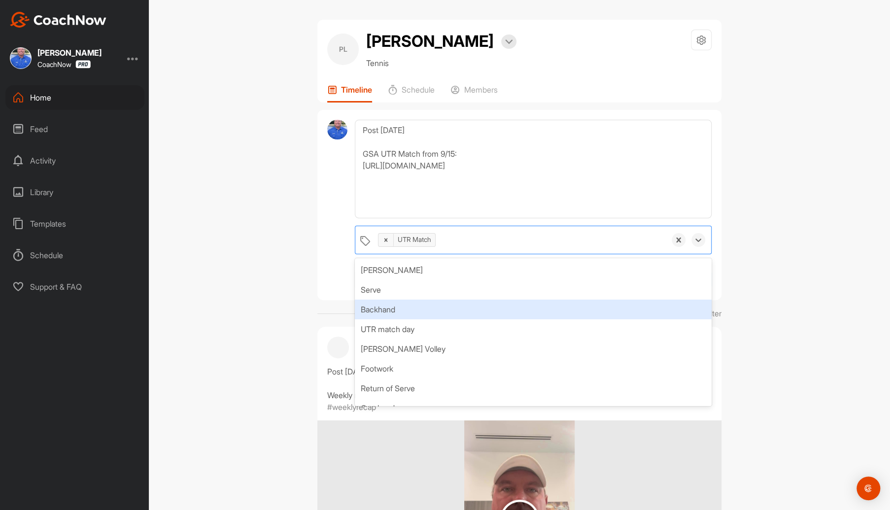
click at [780, 315] on div "PL [PERSON_NAME] Bookings Tennis Space Settings Your Notifications Leave Space …" at bounding box center [519, 255] width 741 height 510
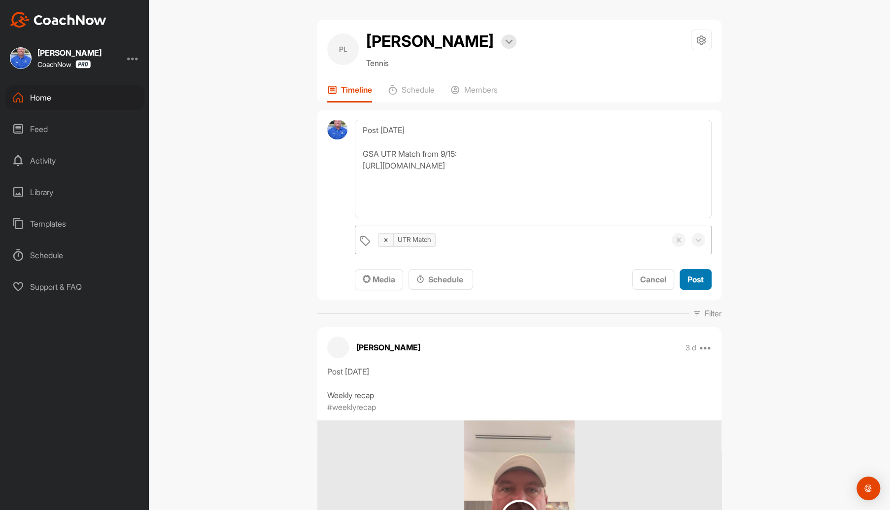
click at [688, 276] on span "Post" at bounding box center [695, 279] width 16 height 10
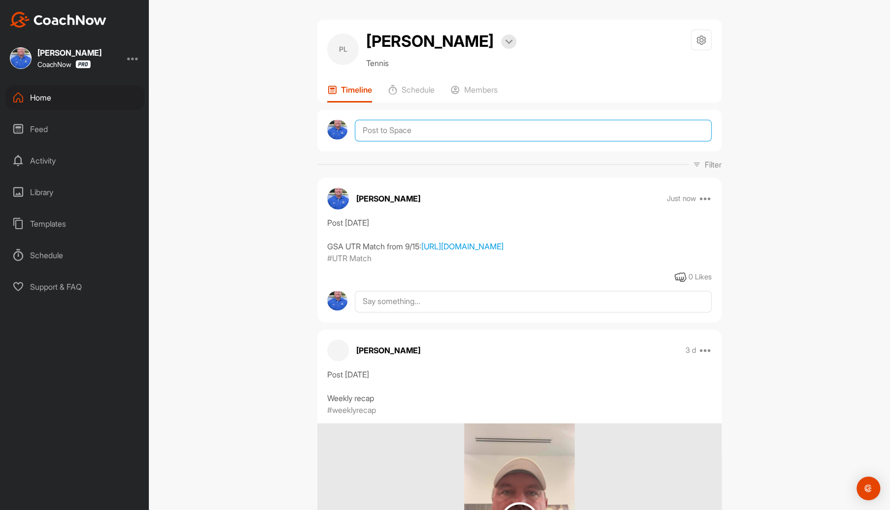
click at [416, 132] on textarea at bounding box center [533, 131] width 357 height 22
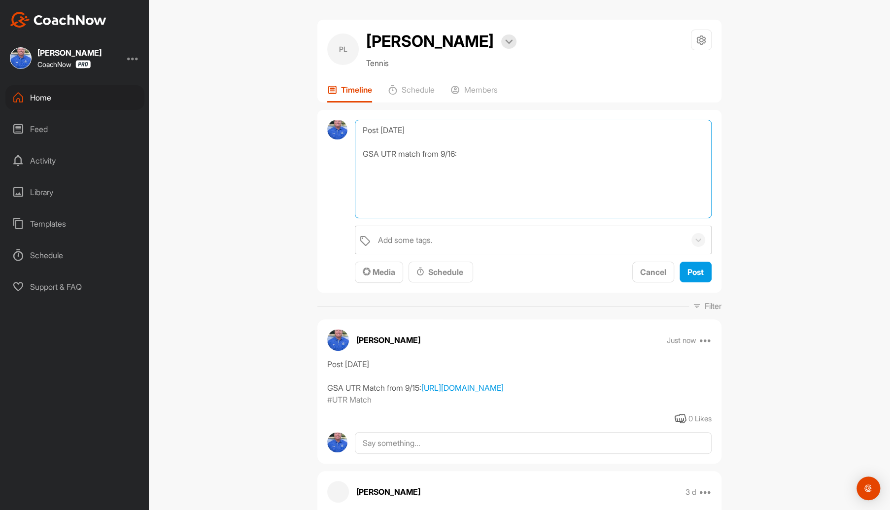
paste textarea "[URL][DOMAIN_NAME]"
type textarea "Post [DATE] GSA UTR match from 9/16: [URL][DOMAIN_NAME]"
click at [426, 234] on div "Add some tags." at bounding box center [405, 240] width 55 height 12
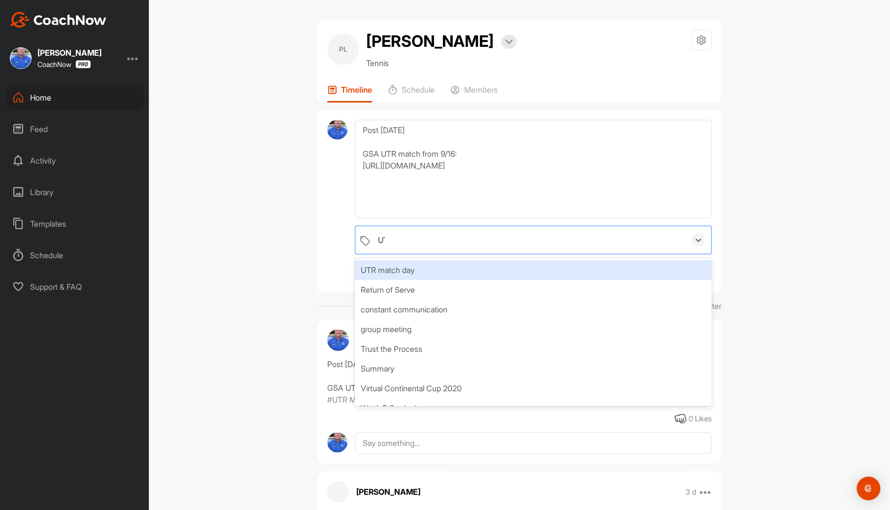
type input "UTR"
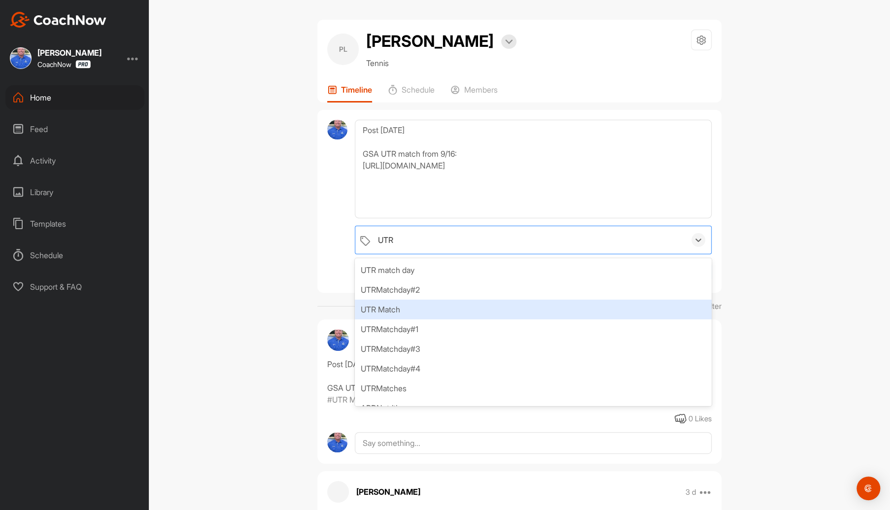
click at [366, 307] on div "UTR Match" at bounding box center [533, 310] width 357 height 20
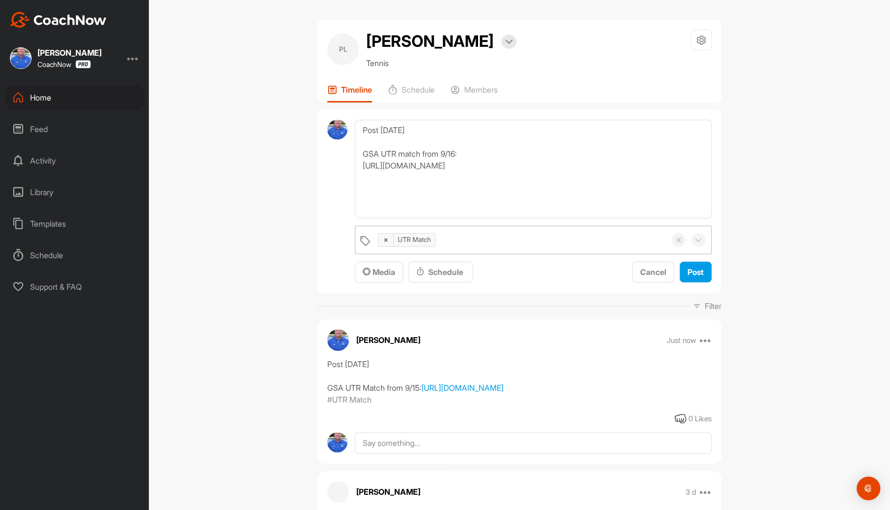
click at [771, 315] on div "PL [PERSON_NAME] Bookings Tennis Space Settings Your Notifications Leave Space …" at bounding box center [519, 255] width 741 height 510
click at [696, 272] on span "Post" at bounding box center [695, 272] width 16 height 10
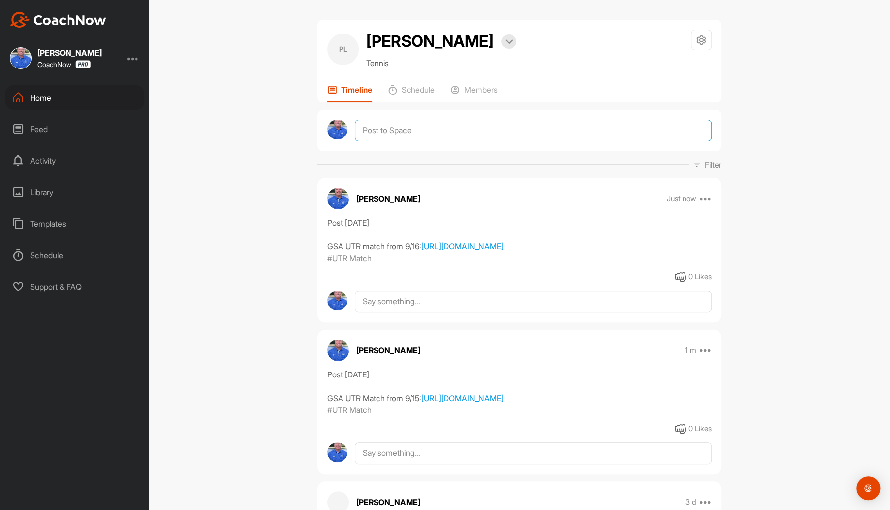
click at [417, 132] on textarea at bounding box center [533, 131] width 357 height 22
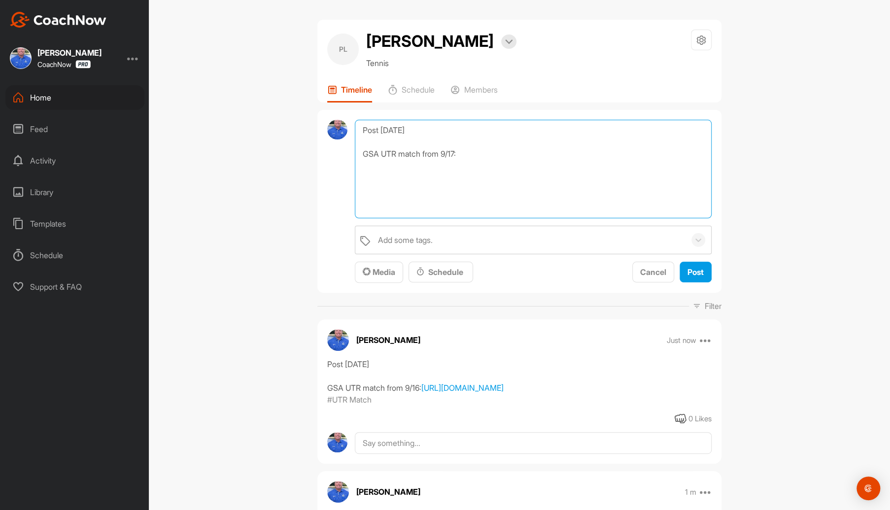
click at [361, 169] on textarea "Post [DATE] GSA UTR match from 9/17:" at bounding box center [533, 169] width 357 height 99
paste textarea "[URL][DOMAIN_NAME]"
type textarea "Post [DATE] GSA UTR match from 9/17: [URL][DOMAIN_NAME]"
click at [410, 240] on div "Add some tags." at bounding box center [405, 240] width 55 height 12
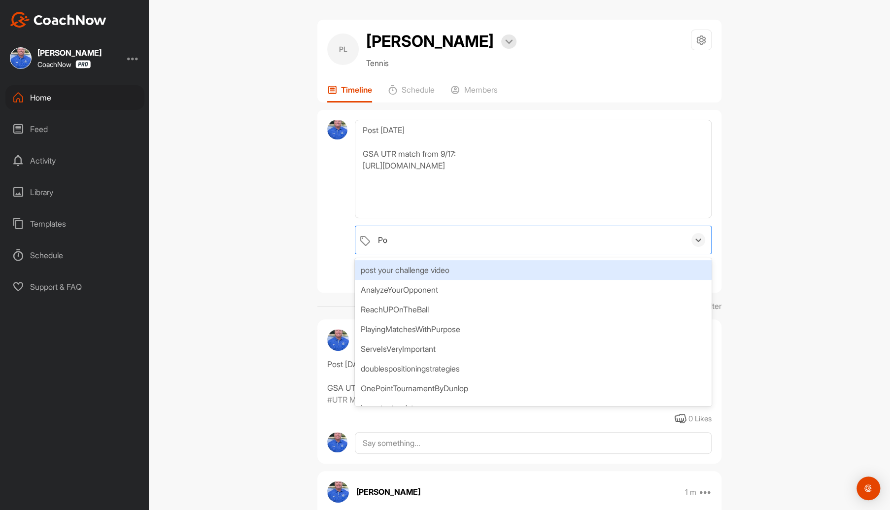
type input "P"
type input "UTR"
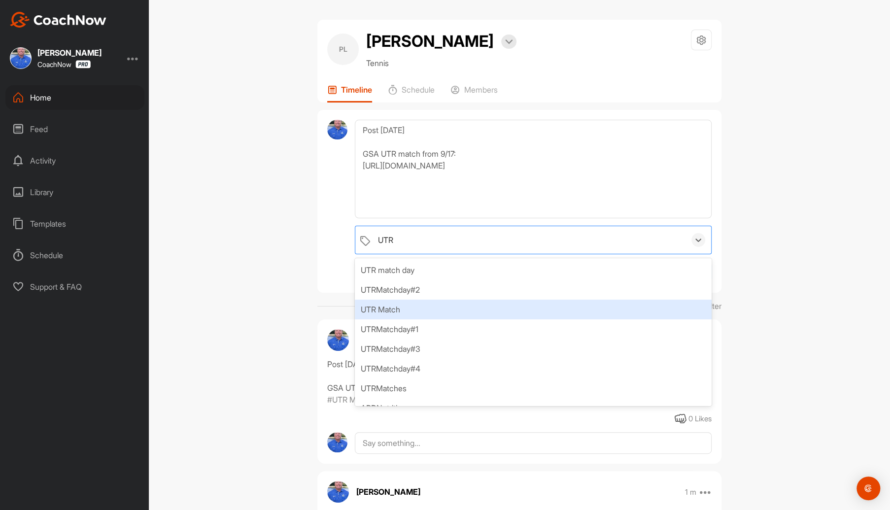
click at [390, 310] on div "UTR Match" at bounding box center [533, 310] width 357 height 20
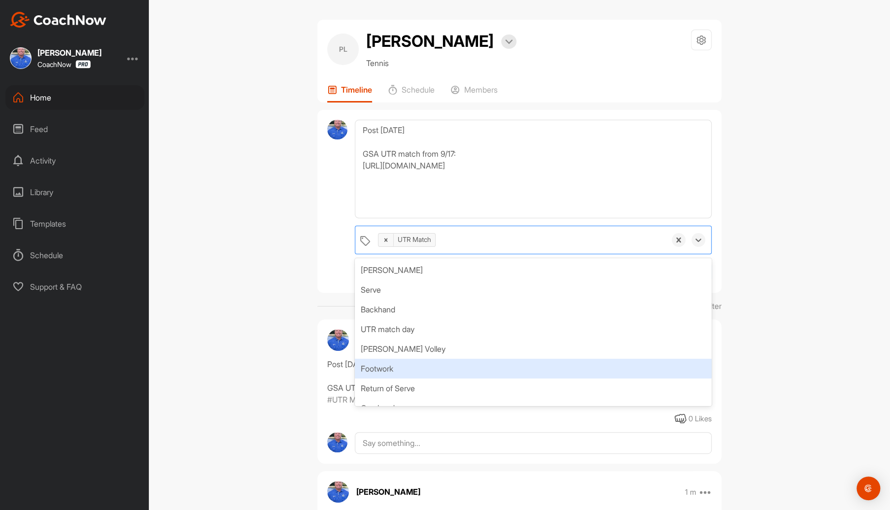
click at [768, 372] on div "PL [PERSON_NAME] Bookings Tennis Space Settings Your Notifications Leave Space …" at bounding box center [519, 255] width 741 height 510
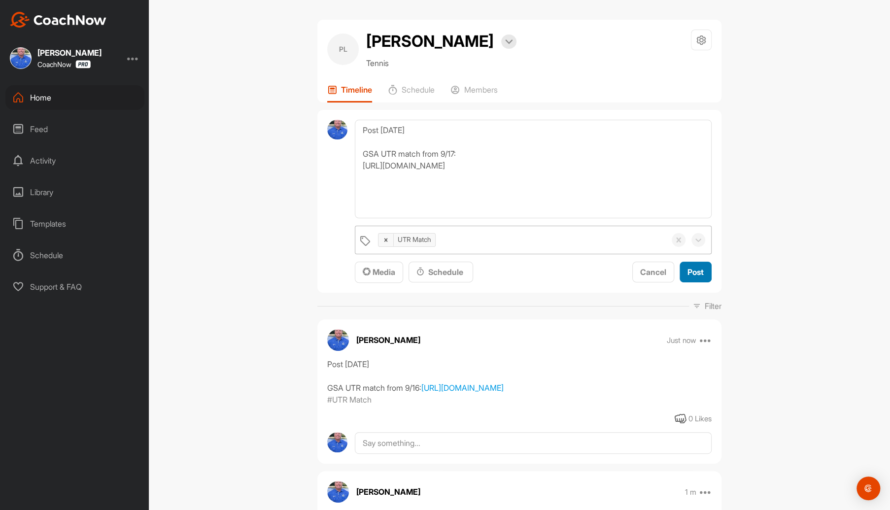
click at [693, 270] on span "Post" at bounding box center [695, 272] width 16 height 10
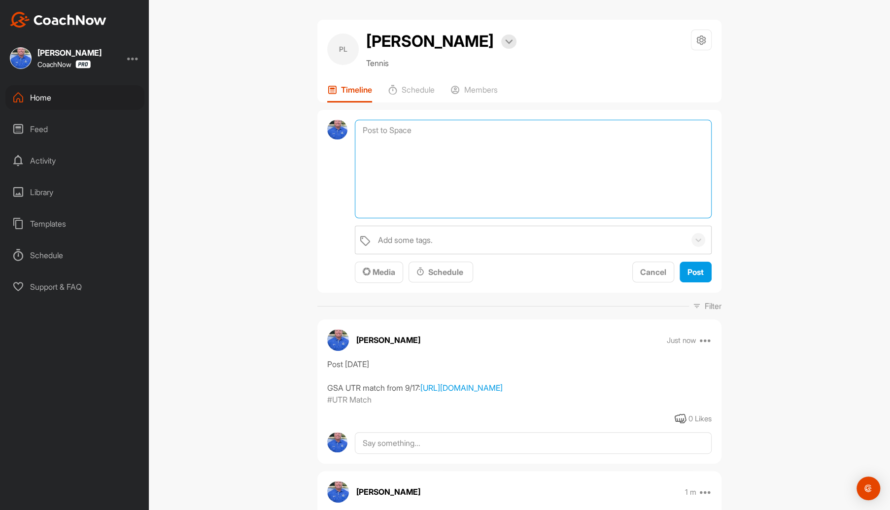
click at [431, 133] on textarea at bounding box center [533, 169] width 357 height 99
type textarea "Post [DATE] GSA UTR match from 9/18:"
click at [450, 234] on div "Add some tags." at bounding box center [529, 240] width 312 height 28
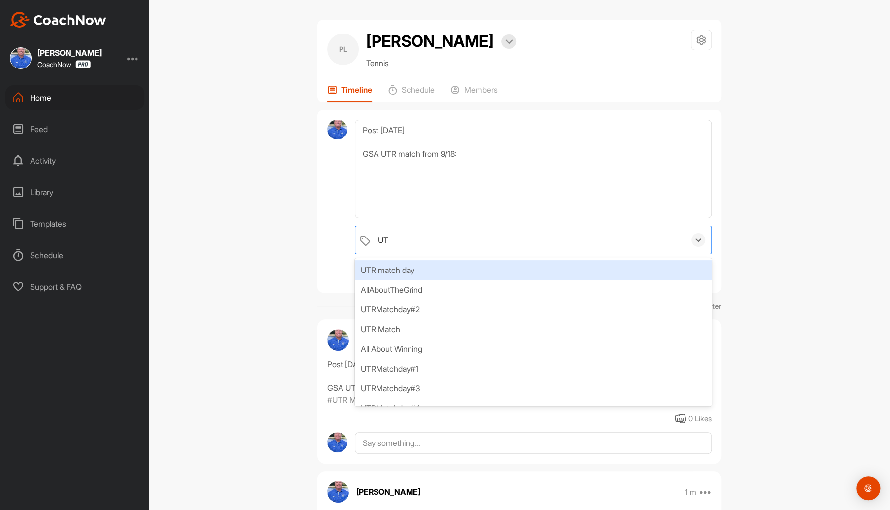
type input "UTR"
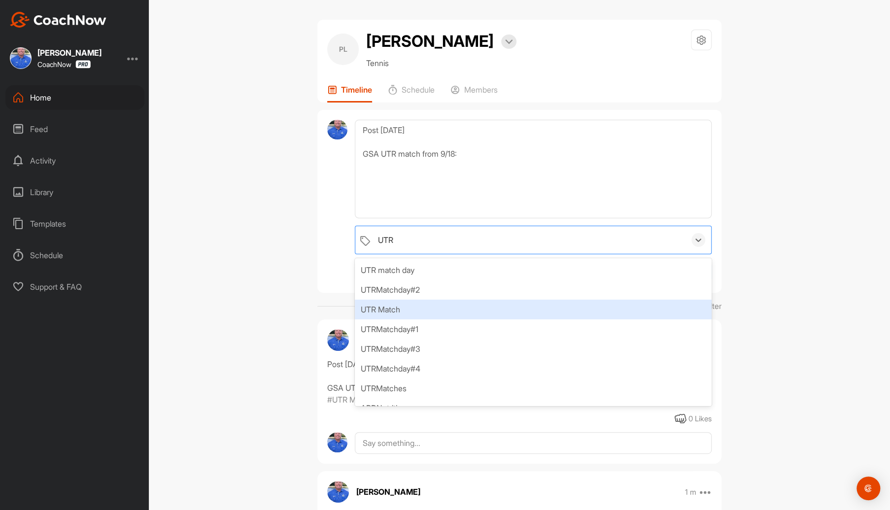
click at [397, 304] on div "UTR Match" at bounding box center [533, 310] width 357 height 20
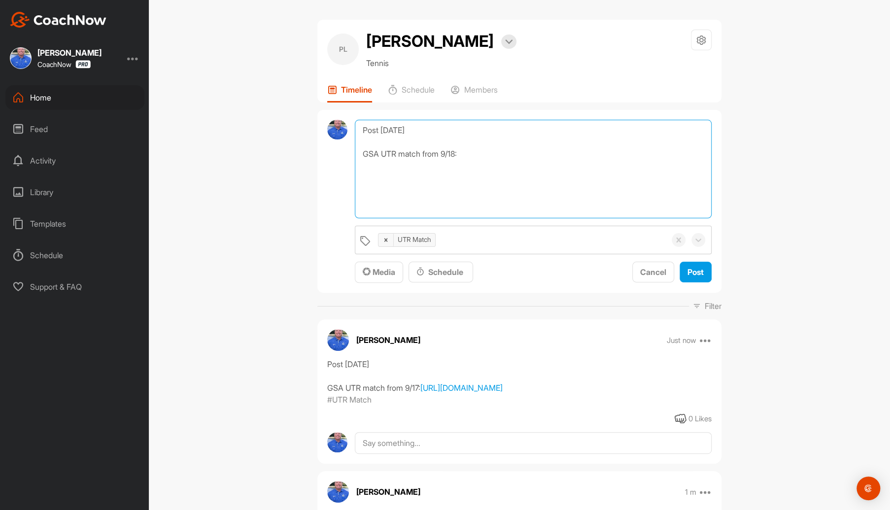
click at [362, 171] on textarea "Post [DATE] GSA UTR match from 9/18:" at bounding box center [533, 169] width 357 height 99
paste textarea "[URL][DOMAIN_NAME]"
type textarea "Post [DATE] GSA UTR match from 9/18: [URL][DOMAIN_NAME]"
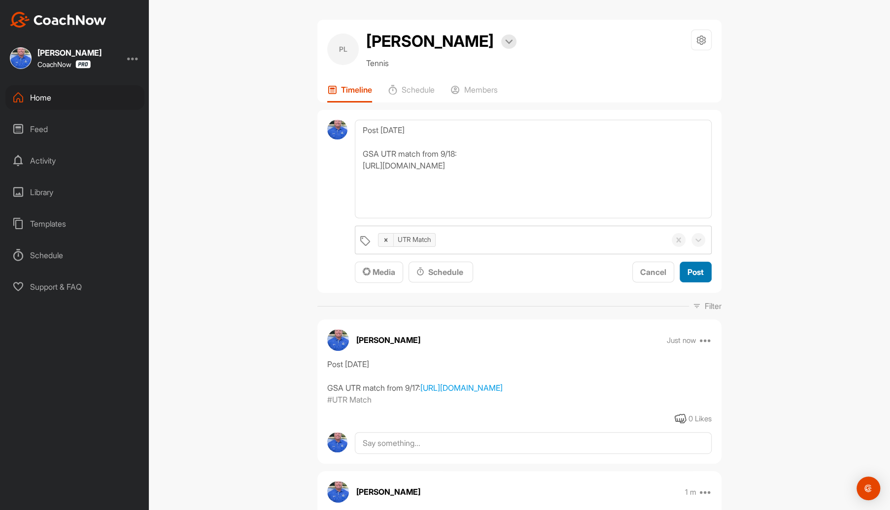
click at [695, 271] on span "Post" at bounding box center [695, 272] width 16 height 10
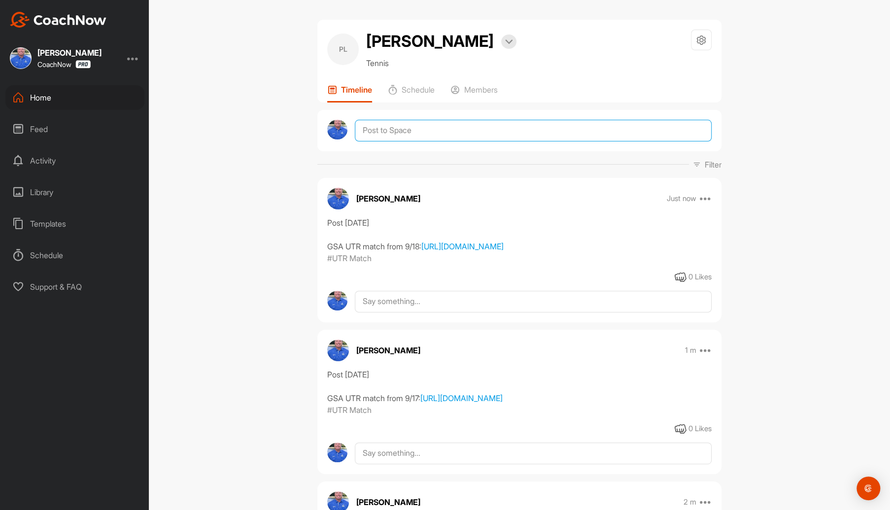
click at [420, 131] on textarea at bounding box center [533, 131] width 357 height 22
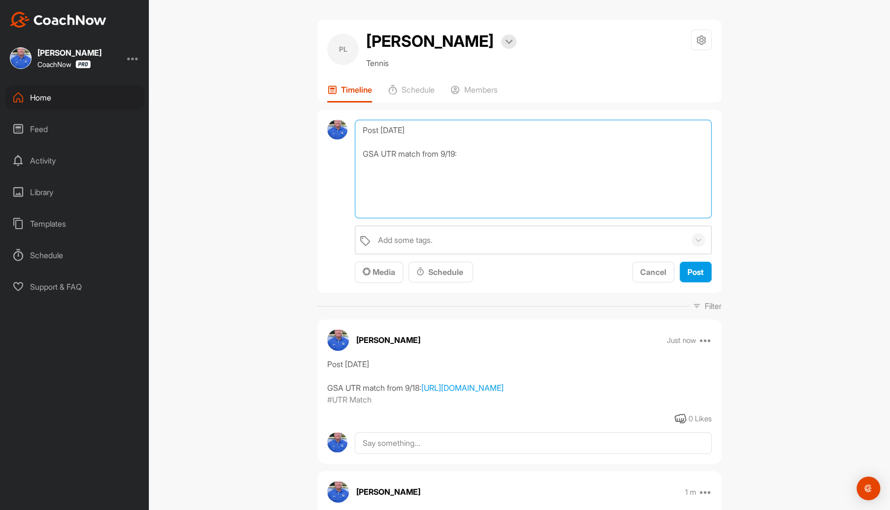
click at [371, 168] on textarea "Post [DATE] GSA UTR match from 9/19:" at bounding box center [533, 169] width 357 height 99
paste textarea "[URL][DOMAIN_NAME]"
type textarea "Post [DATE] GSA UTR match from 9/19: [URL][DOMAIN_NAME]"
click at [433, 237] on div "Add some tags." at bounding box center [529, 240] width 312 height 28
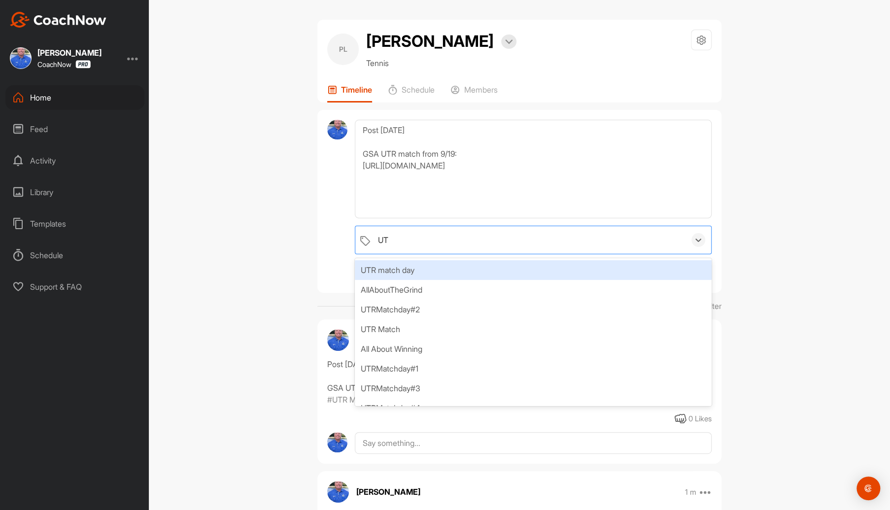
type input "UTR"
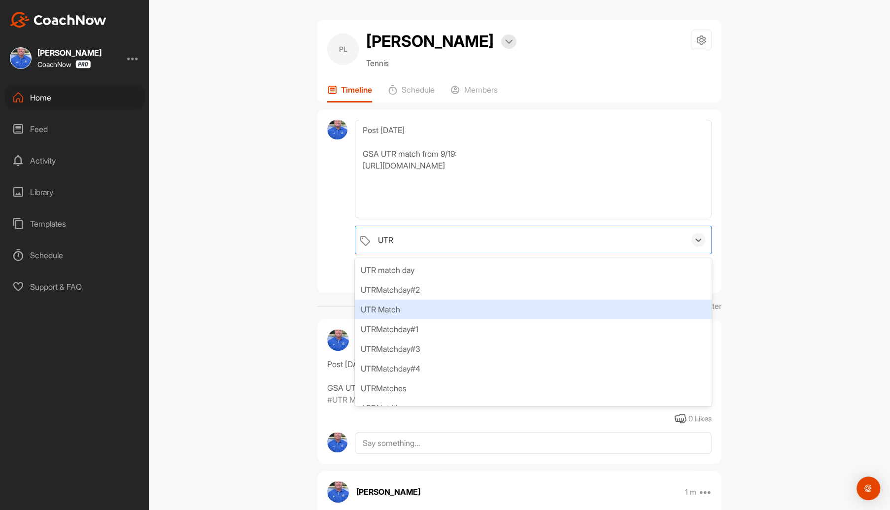
click at [383, 303] on div "UTR Match" at bounding box center [533, 310] width 357 height 20
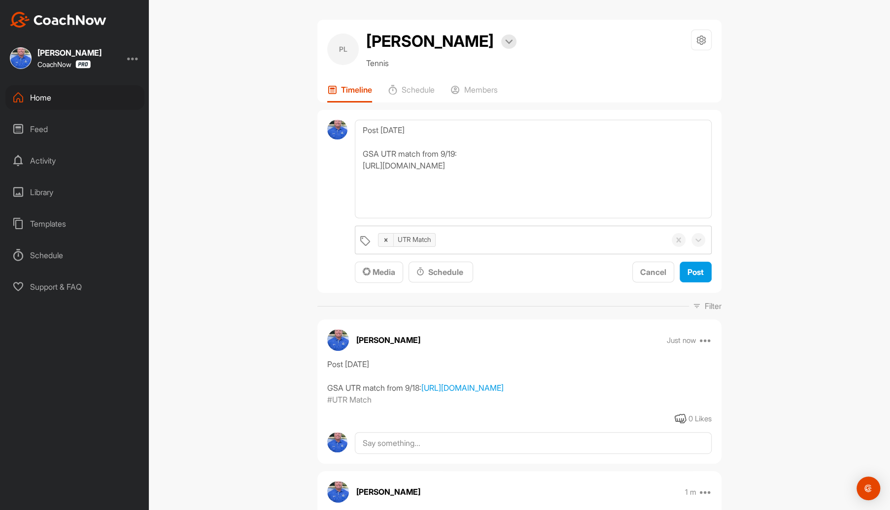
click at [747, 278] on div "PL [PERSON_NAME] Bookings Tennis Space Settings Your Notifications Leave Space …" at bounding box center [519, 255] width 741 height 510
click at [689, 268] on span "Post" at bounding box center [695, 272] width 16 height 10
